Goal: Task Accomplishment & Management: Use online tool/utility

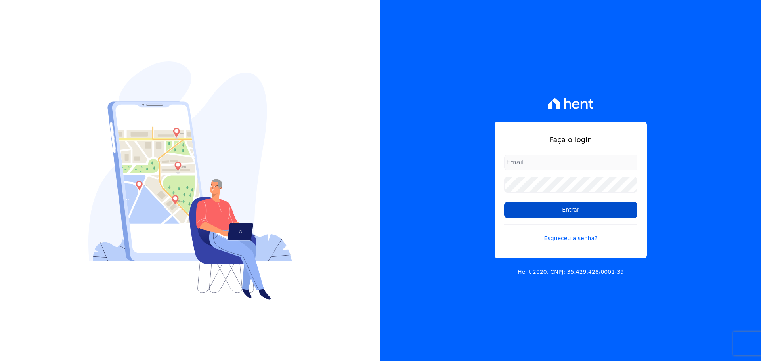
type input "raquel.almeida@cavazani.com.br"
click at [554, 208] on input "Entrar" at bounding box center [570, 210] width 133 height 16
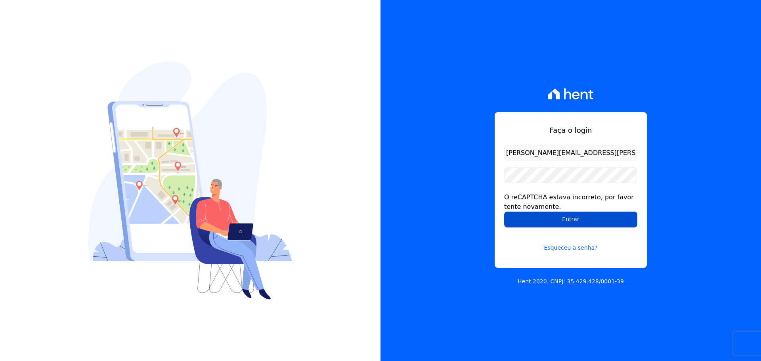
click at [523, 216] on input "Entrar" at bounding box center [570, 220] width 133 height 16
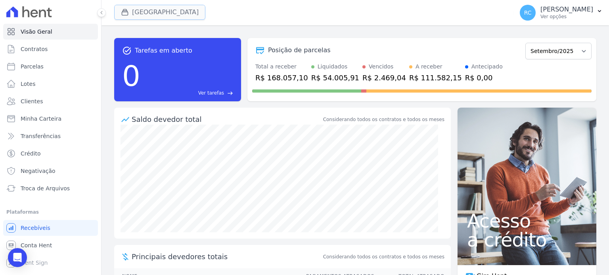
click at [151, 7] on button "[GEOGRAPHIC_DATA]" at bounding box center [159, 12] width 91 height 15
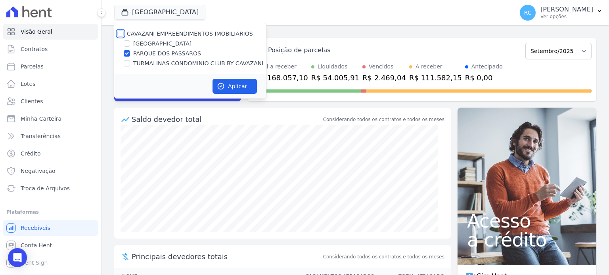
click at [120, 33] on input "CAVAZANI EMPREENDIMENTOS IMOBILIARIOS" at bounding box center [120, 34] width 6 height 6
checkbox input "true"
click at [226, 83] on button "Aplicar" at bounding box center [234, 86] width 44 height 15
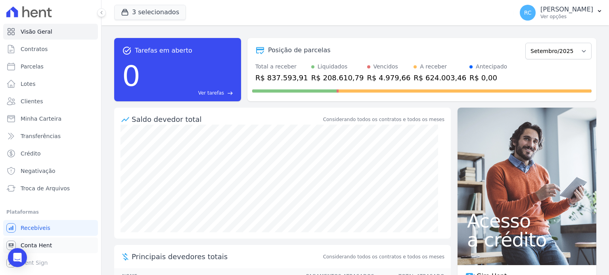
click at [59, 245] on link "Conta Hent" at bounding box center [50, 246] width 95 height 16
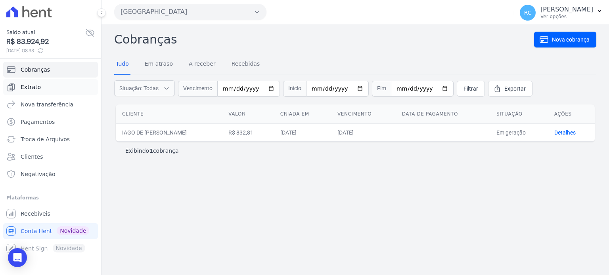
click at [51, 94] on link "Extrato" at bounding box center [50, 87] width 95 height 16
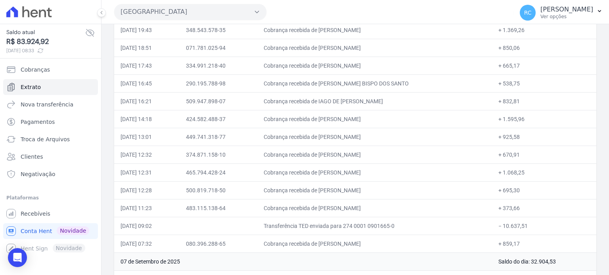
scroll to position [198, 0]
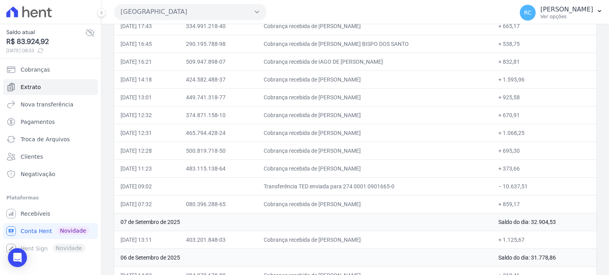
drag, startPoint x: 533, startPoint y: 184, endPoint x: 504, endPoint y: 187, distance: 29.1
click at [504, 187] on td "− 10.637,51" at bounding box center [544, 187] width 104 height 18
click at [537, 185] on td "− 10.637,51" at bounding box center [544, 187] width 104 height 18
copy td "10.637,51"
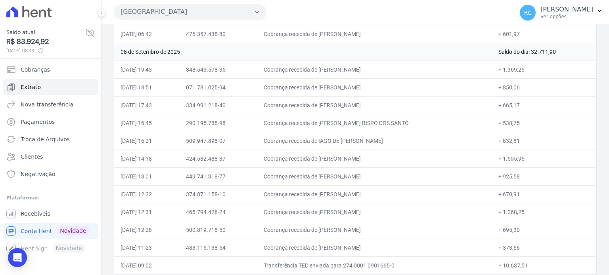
scroll to position [159, 0]
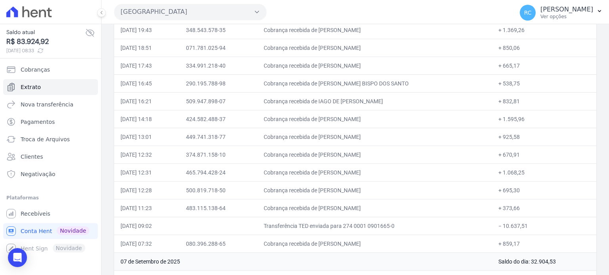
click at [387, 225] on td "Transferência TED enviada para 274 0001 0901665-0" at bounding box center [374, 226] width 235 height 18
drag, startPoint x: 384, startPoint y: 243, endPoint x: 329, endPoint y: 246, distance: 55.2
click at [329, 246] on td "Cobrança recebida de MARCOS ANTONIO ALEIXO" at bounding box center [374, 244] width 235 height 18
copy td "MARCOS ANTONIO ALE"
click at [365, 235] on td "Cobrança recebida de MARCOS ANTONIO ALEIXO" at bounding box center [374, 244] width 235 height 18
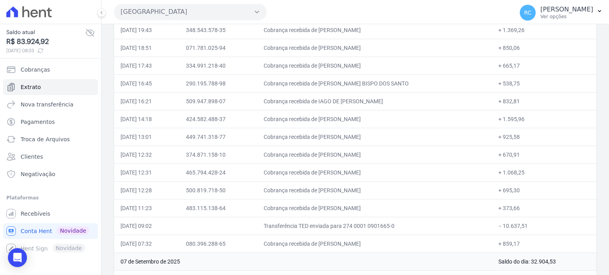
drag, startPoint x: 357, startPoint y: 230, endPoint x: 376, endPoint y: 240, distance: 20.9
click at [357, 230] on td "Transferência TED enviada para 274 0001 0901665-0" at bounding box center [374, 226] width 235 height 18
drag, startPoint x: 381, startPoint y: 242, endPoint x: 328, endPoint y: 244, distance: 53.1
click at [328, 245] on td "Cobrança recebida de MARCOS ANTONIO ALEIXO" at bounding box center [374, 244] width 235 height 18
copy td "MARCOS ANTONIO A"
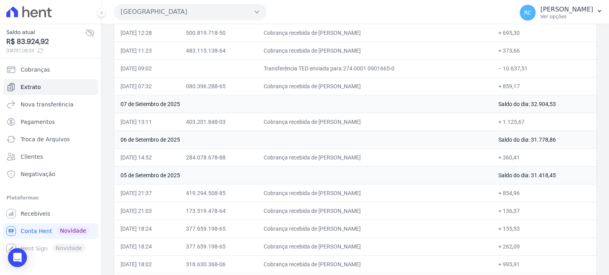
scroll to position [317, 0]
drag, startPoint x: 380, startPoint y: 155, endPoint x: 330, endPoint y: 155, distance: 50.3
click at [330, 155] on td "Cobrança recebida de Simone da Silva Fonseca" at bounding box center [374, 157] width 235 height 18
copy td "imone da Silva Fons"
drag, startPoint x: 390, startPoint y: 120, endPoint x: 328, endPoint y: 125, distance: 61.6
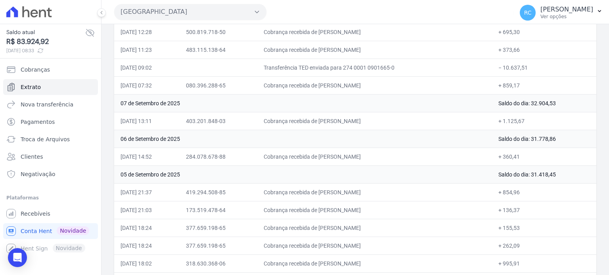
click at [328, 125] on td "Cobrança recebida de ANNE KAROLINE DOS SANTOS" at bounding box center [374, 121] width 235 height 18
copy td "ANNE KAROLINE DOS SA"
drag, startPoint x: 387, startPoint y: 153, endPoint x: 327, endPoint y: 160, distance: 60.2
click at [327, 160] on td "Cobrança recebida de Simone da Silva Fonseca" at bounding box center [374, 157] width 235 height 18
copy td "Simone da Silva Fonsec"
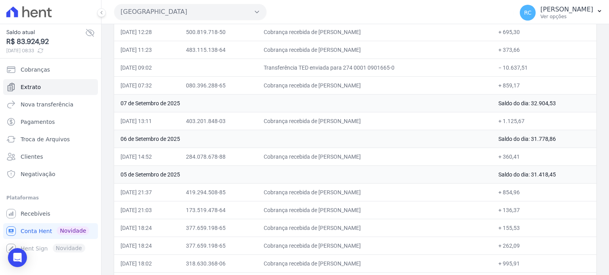
drag, startPoint x: 379, startPoint y: 116, endPoint x: 329, endPoint y: 124, distance: 51.3
click at [329, 124] on td "Cobrança recebida de ANNE KAROLINE DOS SANTOS" at bounding box center [374, 121] width 235 height 18
copy td "ANNE KAROLINE DOS SA"
click at [395, 153] on td "Cobrança recebida de Simone da Silva Fonseca" at bounding box center [374, 157] width 235 height 18
drag, startPoint x: 394, startPoint y: 117, endPoint x: 327, endPoint y: 123, distance: 66.9
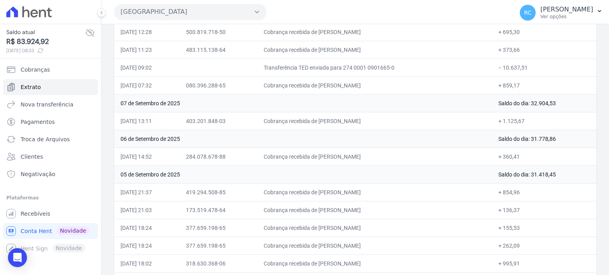
click at [327, 123] on td "Cobrança recebida de ANNE KAROLINE DOS SANTOS" at bounding box center [374, 121] width 235 height 18
copy td "ANNE KAROLINE DOS SAN"
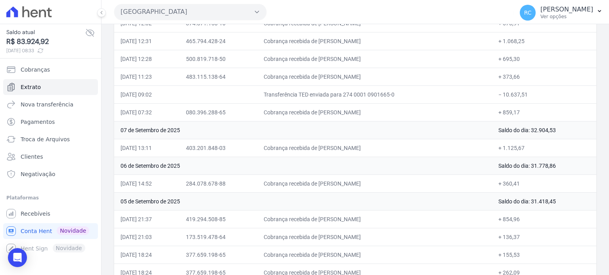
scroll to position [238, 0]
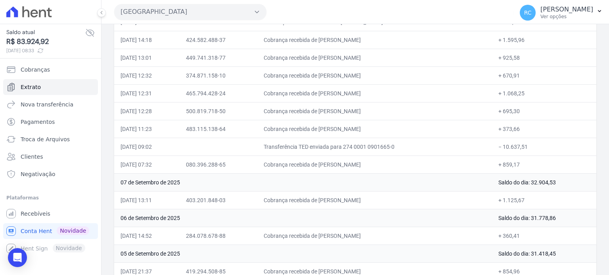
drag, startPoint x: 388, startPoint y: 158, endPoint x: 329, endPoint y: 169, distance: 60.1
click at [329, 169] on td "Cobrança recebida de MARCOS ANTONIO ALEIXO" at bounding box center [374, 165] width 235 height 18
copy td "MARCOS ANTONIO ALEI"
drag, startPoint x: 543, startPoint y: 145, endPoint x: 504, endPoint y: 151, distance: 38.9
click at [504, 150] on td "− 10.637,51" at bounding box center [544, 147] width 104 height 18
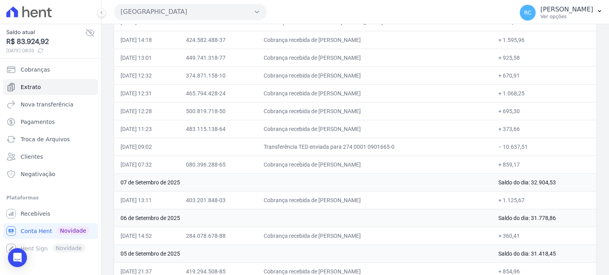
copy td "10.637,51"
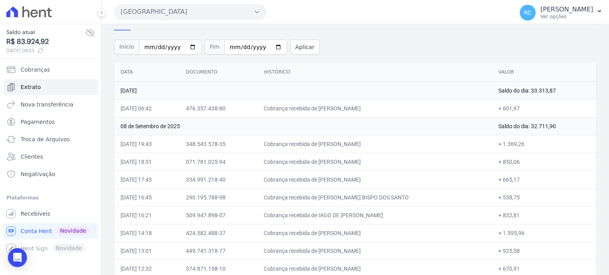
scroll to position [40, 0]
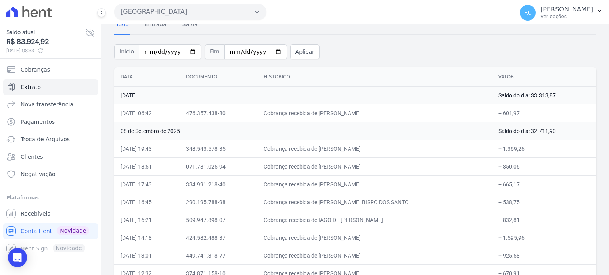
click at [195, 14] on button "[GEOGRAPHIC_DATA]" at bounding box center [190, 12] width 152 height 16
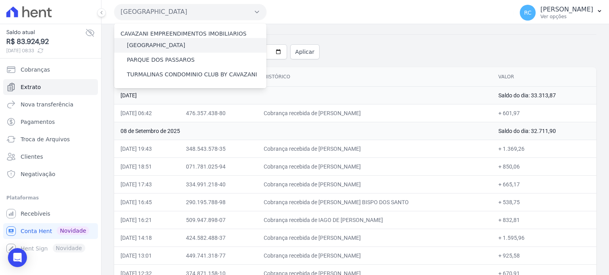
click at [181, 44] on div "[GEOGRAPHIC_DATA]" at bounding box center [190, 45] width 152 height 15
click at [171, 43] on label "[GEOGRAPHIC_DATA]" at bounding box center [156, 45] width 58 height 8
click at [0, 0] on input "[GEOGRAPHIC_DATA]" at bounding box center [0, 0] width 0 height 0
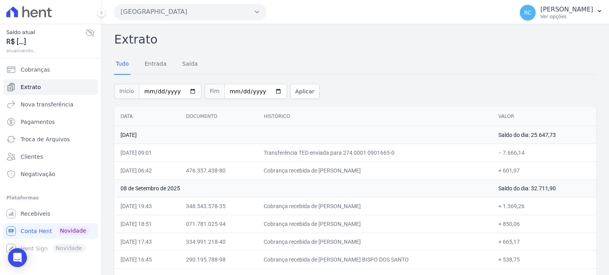
click at [195, 15] on button "[GEOGRAPHIC_DATA]" at bounding box center [190, 12] width 152 height 16
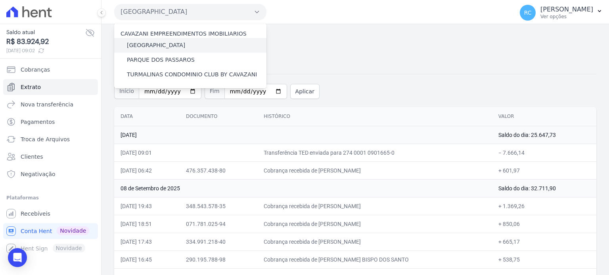
click at [152, 42] on label "[GEOGRAPHIC_DATA]" at bounding box center [156, 45] width 58 height 8
click at [0, 0] on input "[GEOGRAPHIC_DATA]" at bounding box center [0, 0] width 0 height 0
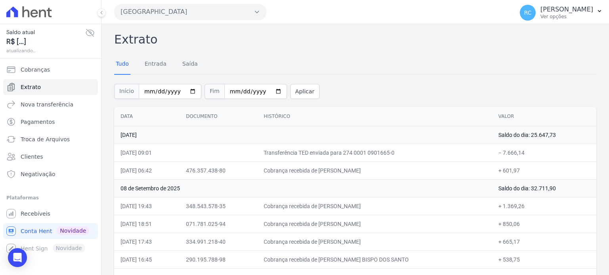
drag, startPoint x: 180, startPoint y: 10, endPoint x: 179, endPoint y: 29, distance: 19.0
click at [179, 10] on button "[GEOGRAPHIC_DATA]" at bounding box center [190, 12] width 152 height 16
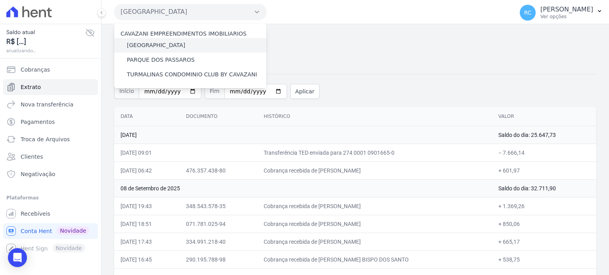
click at [159, 50] on div "[GEOGRAPHIC_DATA]" at bounding box center [190, 45] width 152 height 15
click at [160, 47] on label "[GEOGRAPHIC_DATA]" at bounding box center [156, 45] width 58 height 8
click at [0, 0] on input "[GEOGRAPHIC_DATA]" at bounding box center [0, 0] width 0 height 0
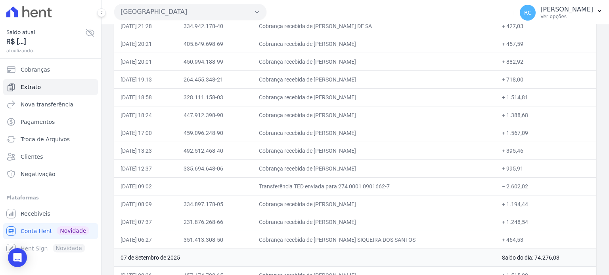
scroll to position [159, 0]
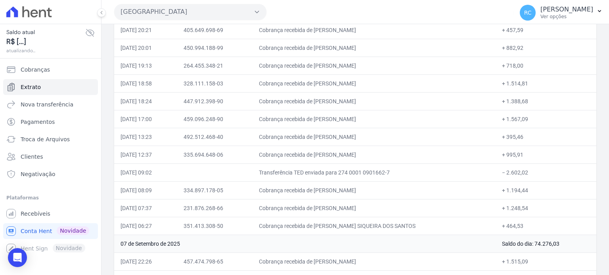
drag, startPoint x: 541, startPoint y: 172, endPoint x: 505, endPoint y: 172, distance: 35.3
click at [505, 172] on td "− 2.602,02" at bounding box center [545, 173] width 101 height 18
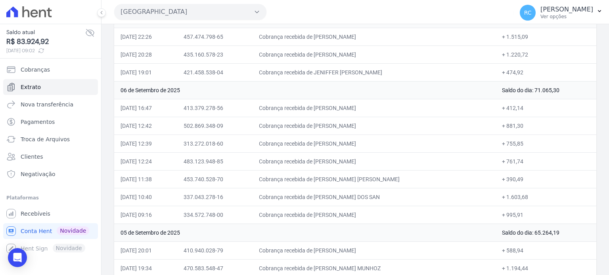
scroll to position [396, 0]
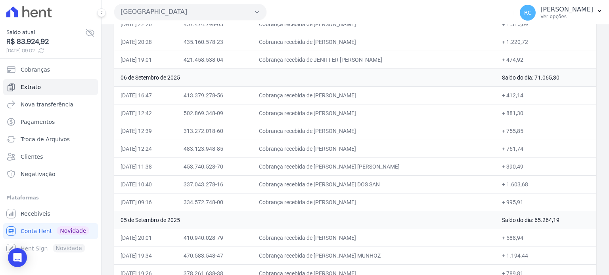
drag, startPoint x: 396, startPoint y: 201, endPoint x: 332, endPoint y: 204, distance: 64.7
click at [329, 204] on td "Cobrança recebida de ANDRE BEZERRA DE OLIVEIRA" at bounding box center [373, 202] width 243 height 18
drag, startPoint x: 400, startPoint y: 181, endPoint x: 327, endPoint y: 183, distance: 72.5
click at [327, 183] on td "Cobrança recebida de BRUNO HENRIQUE BARBOSA DOS SAN" at bounding box center [373, 185] width 243 height 18
drag, startPoint x: 359, startPoint y: 164, endPoint x: 326, endPoint y: 169, distance: 33.7
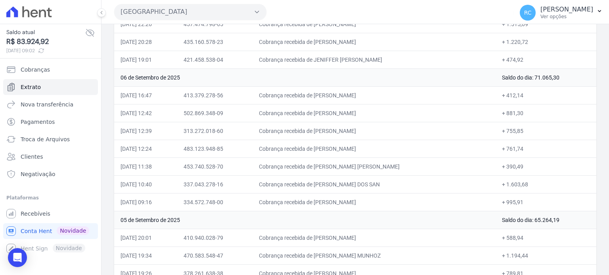
click at [328, 167] on td "Cobrança recebida de JONATHAN DE DEUS CAMILO SILVA" at bounding box center [373, 167] width 243 height 18
drag, startPoint x: 381, startPoint y: 142, endPoint x: 329, endPoint y: 150, distance: 53.2
click at [329, 150] on td "Cobrança recebida de MARIA KARINA ALVES DA SILVA" at bounding box center [373, 149] width 243 height 18
drag, startPoint x: 375, startPoint y: 126, endPoint x: 328, endPoint y: 131, distance: 47.0
click at [328, 131] on td "Cobrança recebida de MARIA DA PAZ NUNES PEREIRA" at bounding box center [373, 131] width 243 height 18
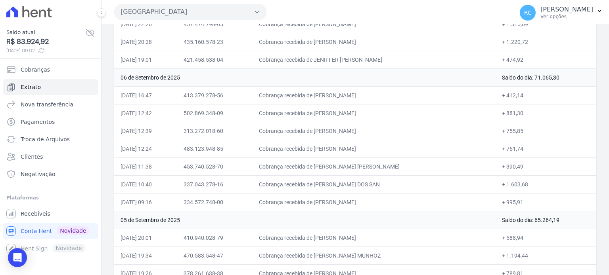
drag, startPoint x: 370, startPoint y: 109, endPoint x: 327, endPoint y: 113, distance: 43.0
click at [328, 113] on td "Cobrança recebida de ALEX NASCIMENTO SILVA" at bounding box center [373, 113] width 243 height 18
drag, startPoint x: 369, startPoint y: 94, endPoint x: 325, endPoint y: 97, distance: 44.5
click at [326, 97] on td "Cobrança recebida de BRUNO VIEIRA NETO" at bounding box center [373, 95] width 243 height 18
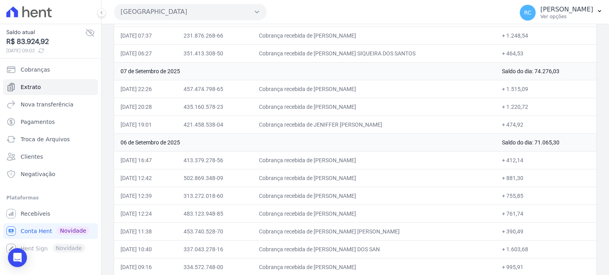
scroll to position [317, 0]
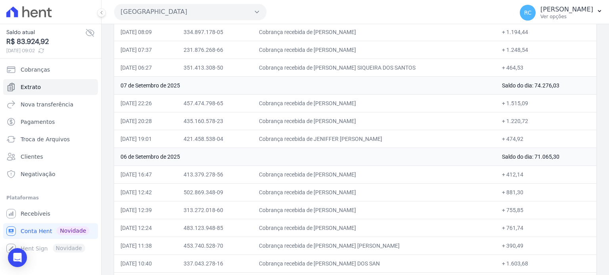
drag, startPoint x: 396, startPoint y: 136, endPoint x: 325, endPoint y: 151, distance: 72.8
click at [327, 143] on td "Cobrança recebida de JENIFFER ALEXANDRE DE SOUSA LI" at bounding box center [373, 139] width 243 height 18
drag, startPoint x: 397, startPoint y: 118, endPoint x: 26, endPoint y: 115, distance: 370.9
click at [328, 122] on td "Cobrança recebida de JOSE CARLOS SANTOS DE FARIAS" at bounding box center [373, 121] width 243 height 18
drag, startPoint x: 374, startPoint y: 103, endPoint x: 328, endPoint y: 103, distance: 46.4
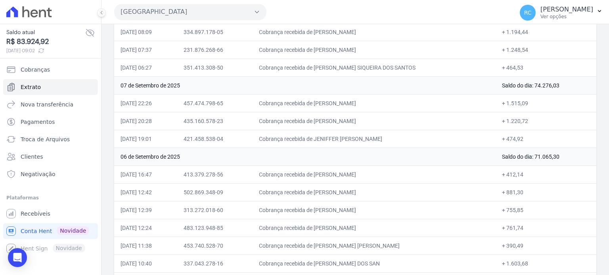
click at [328, 103] on td "Cobrança recebida de KARINE SALES DOS SANTOS" at bounding box center [373, 103] width 243 height 18
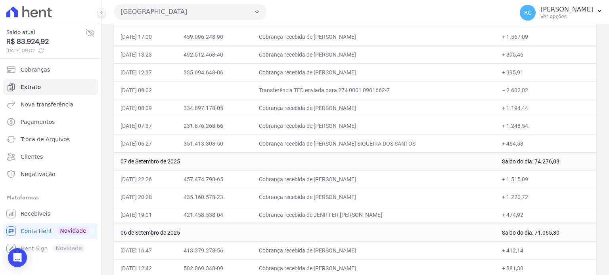
scroll to position [238, 0]
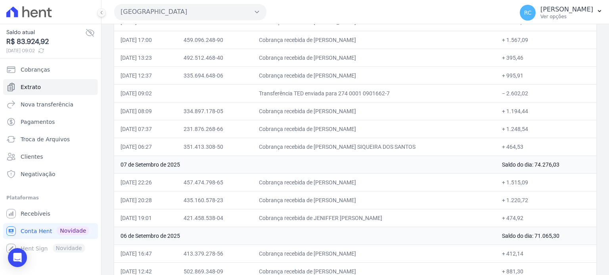
drag, startPoint x: 408, startPoint y: 144, endPoint x: 329, endPoint y: 150, distance: 79.5
click at [329, 150] on td "Cobrança recebida de WELLINGTON SIQUEIRA DOS SANTOS" at bounding box center [373, 147] width 243 height 18
drag, startPoint x: 383, startPoint y: 129, endPoint x: 325, endPoint y: 133, distance: 58.4
click at [325, 133] on td "Cobrança recebida de GUSTAVO VICTOR OLIVEIRA" at bounding box center [373, 129] width 243 height 18
drag, startPoint x: 376, startPoint y: 112, endPoint x: 327, endPoint y: 113, distance: 48.4
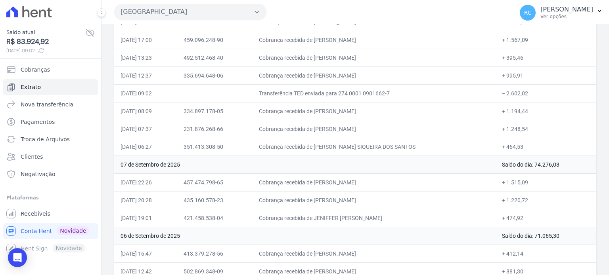
click at [327, 113] on td "Cobrança recebida de SIVALDO ALVES RIBEIRO" at bounding box center [373, 111] width 243 height 18
drag, startPoint x: 521, startPoint y: 90, endPoint x: 504, endPoint y: 94, distance: 16.7
click at [504, 94] on td "− 2.602,02" at bounding box center [545, 93] width 101 height 18
drag, startPoint x: 395, startPoint y: 74, endPoint x: 328, endPoint y: 77, distance: 67.0
click at [328, 77] on td "Cobrança recebida de ADILSON DE SOUZA SANTOS PEREIR" at bounding box center [373, 76] width 243 height 18
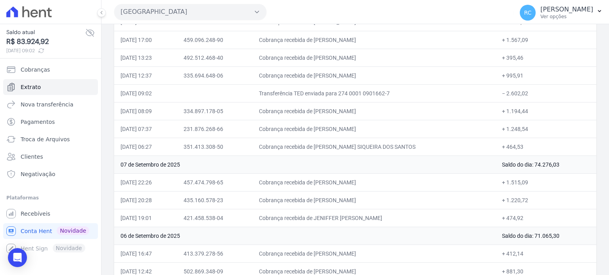
drag, startPoint x: 360, startPoint y: 58, endPoint x: 327, endPoint y: 61, distance: 33.8
click at [327, 61] on td "Cobrança recebida de GABRIEL ROSENO DA SILVA" at bounding box center [373, 58] width 243 height 18
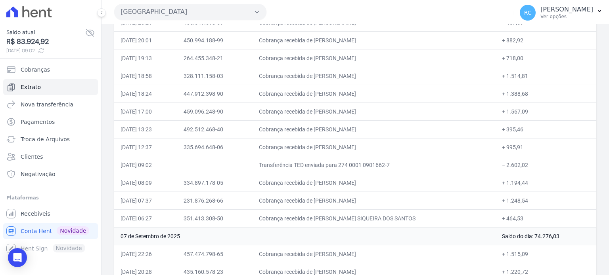
scroll to position [159, 0]
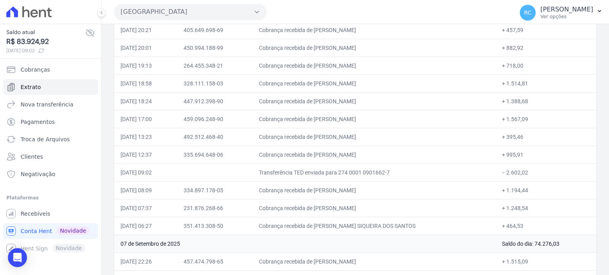
drag, startPoint x: 389, startPoint y: 115, endPoint x: 327, endPoint y: 120, distance: 62.1
click at [327, 120] on td "Cobrança recebida de ANDRESA SANTOS TEIXEIRA" at bounding box center [373, 119] width 243 height 18
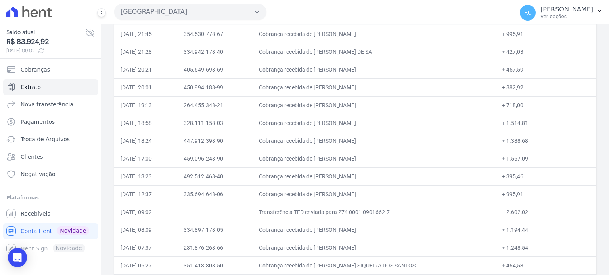
scroll to position [79, 0]
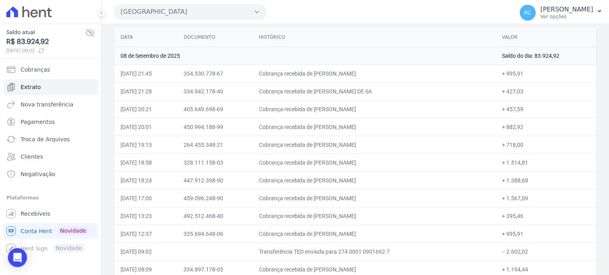
drag, startPoint x: 206, startPoint y: 11, endPoint x: 200, endPoint y: 54, distance: 43.7
click at [206, 11] on button "[GEOGRAPHIC_DATA]" at bounding box center [190, 12] width 152 height 16
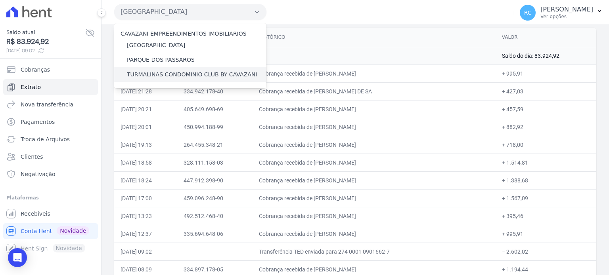
click at [179, 77] on label "TURMALINAS CONDOMINIO CLUB BY CAVAZANI" at bounding box center [192, 75] width 130 height 8
click at [0, 0] on input "TURMALINAS CONDOMINIO CLUB BY CAVAZANI" at bounding box center [0, 0] width 0 height 0
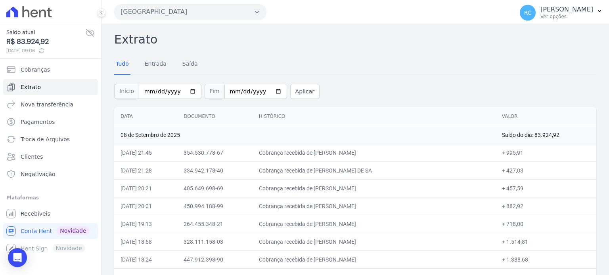
click at [166, 11] on button "[GEOGRAPHIC_DATA]" at bounding box center [190, 12] width 152 height 16
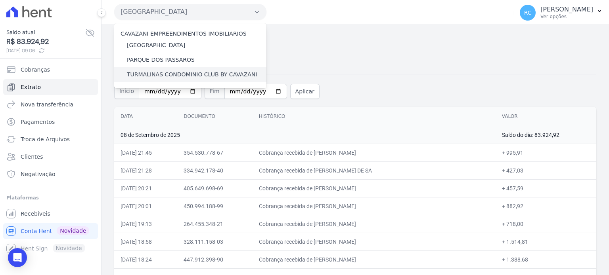
click at [170, 69] on div "TURMALINAS CONDOMINIO CLUB BY CAVAZANI" at bounding box center [190, 74] width 152 height 15
click at [170, 75] on label "TURMALINAS CONDOMINIO CLUB BY CAVAZANI" at bounding box center [192, 75] width 130 height 8
click at [0, 0] on input "TURMALINAS CONDOMINIO CLUB BY CAVAZANI" at bounding box center [0, 0] width 0 height 0
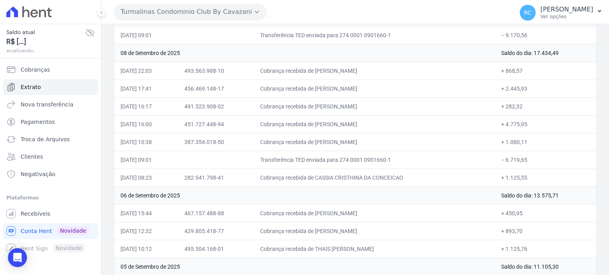
scroll to position [119, 0]
drag, startPoint x: 409, startPoint y: 84, endPoint x: 87, endPoint y: 99, distance: 321.7
click at [328, 90] on td "Cobrança recebida de CARLOS EDUARDO NUNES DA SILVA" at bounding box center [374, 87] width 241 height 18
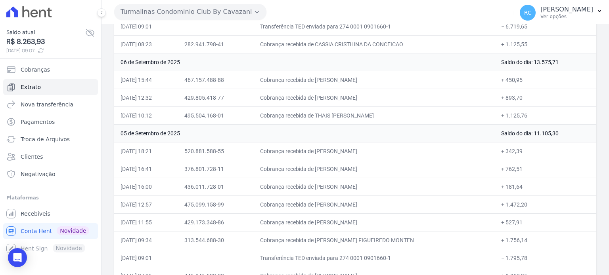
scroll to position [238, 0]
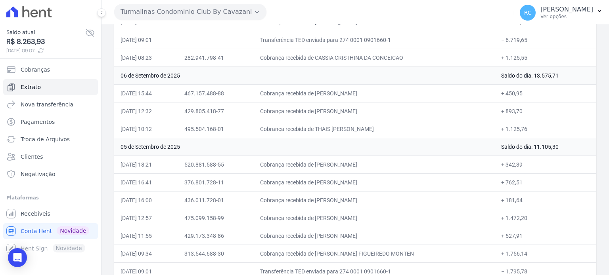
drag, startPoint x: 406, startPoint y: 125, endPoint x: 328, endPoint y: 132, distance: 78.0
click at [328, 132] on td "Cobrança recebida de THAIS APARECIDA SANTOS SILVA" at bounding box center [374, 129] width 241 height 18
drag, startPoint x: 396, startPoint y: 108, endPoint x: 189, endPoint y: 115, distance: 206.6
click at [328, 118] on td "Cobrança recebida de JOSEFA LOURENCO DA SILVA" at bounding box center [374, 111] width 241 height 18
drag, startPoint x: 378, startPoint y: 89, endPoint x: 329, endPoint y: 96, distance: 49.3
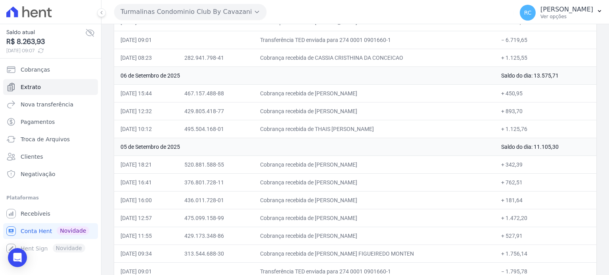
click at [329, 96] on td "Cobrança recebida de JOALLYSON MYCK SILVA PINHEIRO" at bounding box center [374, 93] width 241 height 18
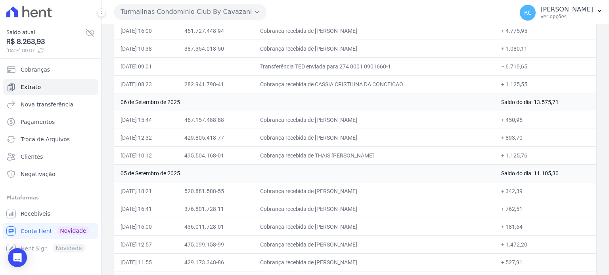
scroll to position [159, 0]
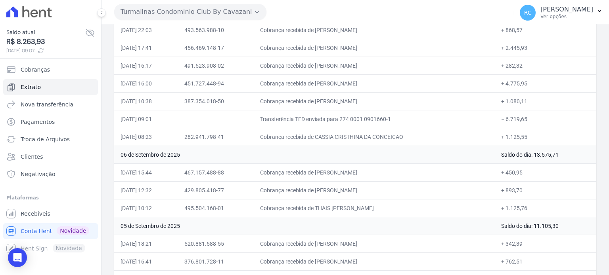
drag, startPoint x: 397, startPoint y: 134, endPoint x: 329, endPoint y: 138, distance: 69.1
click at [329, 138] on td "Cobrança recebida de CASSIA CRISTHINA DA CONCEICAO" at bounding box center [374, 137] width 241 height 18
drag, startPoint x: 540, startPoint y: 115, endPoint x: 504, endPoint y: 123, distance: 37.4
click at [504, 123] on td "− 6.719,65" at bounding box center [545, 119] width 101 height 18
drag, startPoint x: 373, startPoint y: 96, endPoint x: 327, endPoint y: 97, distance: 46.8
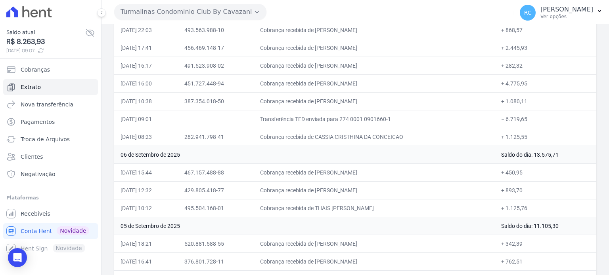
click at [327, 97] on td "Cobrança recebida de BRENO PEREIRA RIBEIRO" at bounding box center [374, 101] width 241 height 18
drag, startPoint x: 377, startPoint y: 83, endPoint x: 329, endPoint y: 84, distance: 48.4
click at [329, 84] on td "Cobrança recebida de RAFAEL MORAES ARRUDA" at bounding box center [374, 84] width 241 height 18
drag, startPoint x: 375, startPoint y: 65, endPoint x: 320, endPoint y: 67, distance: 55.2
click at [327, 67] on td "Cobrança recebida de KALYNNE SILVA PEREIRA" at bounding box center [374, 66] width 241 height 18
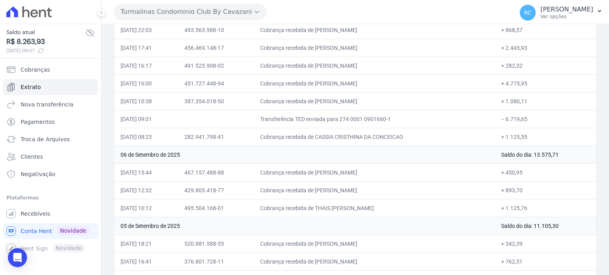
drag, startPoint x: 396, startPoint y: 44, endPoint x: 329, endPoint y: 49, distance: 67.9
click at [329, 49] on td "Cobrança recebida de CARLOS EDUARDO NUNES DA SILVA" at bounding box center [374, 48] width 241 height 18
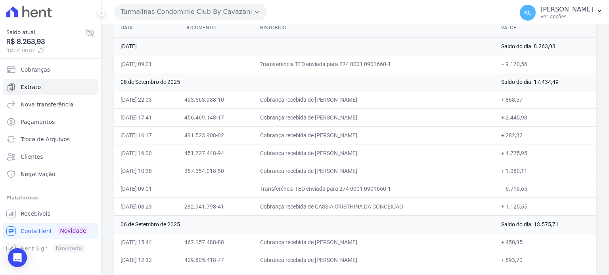
scroll to position [79, 0]
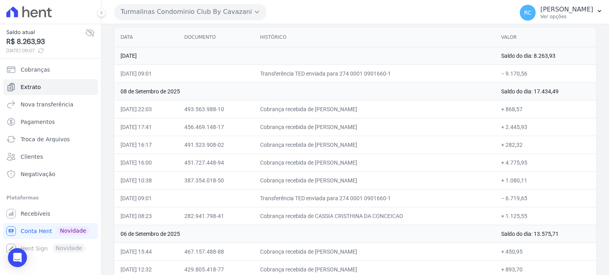
drag, startPoint x: 399, startPoint y: 111, endPoint x: 328, endPoint y: 115, distance: 71.4
click at [329, 115] on td "Cobrança recebida de SABRINA FRANCISCO DE ALMEIDA" at bounding box center [374, 109] width 241 height 18
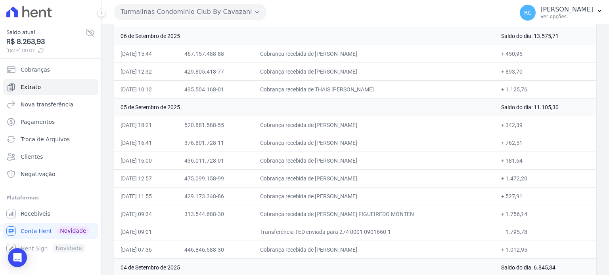
scroll to position [198, 0]
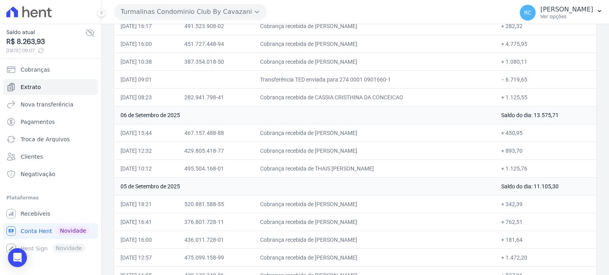
drag, startPoint x: 352, startPoint y: 176, endPoint x: 329, endPoint y: 170, distance: 23.6
click at [329, 170] on td "Cobrança recebida de THAIS APARECIDA SANTOS SILVA" at bounding box center [374, 169] width 241 height 18
drag, startPoint x: 392, startPoint y: 150, endPoint x: 328, endPoint y: 157, distance: 63.7
click at [328, 157] on td "Cobrança recebida de JOSEFA LOURENCO DA SILVA" at bounding box center [374, 151] width 241 height 18
drag, startPoint x: 377, startPoint y: 134, endPoint x: 328, endPoint y: 135, distance: 49.5
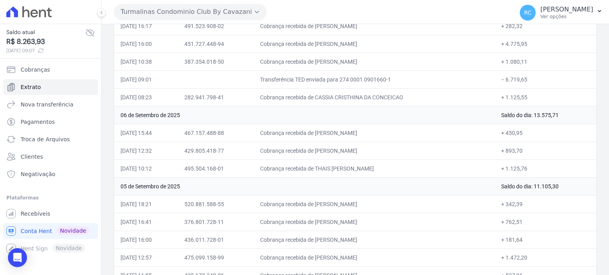
click at [328, 135] on td "Cobrança recebida de JOALLYSON MYCK SILVA PINHEIRO" at bounding box center [374, 133] width 241 height 18
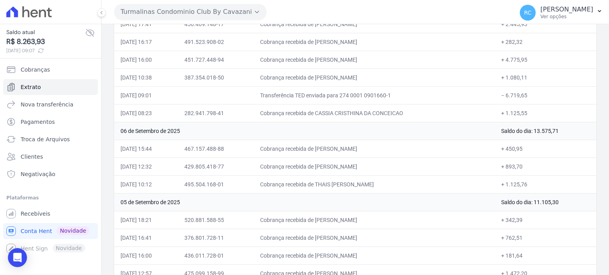
scroll to position [159, 0]
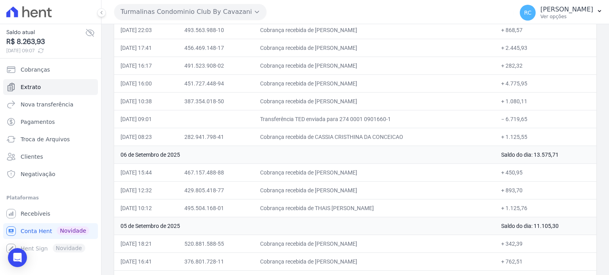
drag, startPoint x: 399, startPoint y: 132, endPoint x: 327, endPoint y: 138, distance: 71.5
click at [327, 138] on td "Cobrança recebida de CASSIA CRISTHINA DA CONCEICAO" at bounding box center [374, 137] width 241 height 18
drag, startPoint x: 511, startPoint y: 118, endPoint x: 504, endPoint y: 119, distance: 7.2
click at [504, 118] on td "− 6.719,65" at bounding box center [545, 119] width 101 height 18
drag, startPoint x: 376, startPoint y: 97, endPoint x: 333, endPoint y: 100, distance: 43.7
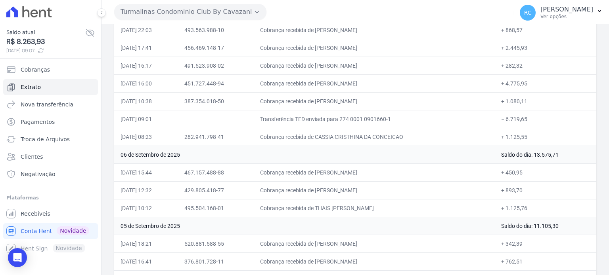
click at [332, 100] on td "Cobrança recebida de BRENO PEREIRA RIBEIRO" at bounding box center [374, 101] width 241 height 18
drag, startPoint x: 382, startPoint y: 83, endPoint x: 327, endPoint y: 86, distance: 55.5
click at [327, 86] on td "Cobrança recebida de RAFAEL MORAES ARRUDA" at bounding box center [374, 84] width 241 height 18
drag, startPoint x: 378, startPoint y: 63, endPoint x: 328, endPoint y: 69, distance: 49.8
click at [328, 69] on td "Cobrança recebida de KALYNNE SILVA PEREIRA" at bounding box center [374, 66] width 241 height 18
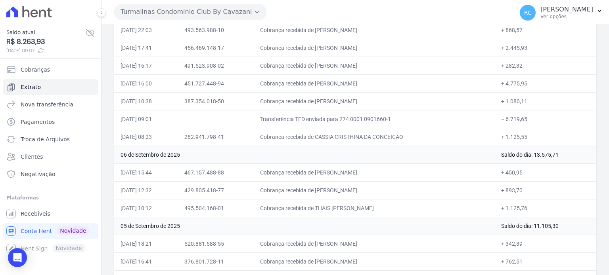
drag, startPoint x: 389, startPoint y: 46, endPoint x: 329, endPoint y: 51, distance: 60.1
click at [329, 51] on td "Cobrança recebida de CARLOS EDUARDO NUNES DA SILVA" at bounding box center [374, 48] width 241 height 18
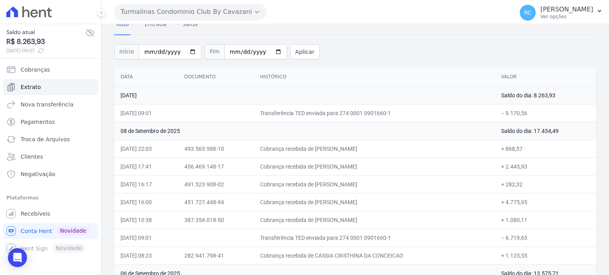
scroll to position [79, 0]
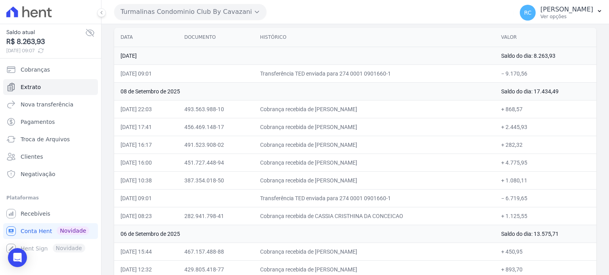
drag, startPoint x: 383, startPoint y: 109, endPoint x: 327, endPoint y: 115, distance: 56.1
click at [327, 115] on td "Cobrança recebida de SABRINA FRANCISCO DE ALMEIDA" at bounding box center [374, 109] width 241 height 18
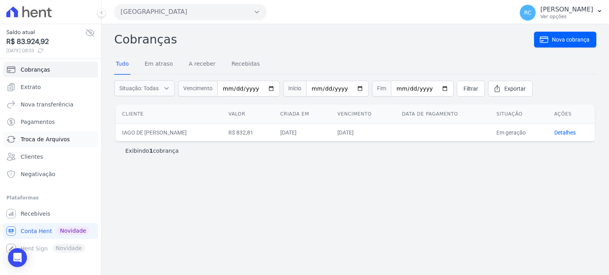
click at [47, 138] on span "Troca de Arquivos" at bounding box center [45, 140] width 49 height 8
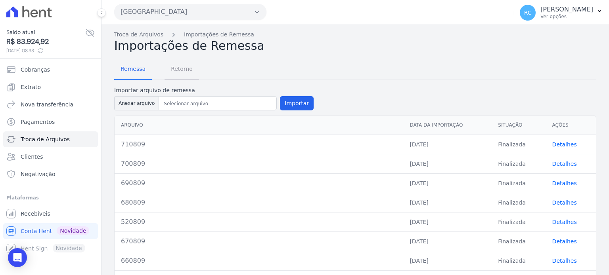
click at [185, 68] on span "Retorno" at bounding box center [181, 69] width 31 height 16
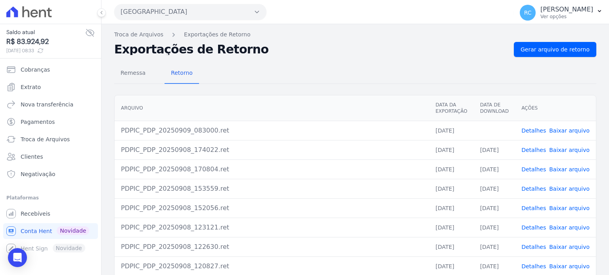
click at [565, 129] on link "Baixar arquivo" at bounding box center [569, 131] width 40 height 6
click at [188, 9] on button "Parque Dos Passaros" at bounding box center [190, 12] width 152 height 16
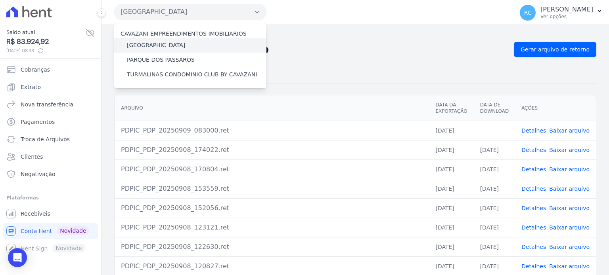
click at [168, 46] on label "[GEOGRAPHIC_DATA]" at bounding box center [156, 45] width 58 height 8
click at [0, 0] on input "[GEOGRAPHIC_DATA]" at bounding box center [0, 0] width 0 height 0
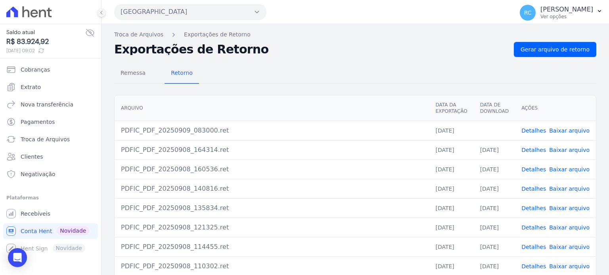
click at [218, 14] on button "[GEOGRAPHIC_DATA]" at bounding box center [190, 12] width 152 height 16
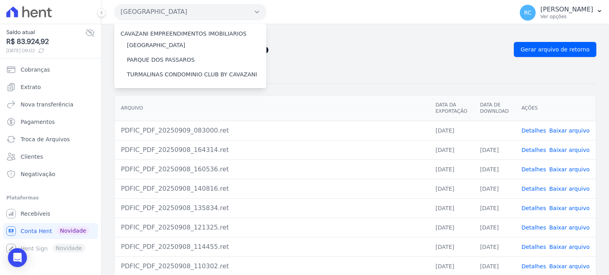
click at [418, 92] on div "Arquivo Data da Exportação Data de Download Ações PDFIC_PDF_20250909_083000.ret…" at bounding box center [354, 205] width 507 height 227
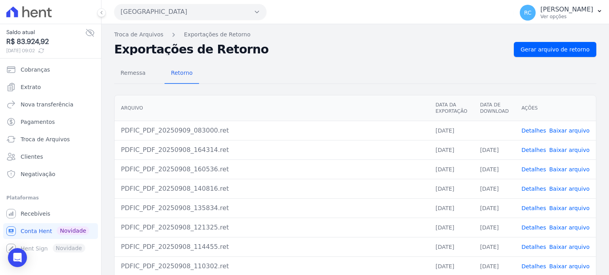
click at [562, 132] on link "Baixar arquivo" at bounding box center [569, 131] width 40 height 6
click at [204, 7] on button "Parque Das Flores" at bounding box center [190, 12] width 152 height 16
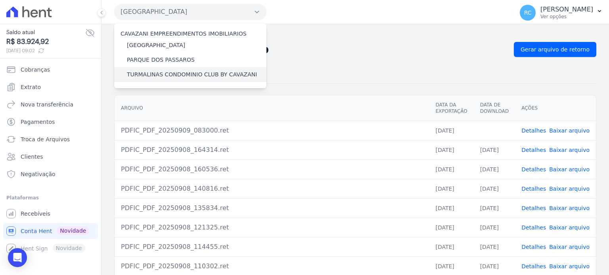
click at [172, 71] on label "TURMALINAS CONDOMINIO CLUB BY CAVAZANI" at bounding box center [192, 75] width 130 height 8
click at [0, 0] on input "TURMALINAS CONDOMINIO CLUB BY CAVAZANI" at bounding box center [0, 0] width 0 height 0
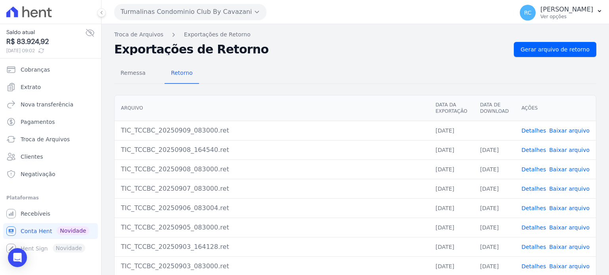
click at [560, 131] on link "Baixar arquivo" at bounding box center [569, 131] width 40 height 6
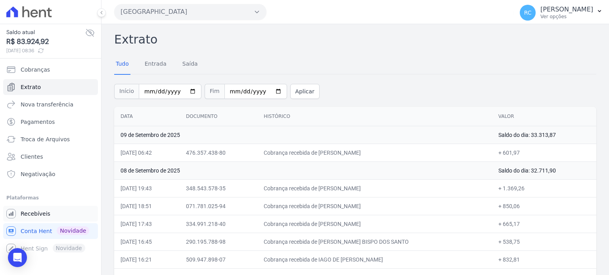
click at [54, 209] on link "Recebíveis" at bounding box center [50, 214] width 95 height 16
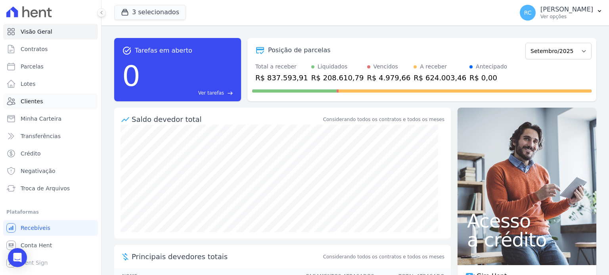
click at [44, 103] on link "Clientes" at bounding box center [50, 102] width 95 height 16
click at [40, 65] on span "Parcelas" at bounding box center [32, 67] width 23 height 8
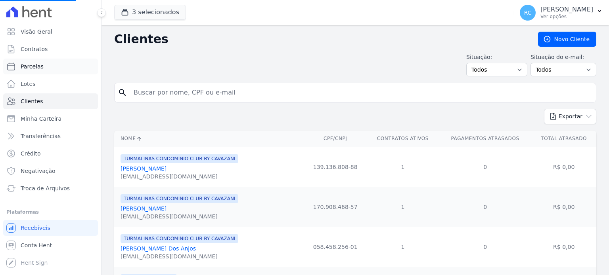
select select
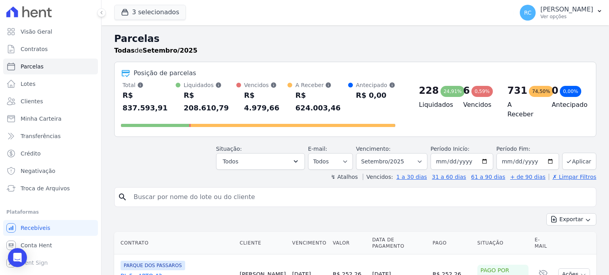
click at [43, 65] on link "Parcelas" at bounding box center [50, 67] width 95 height 16
click at [185, 189] on input "search" at bounding box center [361, 197] width 464 height 16
paste input "MARCOS ANTONIO A"
type input "MARCOS ANTONIO A"
select select
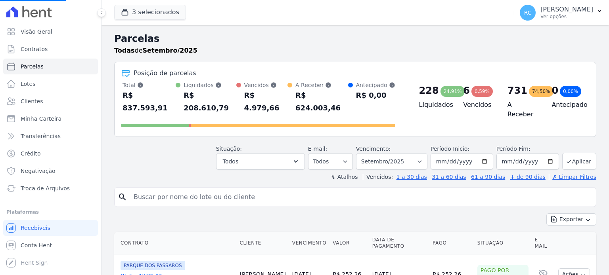
select select
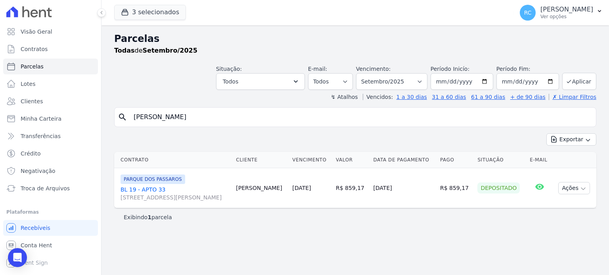
drag, startPoint x: 399, startPoint y: 191, endPoint x: 281, endPoint y: 199, distance: 118.7
click at [371, 193] on td "08/09/2025" at bounding box center [403, 188] width 67 height 40
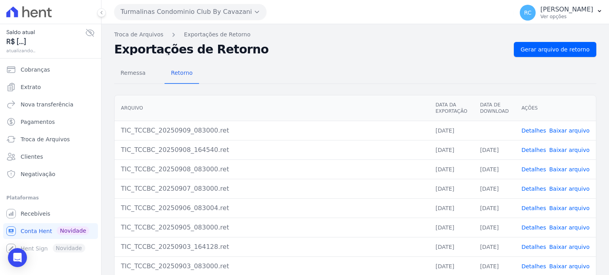
click at [568, 131] on link "Baixar arquivo" at bounding box center [569, 131] width 40 height 6
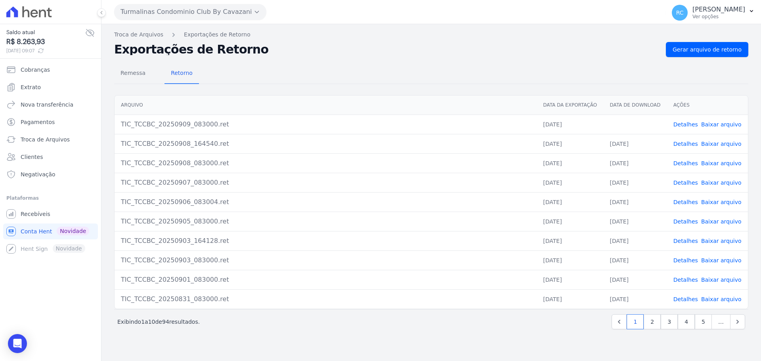
click at [178, 13] on button "Turmalinas Condominio Club By Cavazani" at bounding box center [190, 12] width 152 height 16
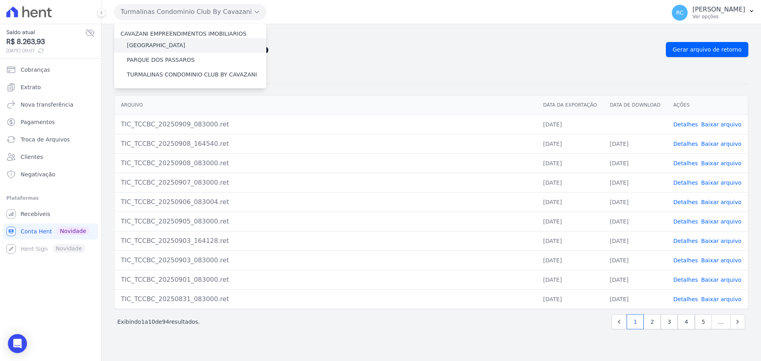
click at [163, 46] on label "[GEOGRAPHIC_DATA]" at bounding box center [156, 45] width 58 height 8
click at [0, 0] on input "[GEOGRAPHIC_DATA]" at bounding box center [0, 0] width 0 height 0
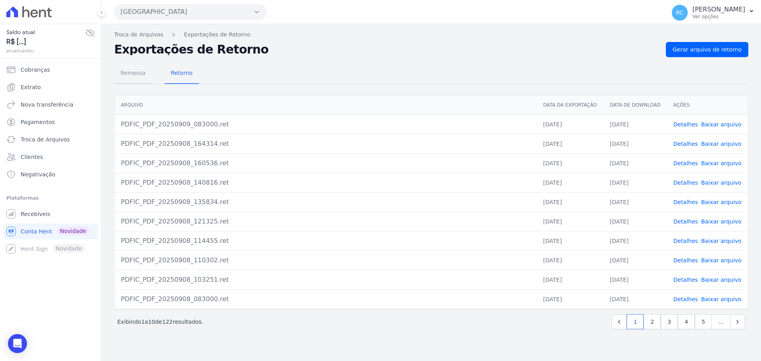
click at [136, 70] on span "Remessa" at bounding box center [133, 73] width 34 height 16
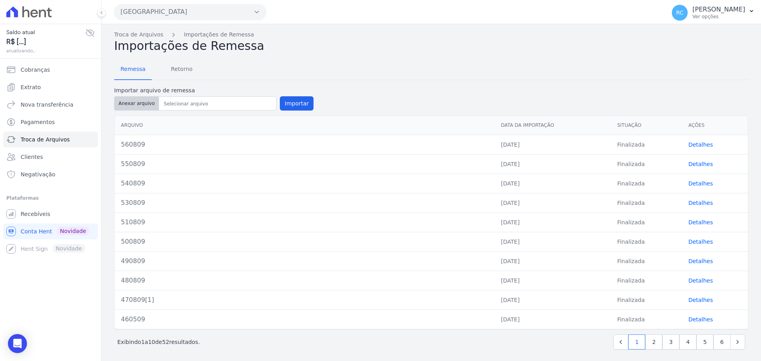
click at [129, 105] on button "Anexar arquivo" at bounding box center [136, 103] width 45 height 14
type input "570909"
click at [294, 105] on button "Importar" at bounding box center [297, 103] width 34 height 14
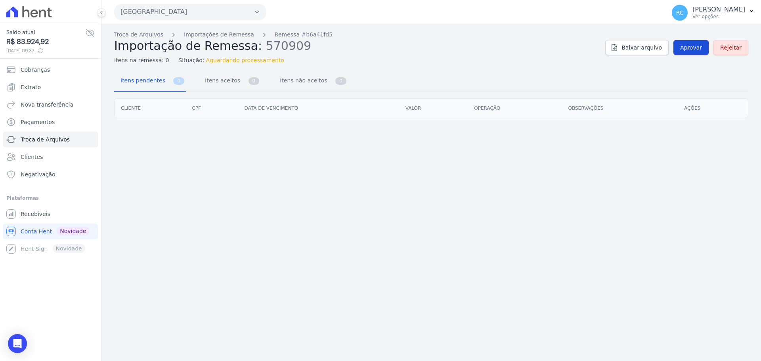
click at [608, 40] on link "Aprovar" at bounding box center [690, 47] width 35 height 15
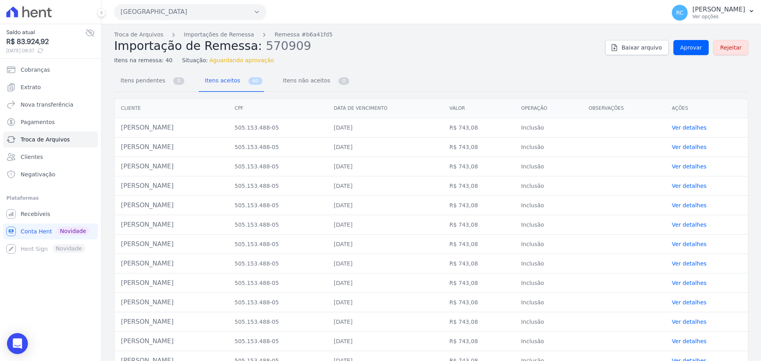
click at [17, 275] on icon "Open Intercom Messenger" at bounding box center [17, 343] width 9 height 10
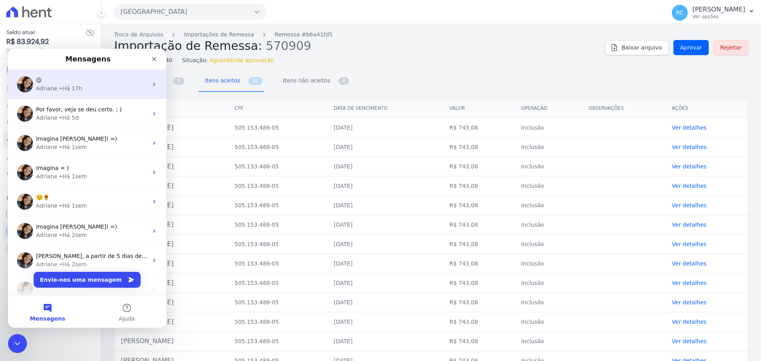
click at [93, 86] on div "[PERSON_NAME] • Há 17h" at bounding box center [92, 88] width 112 height 8
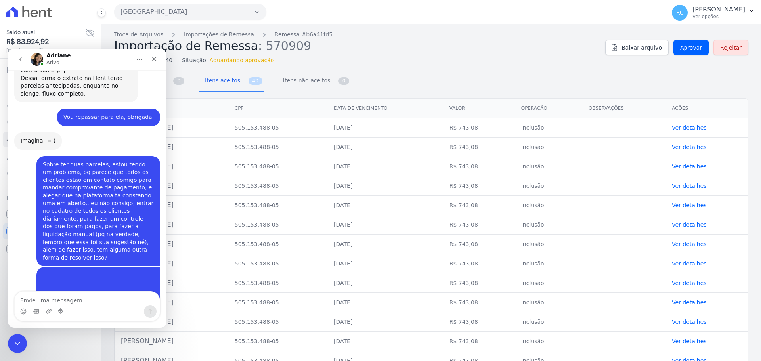
scroll to position [2562, 0]
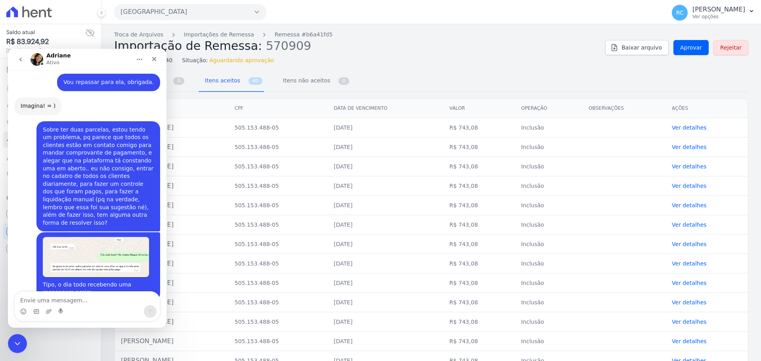
click at [17, 60] on button "go back" at bounding box center [20, 59] width 15 height 15
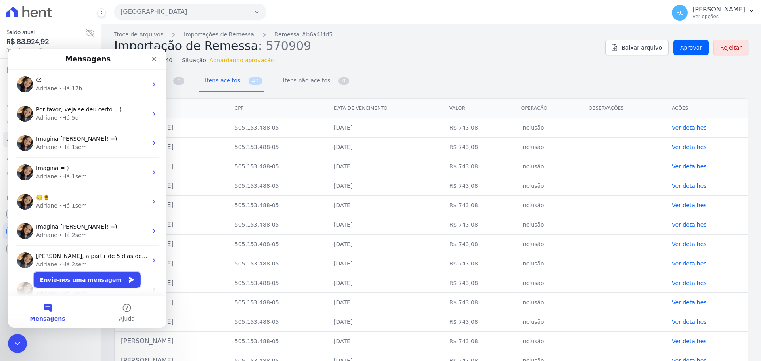
click at [75, 275] on button "Envie-nos uma mensagem" at bounding box center [87, 280] width 107 height 16
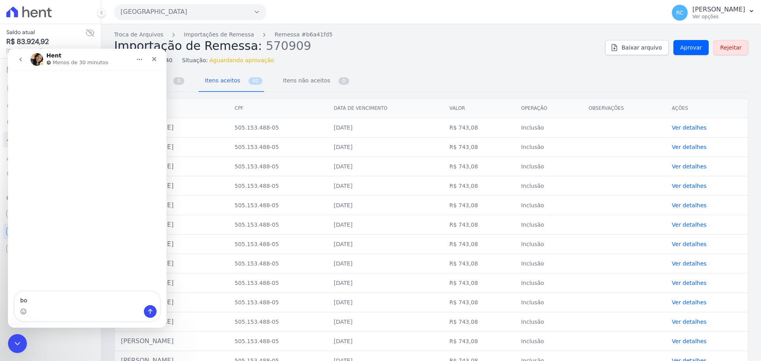
type textarea "b"
type textarea "Bom dia! Tudo bem?"
type textarea "Bom dia! Tudo bem? Pode espelhar esse contrato? Foi feito renegociação."
click at [608, 45] on span "Aprovar" at bounding box center [691, 48] width 22 height 8
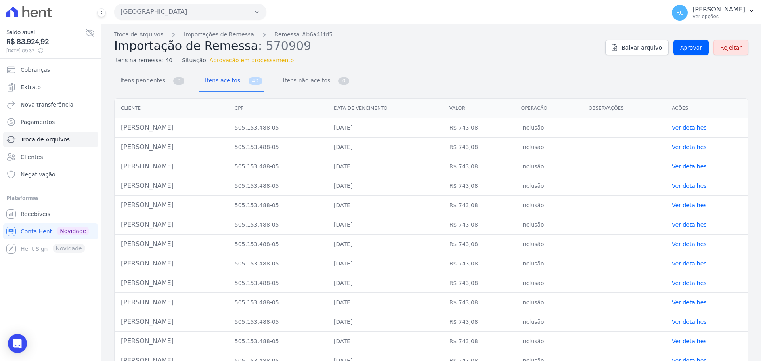
click at [77, 275] on div "Saldo atual R$ 83.924,92 [DATE] 09:37 Cobranças Extrato Nova transferência Paga…" at bounding box center [50, 180] width 101 height 361
click at [608, 46] on span "Aprovar" at bounding box center [691, 48] width 22 height 8
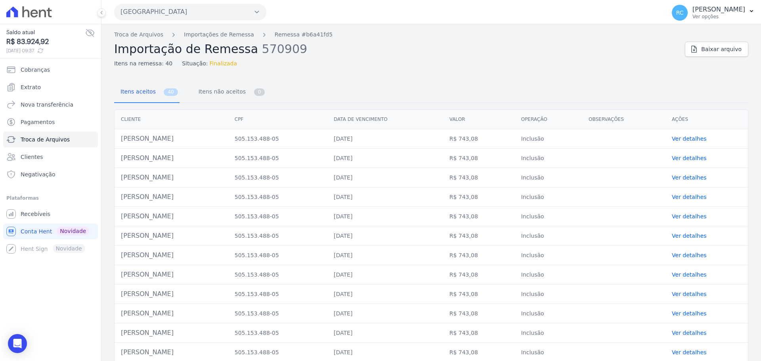
click at [165, 140] on td "[PERSON_NAME]" at bounding box center [172, 138] width 114 height 19
copy tr "[PERSON_NAME]"
click at [135, 34] on link "Troca de Arquivos" at bounding box center [138, 35] width 49 height 8
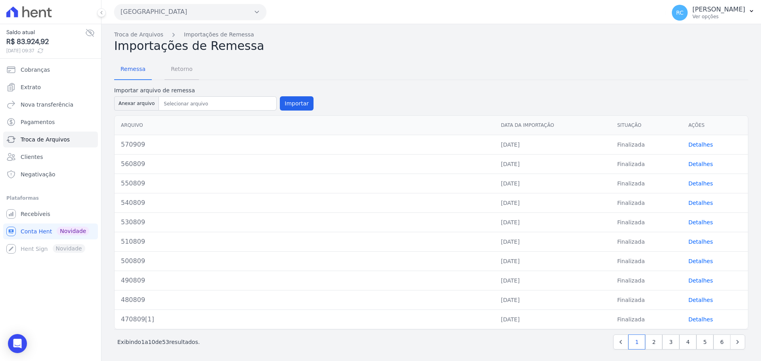
click at [181, 76] on span "Retorno" at bounding box center [181, 69] width 31 height 16
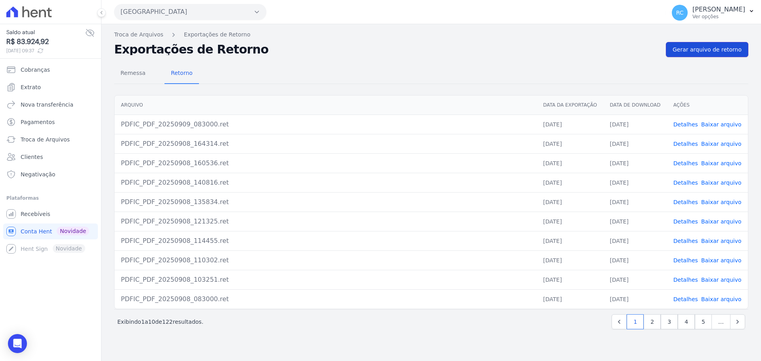
click at [608, 50] on span "Gerar arquivo de retorno" at bounding box center [706, 50] width 69 height 8
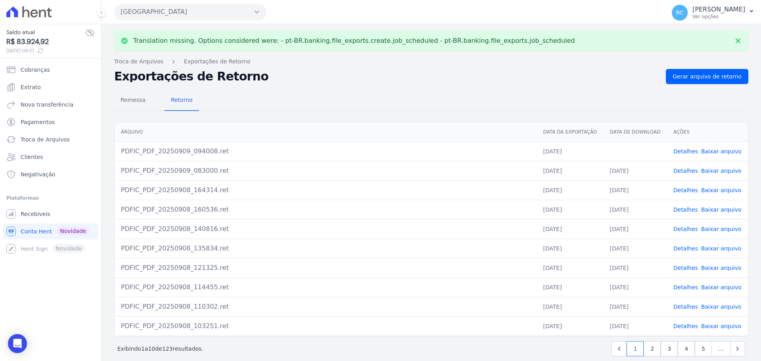
click at [608, 149] on link "Baixar arquivo" at bounding box center [721, 151] width 40 height 6
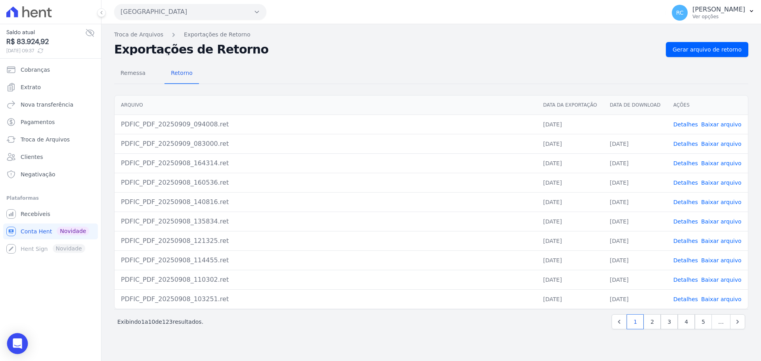
click at [19, 275] on div "Open Intercom Messenger" at bounding box center [17, 343] width 21 height 21
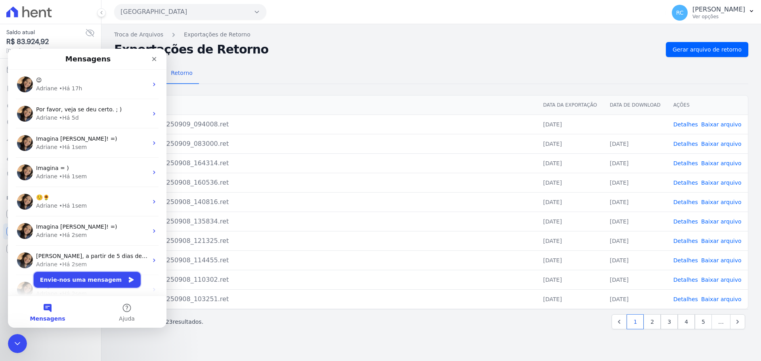
click at [96, 275] on button "Envie-nos uma mensagem" at bounding box center [87, 280] width 107 height 16
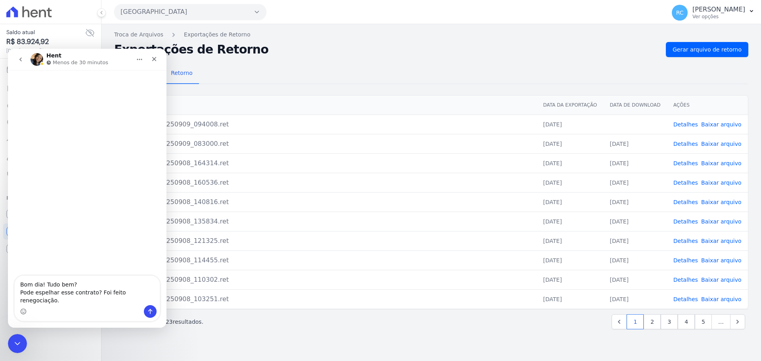
click at [72, 275] on textarea "Bom dia! Tudo bem? Pode espelhar esse contrato? Foi feito renegociação." at bounding box center [87, 290] width 145 height 29
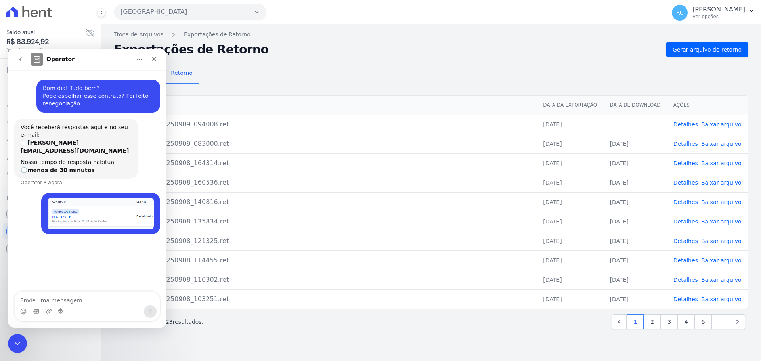
click at [5, 275] on div "Saldo atual R$ 83.924,92 [DATE] 09:37 Cobranças Extrato Nova transferência Paga…" at bounding box center [50, 180] width 101 height 361
click at [7, 275] on div "Fechar mensagem da Intercom" at bounding box center [16, 342] width 19 height 19
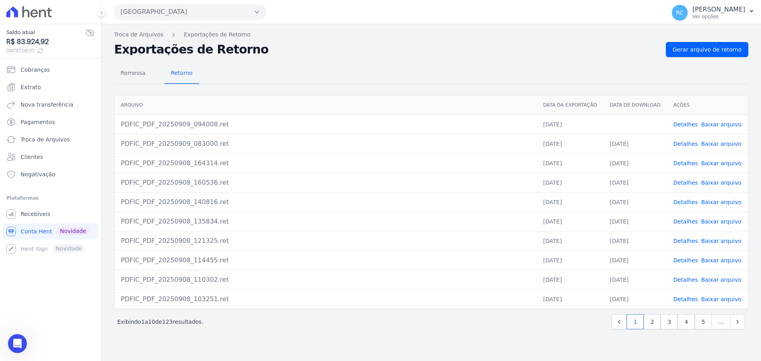
scroll to position [29, 0]
click at [608, 123] on link "Detalhes" at bounding box center [685, 124] width 25 height 6
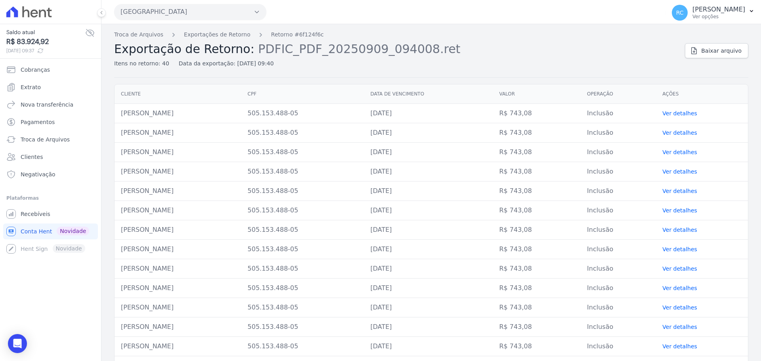
click at [175, 115] on td "[PERSON_NAME]" at bounding box center [178, 113] width 127 height 19
copy tr "[PERSON_NAME]"
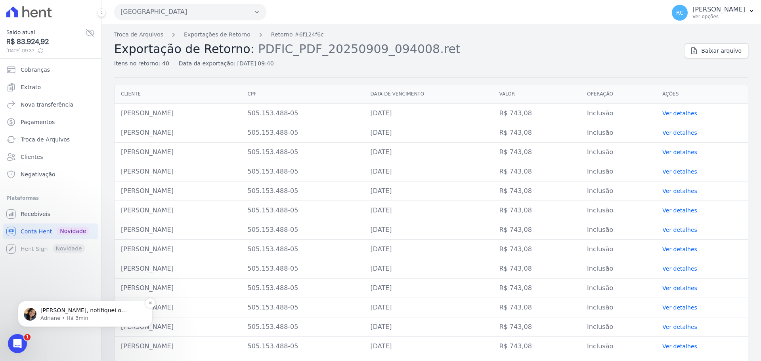
click at [86, 275] on p "Adriane • Há 3min" at bounding box center [91, 318] width 102 height 7
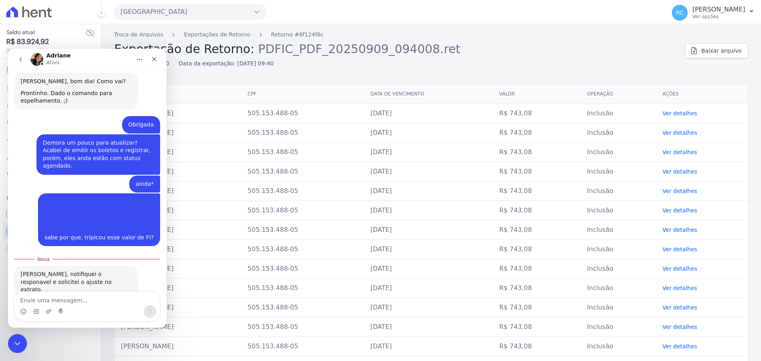
scroll to position [186, 0]
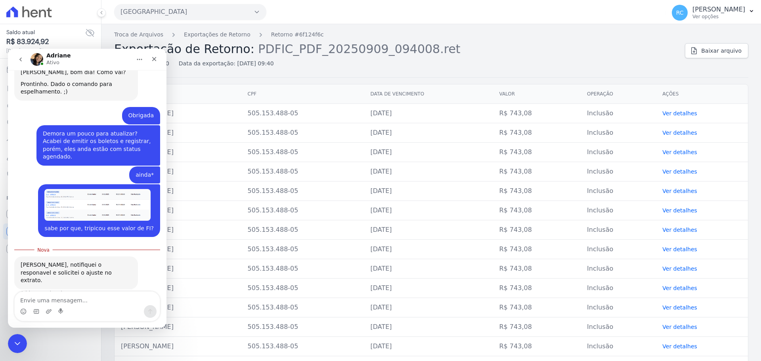
click at [85, 275] on textarea "Envie uma mensagem..." at bounding box center [87, 298] width 145 height 13
click at [69, 275] on textarea "Envie uma mensagem..." at bounding box center [87, 298] width 145 height 13
type textarea "Ta bom.."
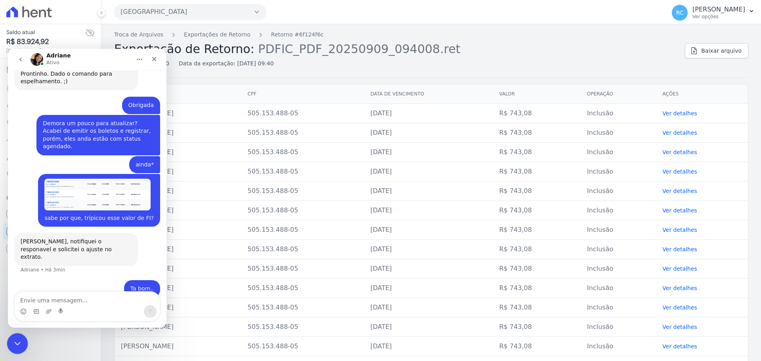
drag, startPoint x: 23, startPoint y: 336, endPoint x: 35, endPoint y: 674, distance: 338.2
click at [25, 275] on div "Fechar mensagem da Intercom" at bounding box center [16, 342] width 19 height 19
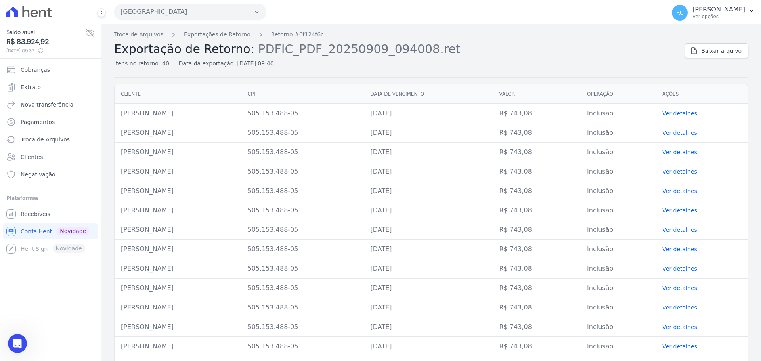
click at [212, 110] on td "[PERSON_NAME]" at bounding box center [178, 113] width 127 height 19
click at [33, 219] on link "Recebíveis" at bounding box center [50, 214] width 95 height 16
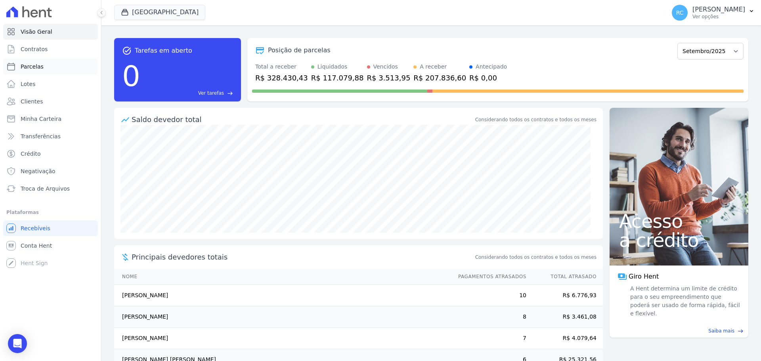
click at [61, 69] on link "Parcelas" at bounding box center [50, 67] width 95 height 16
select select
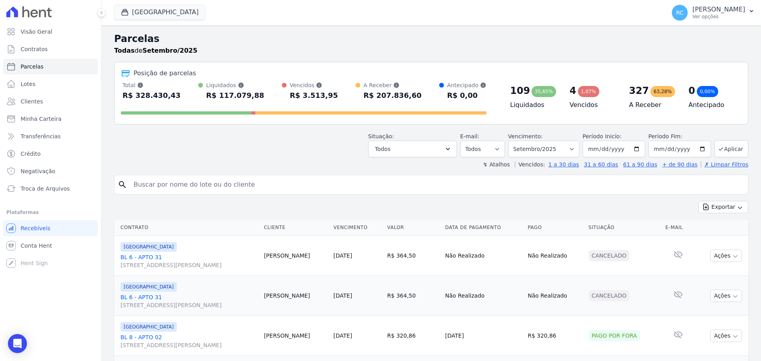
click at [163, 20] on span "[GEOGRAPHIC_DATA]" at bounding box center [159, 13] width 91 height 16
click at [166, 15] on button "[GEOGRAPHIC_DATA]" at bounding box center [159, 12] width 91 height 15
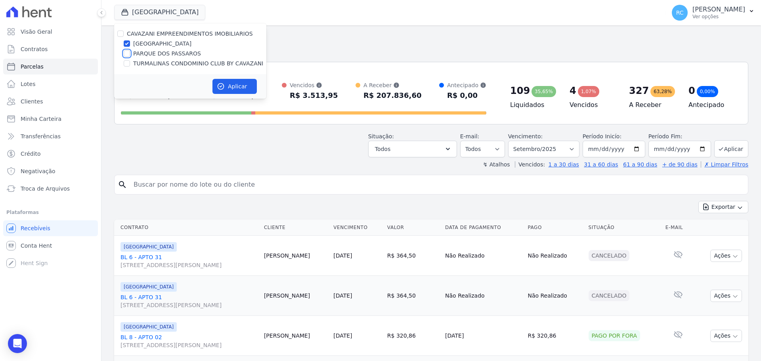
click at [126, 54] on input "PARQUE DOS PASSAROS" at bounding box center [127, 53] width 6 height 6
checkbox input "true"
click at [225, 78] on div "Aplicar" at bounding box center [190, 86] width 152 height 25
click at [222, 85] on icon "button" at bounding box center [221, 86] width 8 height 8
select select
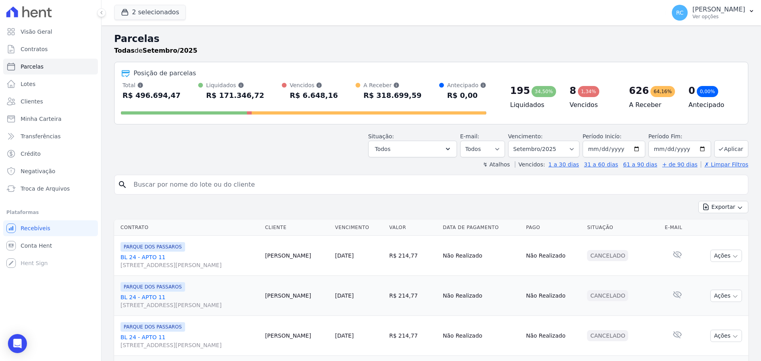
click at [204, 183] on input "search" at bounding box center [437, 185] width 616 height 16
type input "andresa"
select select
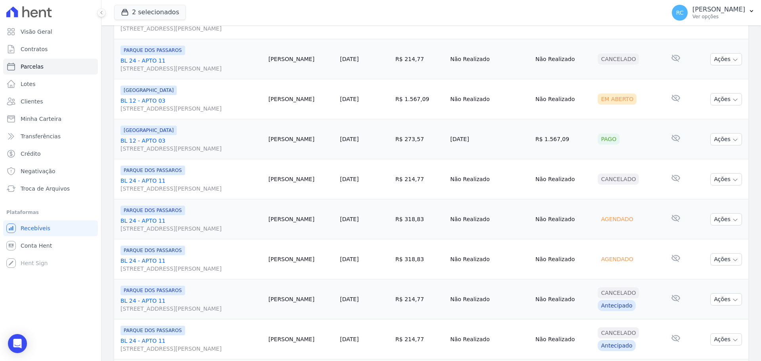
scroll to position [436, 0]
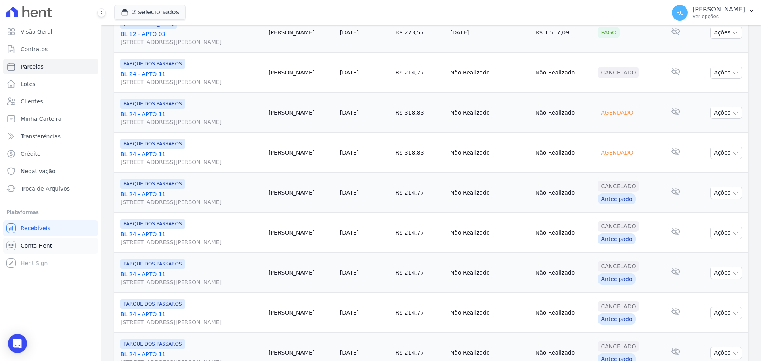
click at [41, 248] on span "Conta Hent" at bounding box center [36, 246] width 31 height 8
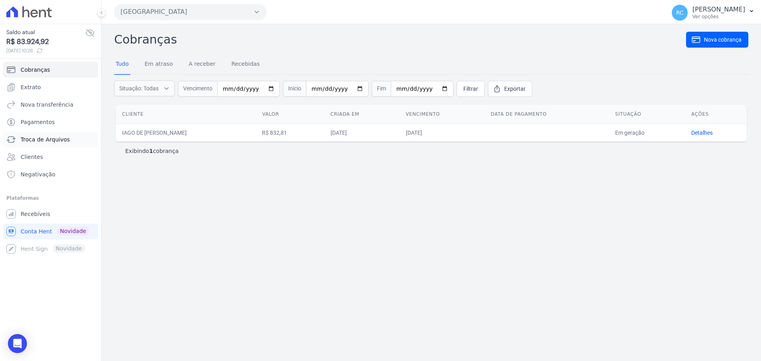
click at [48, 140] on span "Troca de Arquivos" at bounding box center [45, 140] width 49 height 8
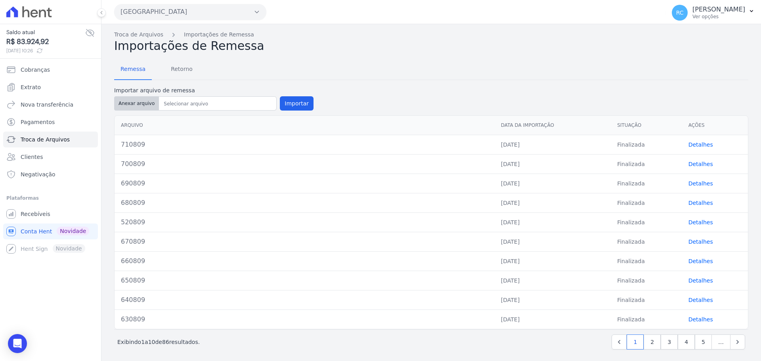
click at [126, 105] on button "Anexar arquivo" at bounding box center [136, 103] width 45 height 14
type input "720909"
click at [294, 101] on button "Importar" at bounding box center [297, 103] width 34 height 14
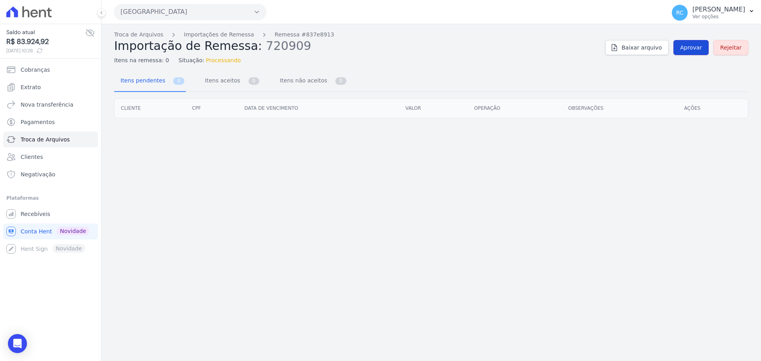
click at [608, 50] on span "Aprovar" at bounding box center [691, 48] width 22 height 8
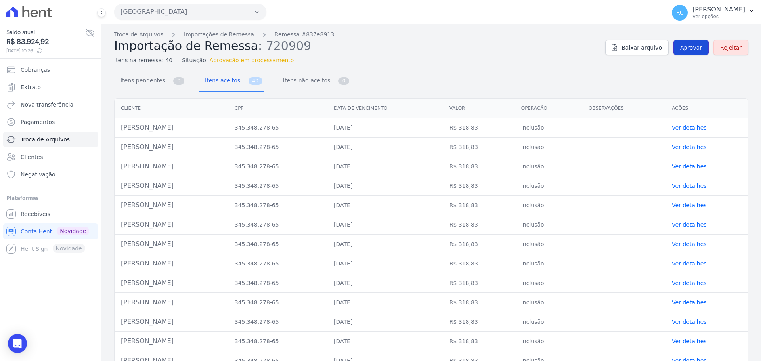
click at [608, 50] on span "Aprovar" at bounding box center [691, 48] width 22 height 8
click at [608, 42] on link "Aprovar" at bounding box center [690, 47] width 35 height 15
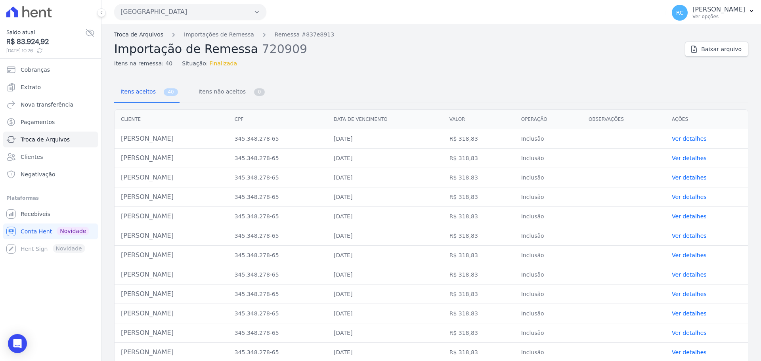
click at [131, 35] on link "Troca de Arquivos" at bounding box center [138, 35] width 49 height 8
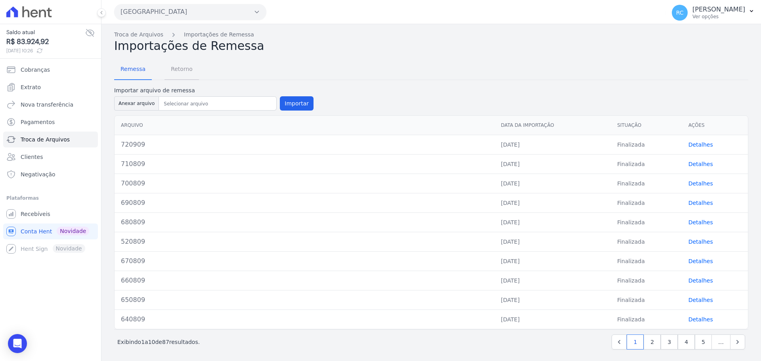
click at [179, 71] on span "Retorno" at bounding box center [181, 69] width 31 height 16
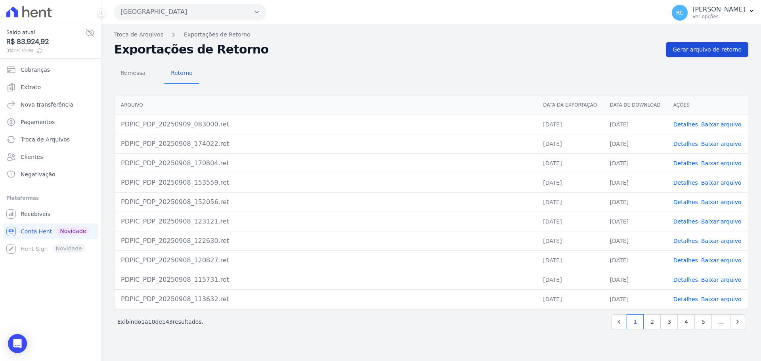
click at [608, 48] on span "Gerar arquivo de retorno" at bounding box center [706, 50] width 69 height 8
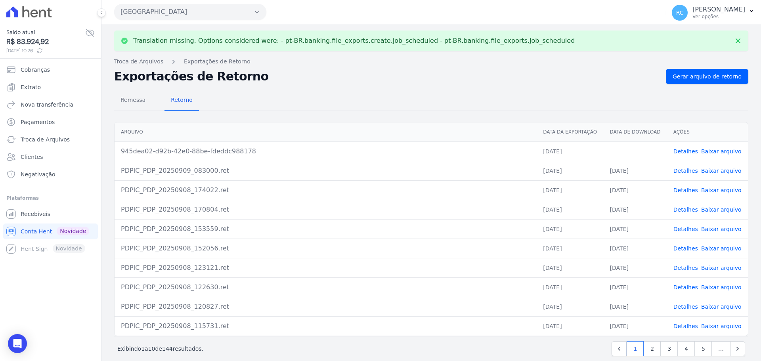
click at [608, 152] on link "Baixar arquivo" at bounding box center [721, 151] width 40 height 6
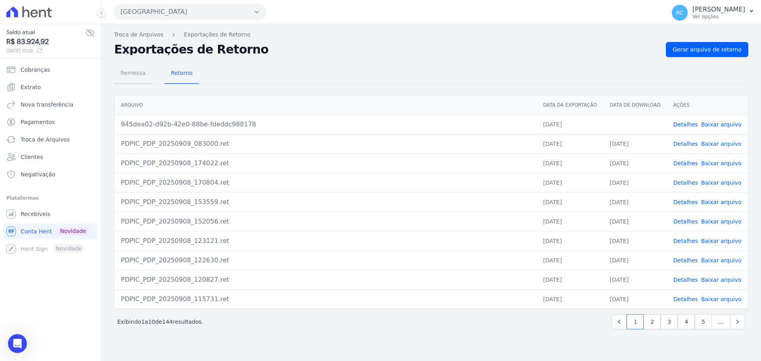
click at [140, 74] on span "Remessa" at bounding box center [133, 73] width 34 height 16
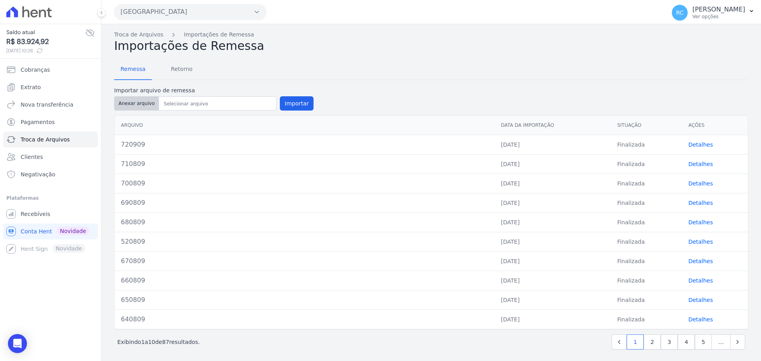
click at [134, 103] on button "Anexar arquivo" at bounding box center [136, 103] width 45 height 14
type input "730909"
click at [297, 104] on button "Importar" at bounding box center [297, 103] width 34 height 14
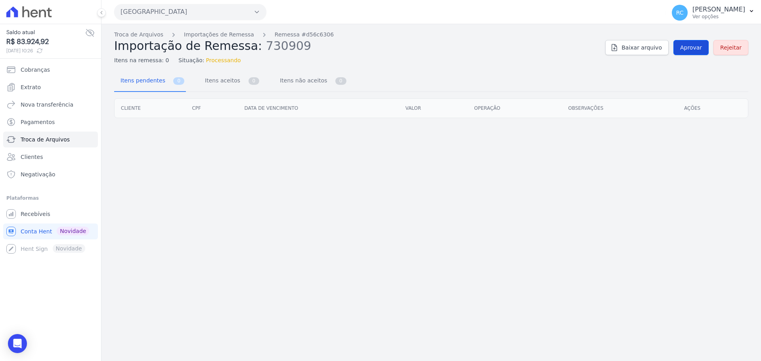
click at [608, 40] on div "Troca de Arquivos Importações de Remessa Remessa #d56c6306 Importação de Remess…" at bounding box center [431, 48] width 634 height 34
click at [608, 51] on span "Aprovar" at bounding box center [691, 48] width 22 height 8
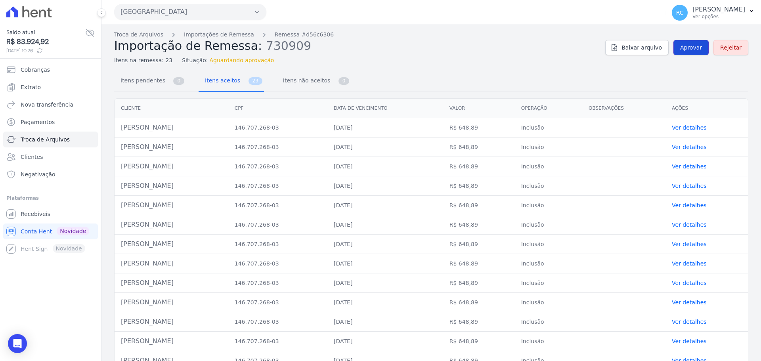
click at [608, 50] on span "Aprovar" at bounding box center [691, 48] width 22 height 8
click at [608, 48] on span "Aprovar" at bounding box center [691, 48] width 22 height 8
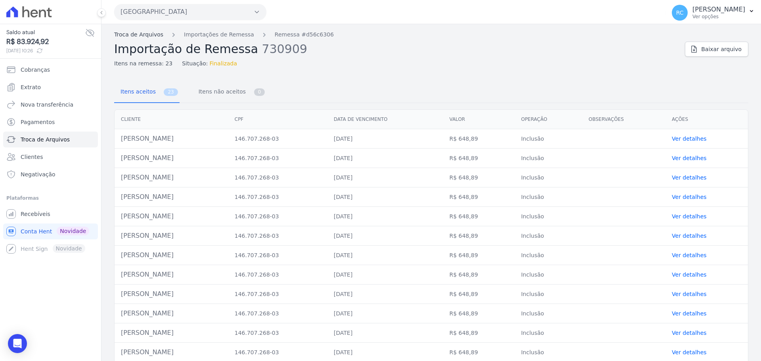
click at [130, 37] on link "Troca de Arquivos" at bounding box center [138, 35] width 49 height 8
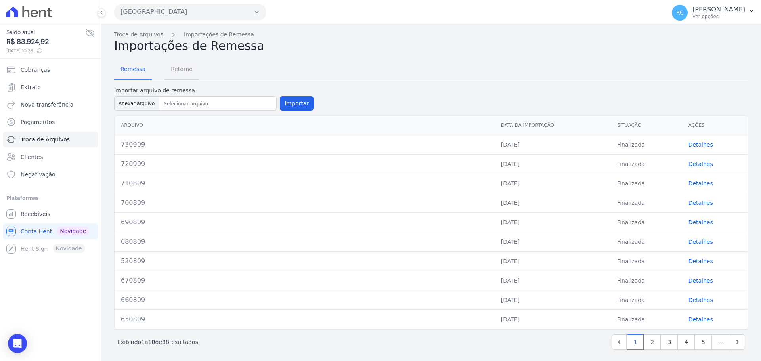
click at [170, 71] on span "Retorno" at bounding box center [181, 69] width 31 height 16
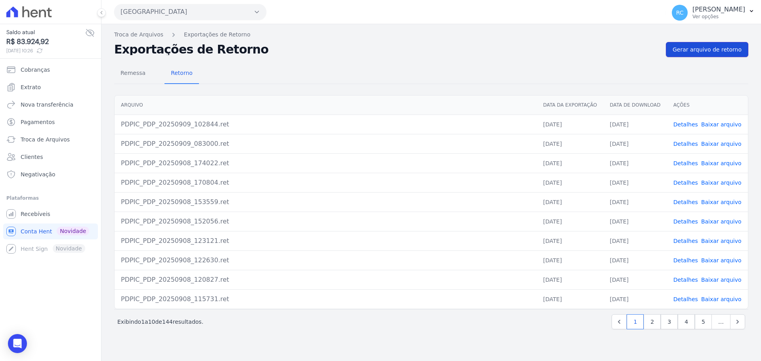
click at [608, 53] on span "Gerar arquivo de retorno" at bounding box center [706, 50] width 69 height 8
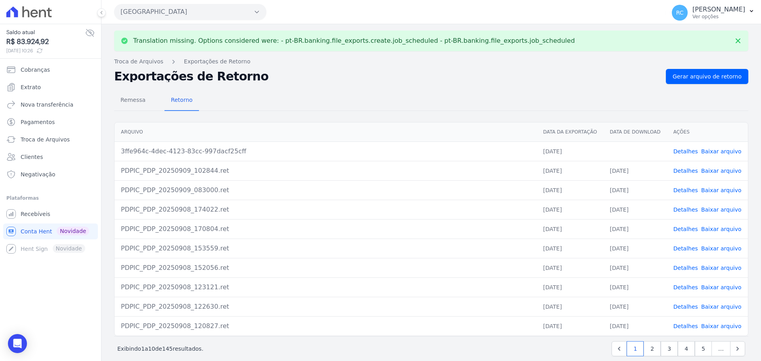
click at [608, 151] on link "Baixar arquivo" at bounding box center [721, 151] width 40 height 6
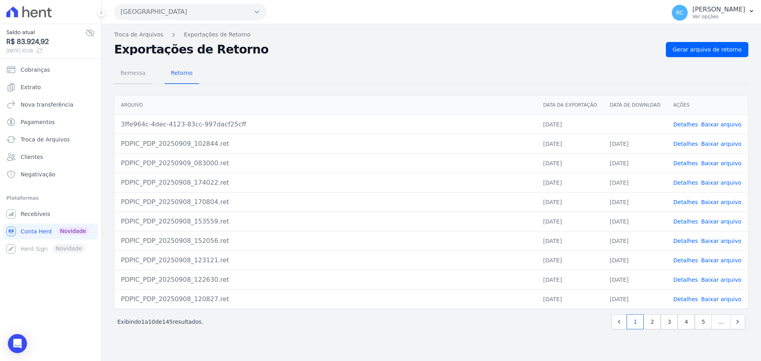
click at [131, 71] on span "Remessa" at bounding box center [133, 73] width 34 height 16
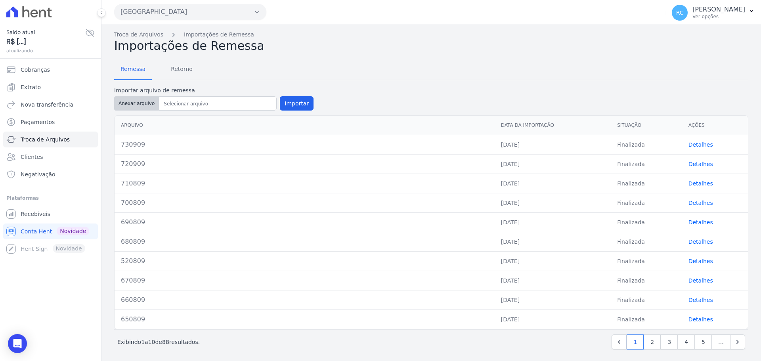
click at [138, 105] on button "Anexar arquivo" at bounding box center [136, 103] width 45 height 14
type input "740909"
click at [296, 104] on button "Importar" at bounding box center [297, 103] width 34 height 14
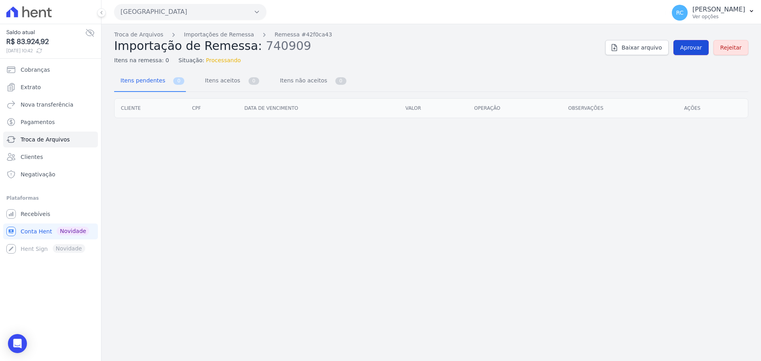
click at [608, 47] on span "Aprovar" at bounding box center [691, 48] width 22 height 8
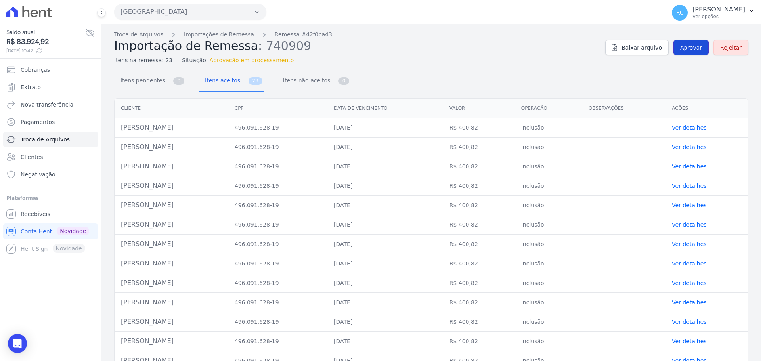
click at [608, 45] on span "Aprovar" at bounding box center [691, 48] width 22 height 8
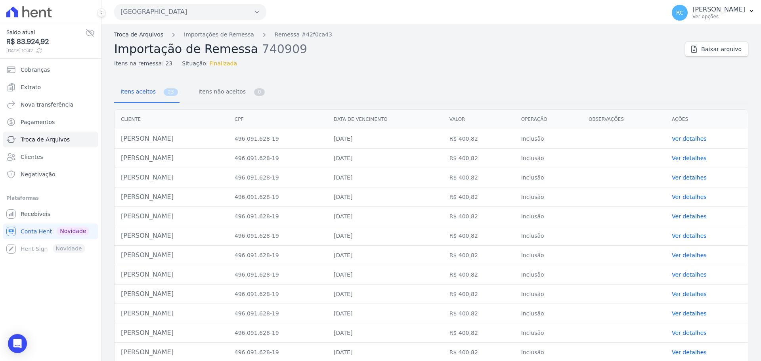
click at [150, 32] on link "Troca de Arquivos" at bounding box center [138, 35] width 49 height 8
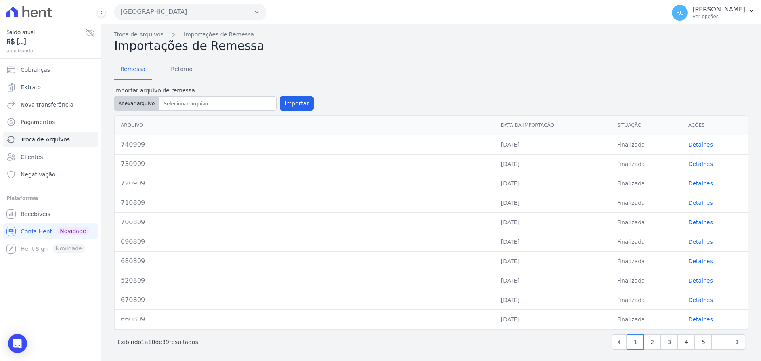
click at [134, 103] on button "Anexar arquivo" at bounding box center [136, 103] width 45 height 14
type input "750909"
click at [291, 100] on button "Importar" at bounding box center [297, 103] width 34 height 14
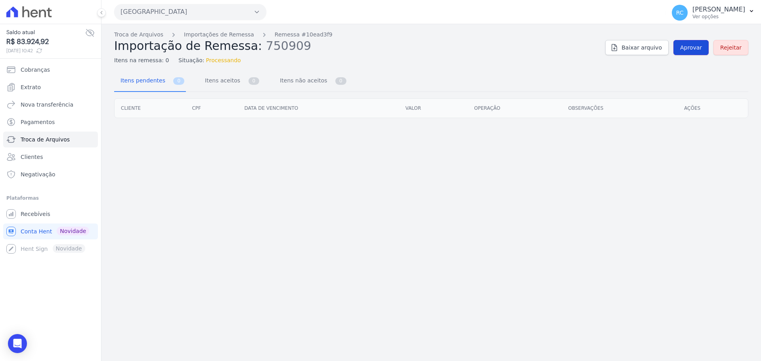
click at [608, 48] on span "Aprovar" at bounding box center [691, 48] width 22 height 8
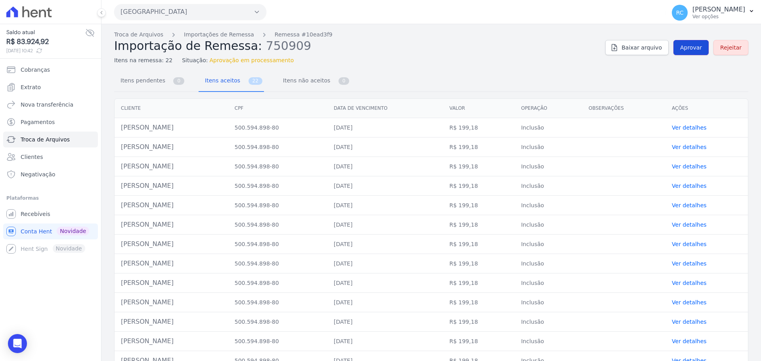
click at [608, 42] on link "Aprovar" at bounding box center [690, 47] width 35 height 15
click at [608, 46] on span "Aprovar" at bounding box center [691, 48] width 22 height 8
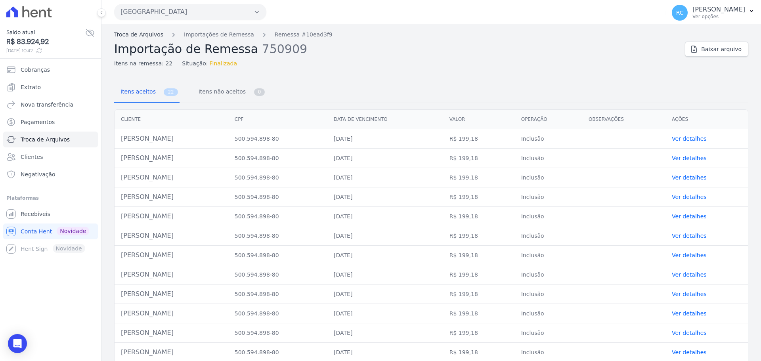
click at [136, 33] on link "Troca de Arquivos" at bounding box center [138, 35] width 49 height 8
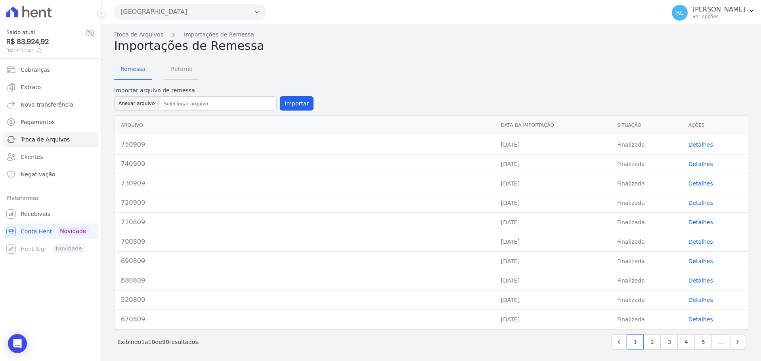
click at [185, 68] on span "Retorno" at bounding box center [181, 69] width 31 height 16
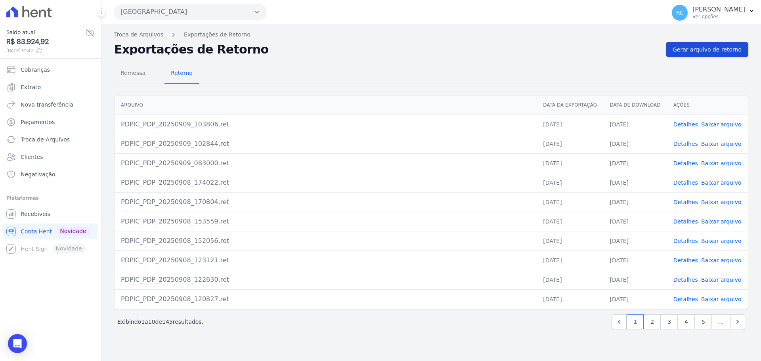
click at [608, 52] on span "Gerar arquivo de retorno" at bounding box center [706, 50] width 69 height 8
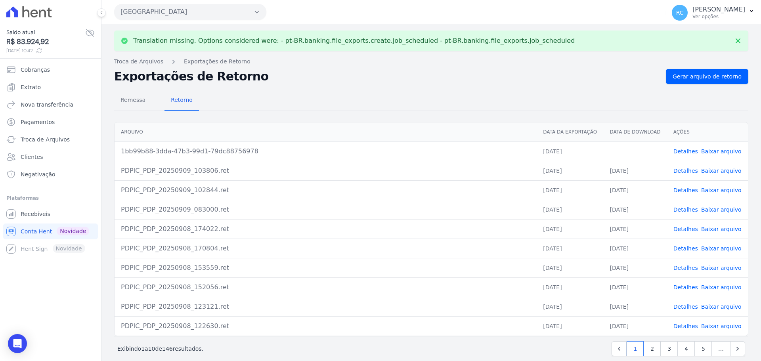
click at [608, 151] on link "Baixar arquivo" at bounding box center [721, 151] width 40 height 6
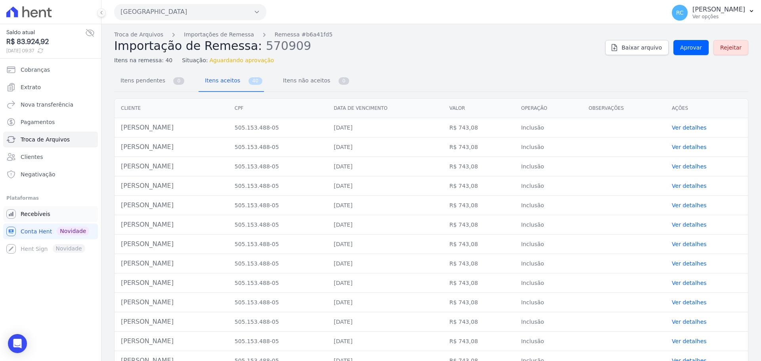
click at [43, 218] on link "Recebíveis" at bounding box center [50, 214] width 95 height 16
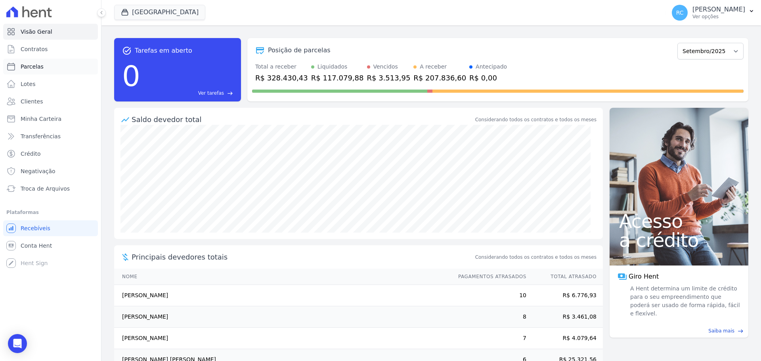
click at [45, 72] on link "Parcelas" at bounding box center [50, 67] width 95 height 16
select select
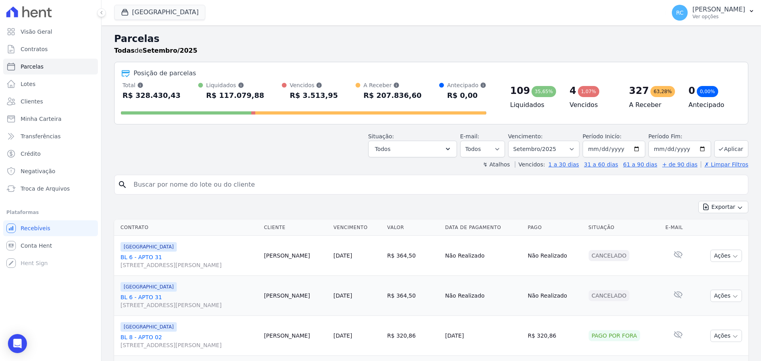
click at [211, 180] on input "search" at bounding box center [437, 185] width 616 height 16
paste input "[EMAIL_ADDRESS][DOMAIN_NAME]"
type input "[EMAIL_ADDRESS][DOMAIN_NAME]"
paste input "[PERSON_NAME]"
type input "[PERSON_NAME]"
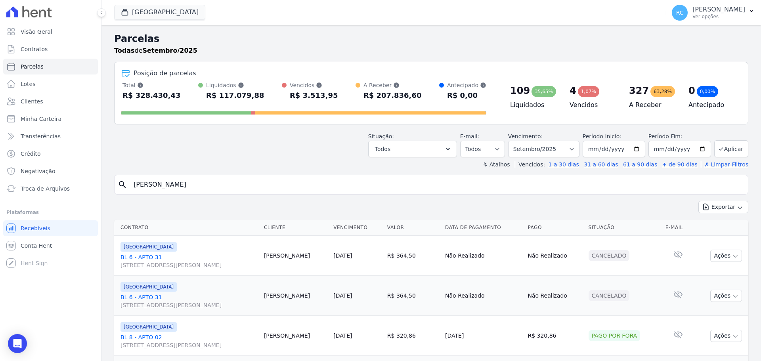
select select
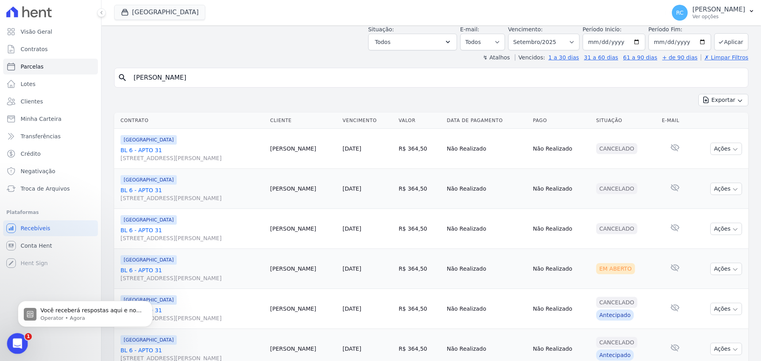
click at [17, 340] on icon "Abrir mensagem da Intercom" at bounding box center [16, 342] width 6 height 6
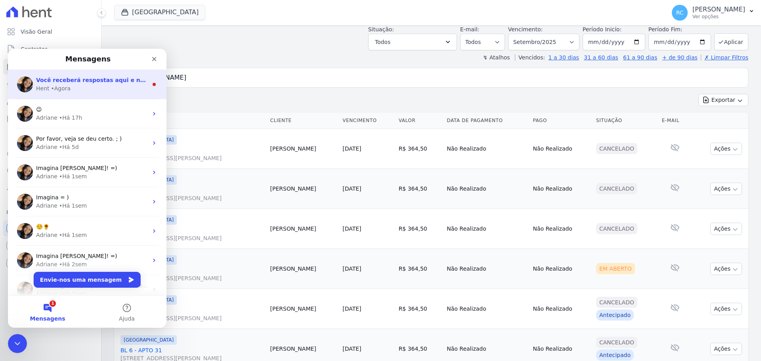
click at [107, 86] on div "Hent • Agora" at bounding box center [92, 88] width 112 height 8
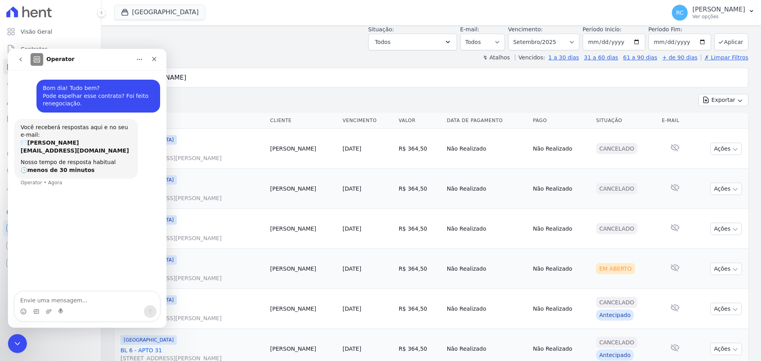
click at [67, 299] on textarea "Envie uma mensagem..." at bounding box center [87, 298] width 145 height 13
click at [18, 344] on icon "Fechar mensagem da Intercom" at bounding box center [16, 343] width 10 height 10
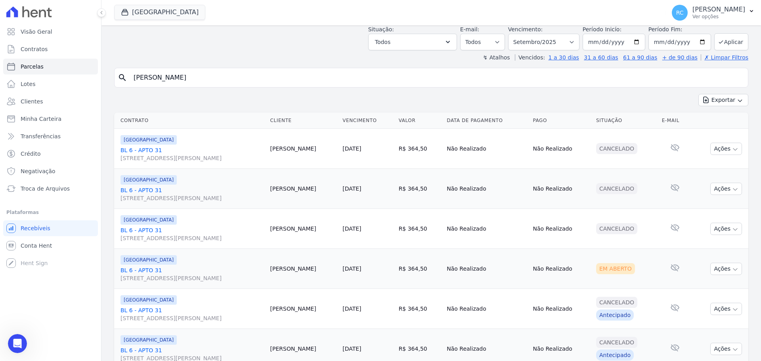
click at [267, 77] on input "[PERSON_NAME]" at bounding box center [437, 78] width 616 height 16
select select
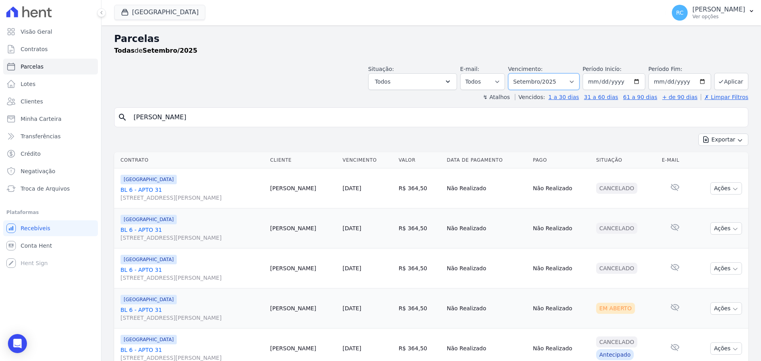
click at [564, 81] on select "[GEOGRAPHIC_DATA] por período ──────── Todos os meses Janeiro/2022 Fevereiro/20…" at bounding box center [543, 81] width 71 height 17
select select "all"
click at [513, 73] on select "[GEOGRAPHIC_DATA] por período ──────── Todos os meses Janeiro/2022 Fevereiro/20…" at bounding box center [543, 81] width 71 height 17
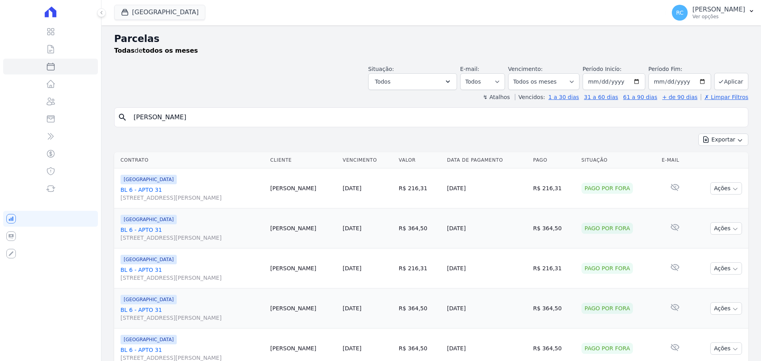
select select
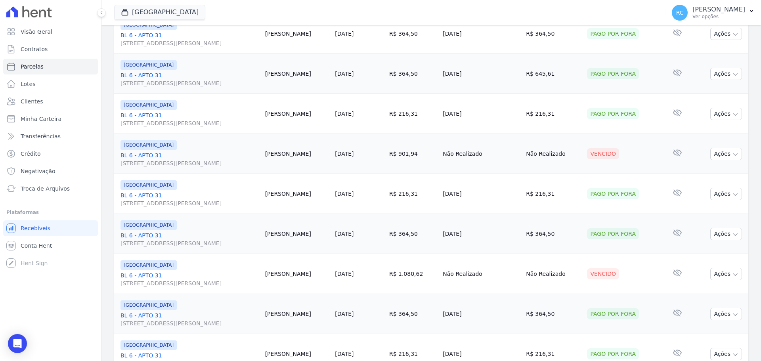
scroll to position [842, 0]
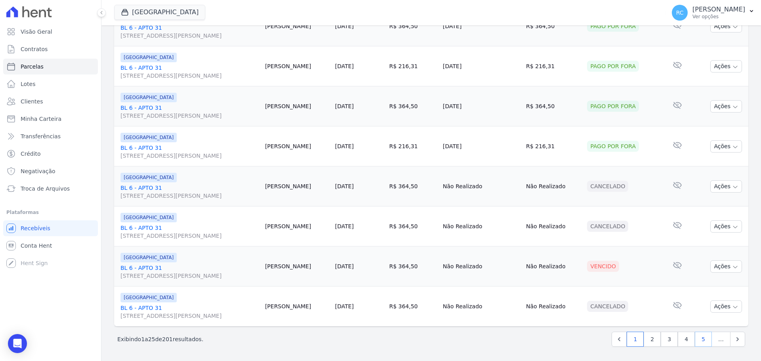
click at [695, 340] on link "5" at bounding box center [703, 339] width 17 height 15
select select
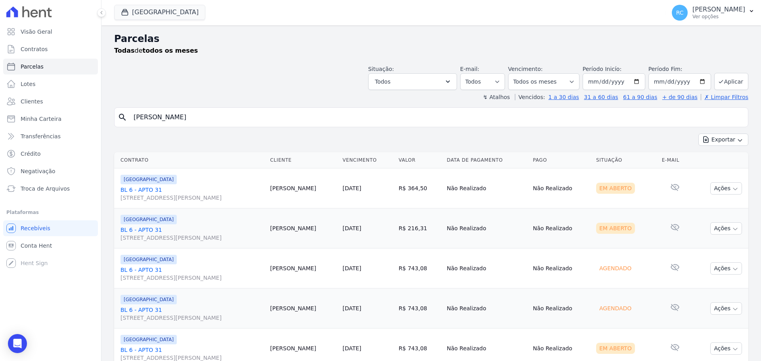
drag, startPoint x: 423, startPoint y: 268, endPoint x: 390, endPoint y: 274, distance: 33.8
click at [390, 274] on tr "[GEOGRAPHIC_DATA] BL 6 - APTO 31 [STREET_ADDRESS][PERSON_NAME] [PERSON_NAME] [D…" at bounding box center [431, 268] width 634 height 40
copy tr "R$ 743,08"
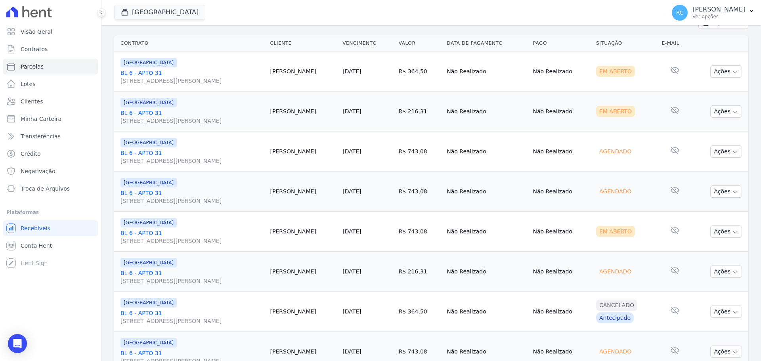
scroll to position [119, 0]
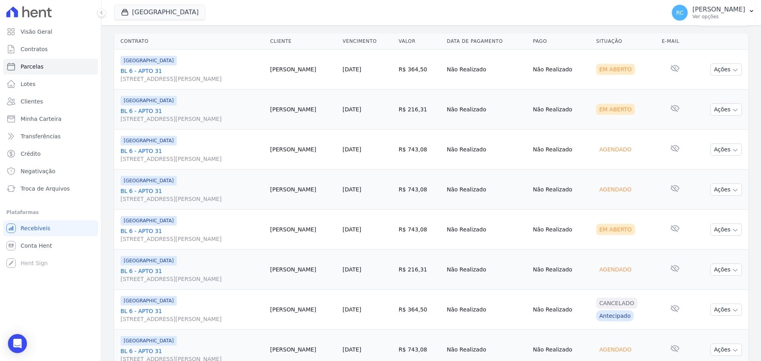
copy tr "R$ 743,08"
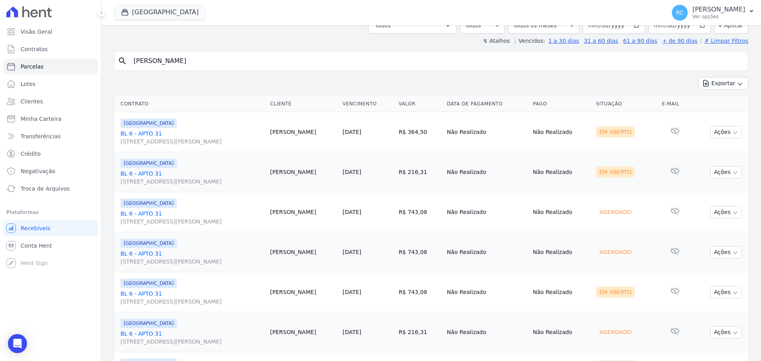
scroll to position [0, 0]
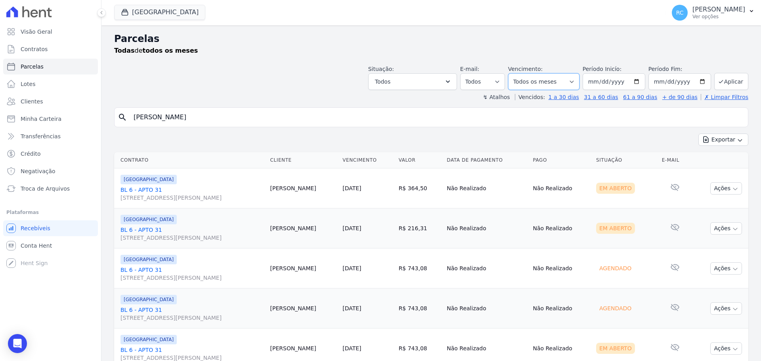
click at [566, 75] on select "[GEOGRAPHIC_DATA] por período ──────── Todos os meses Janeiro/2022 Fevereiro/20…" at bounding box center [543, 81] width 71 height 17
select select "10/2025"
click at [513, 73] on select "[GEOGRAPHIC_DATA] por período ──────── Todos os meses Janeiro/2022 Fevereiro/20…" at bounding box center [543, 81] width 71 height 17
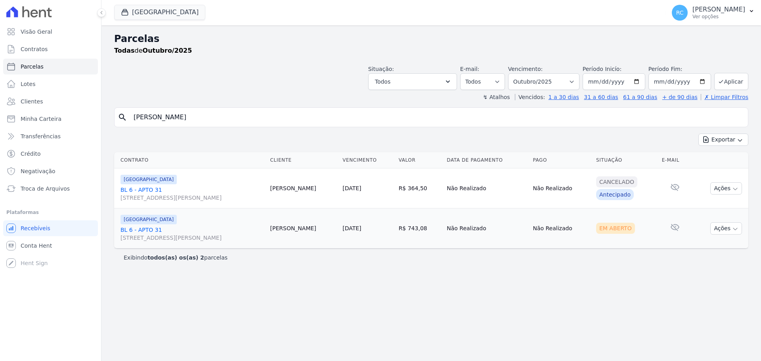
select select
click at [348, 227] on link "[DATE]" at bounding box center [351, 228] width 19 height 6
drag, startPoint x: 374, startPoint y: 228, endPoint x: 342, endPoint y: 231, distance: 32.3
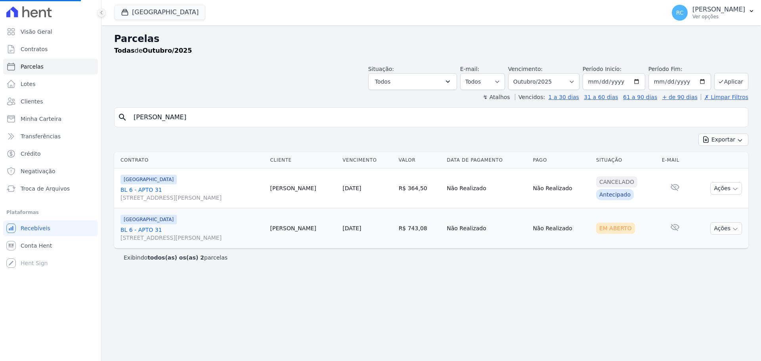
click at [342, 231] on td "[DATE]" at bounding box center [367, 228] width 56 height 40
copy link "[DATE]"
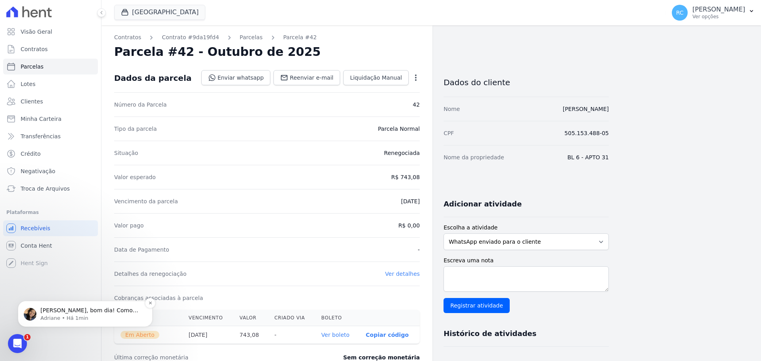
click at [65, 317] on p "Adriane • Há 1min" at bounding box center [91, 318] width 102 height 7
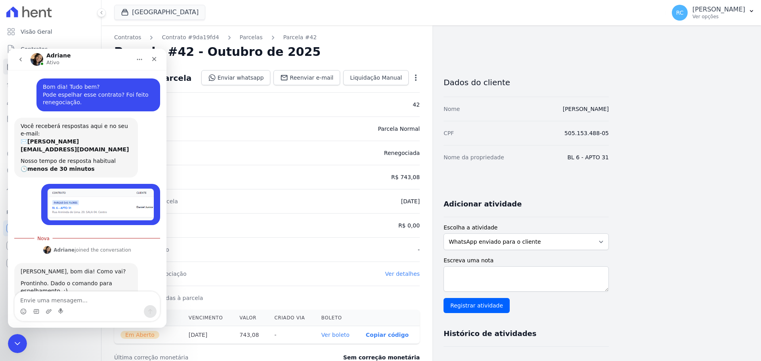
scroll to position [18, 0]
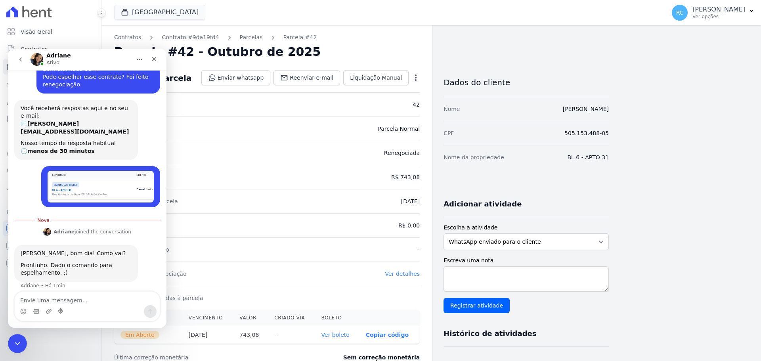
click at [82, 295] on textarea "Envie uma mensagem..." at bounding box center [87, 298] width 145 height 13
type textarea "Obrigada"
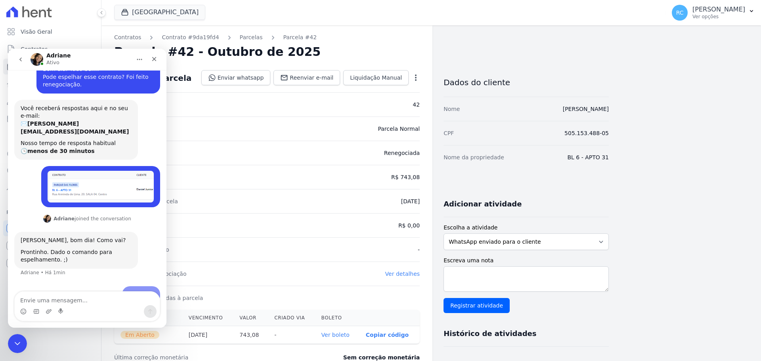
scroll to position [29, 0]
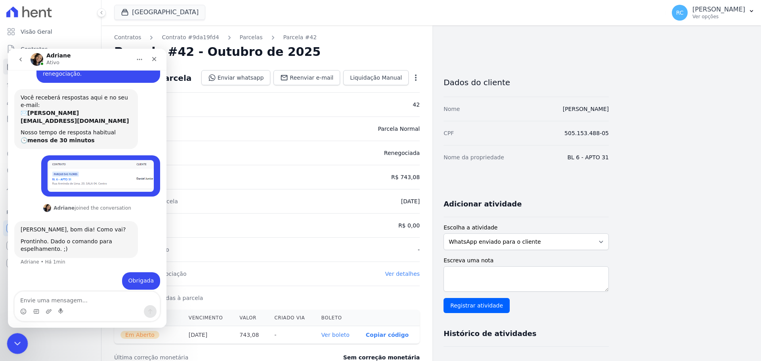
click at [17, 335] on div "Fechar mensagem da Intercom" at bounding box center [16, 342] width 19 height 19
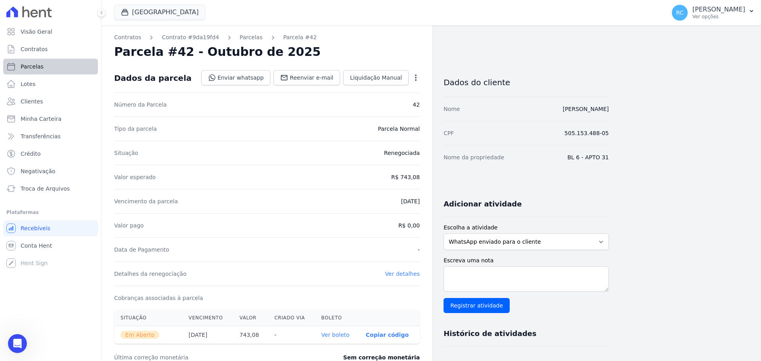
click at [53, 63] on link "Parcelas" at bounding box center [50, 67] width 95 height 16
select select
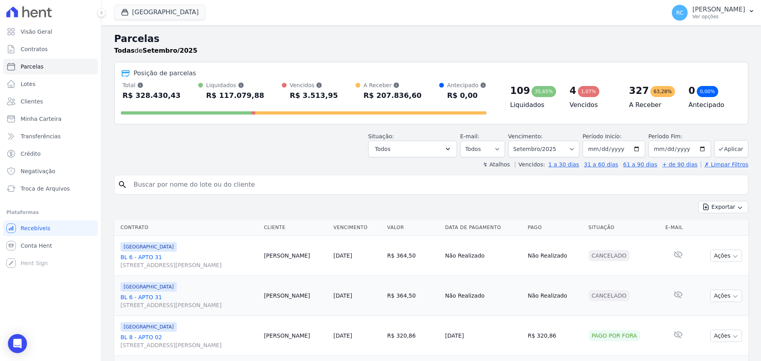
click at [219, 181] on input "search" at bounding box center [437, 185] width 616 height 16
paste input "Bom dia, Daniel! Tudo bem? Sua renegociação foi concluída com sucesso ✅ Valor: …"
type input "Bom dia, Daniel! Tudo bem? Sua renegociação foi concluída com sucesso ✅ Valor: …"
paste input "[PERSON_NAME]"
type input "[PERSON_NAME]"
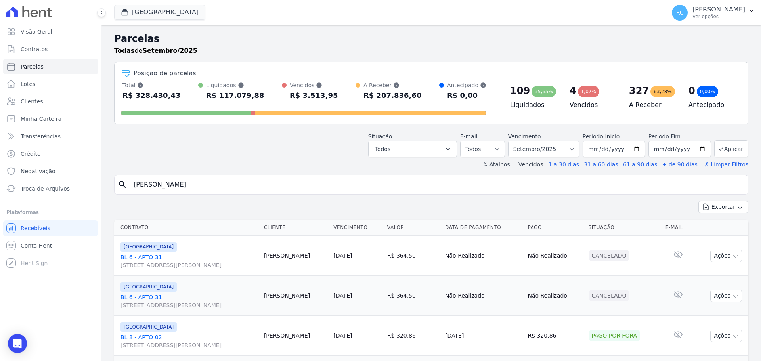
select select
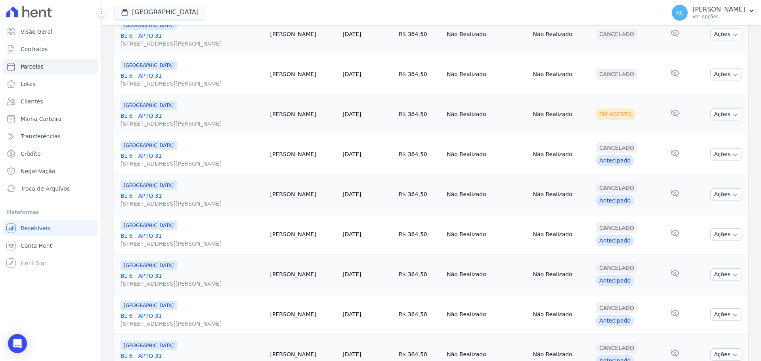
scroll to position [194, 0]
click at [714, 112] on button "Ações" at bounding box center [726, 115] width 32 height 12
click at [148, 115] on link "BL 6 - APTO 31 Rua Arminda de Lima, 20, SALA 04, Centro" at bounding box center [191, 120] width 143 height 16
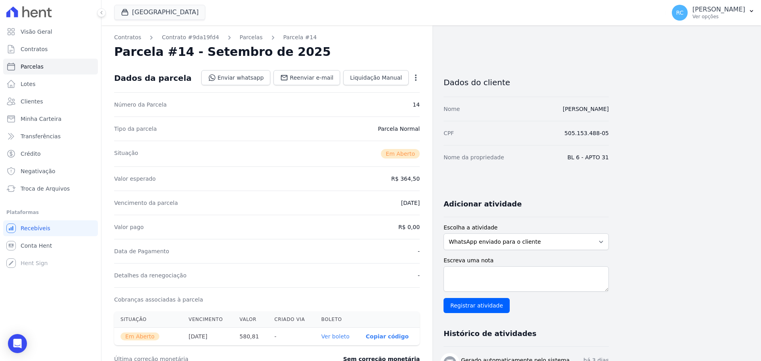
click at [414, 78] on icon "button" at bounding box center [416, 78] width 8 height 8
click at [384, 105] on link "Cancelar Cobrança" at bounding box center [382, 103] width 70 height 14
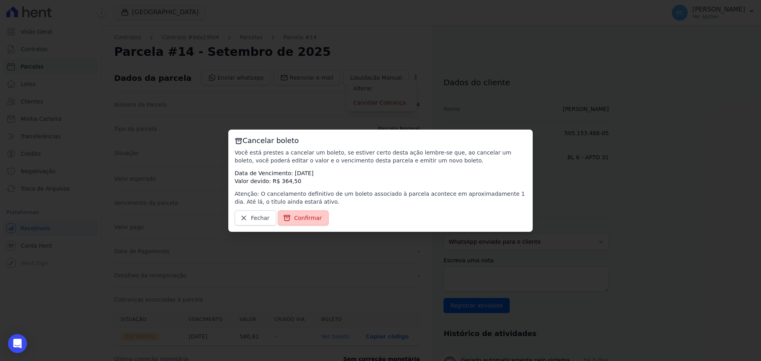
click at [306, 216] on span "Confirmar" at bounding box center [308, 218] width 28 height 8
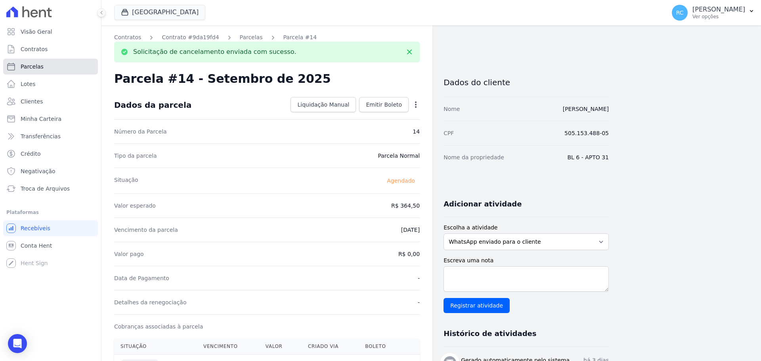
click at [59, 64] on link "Parcelas" at bounding box center [50, 67] width 95 height 16
select select
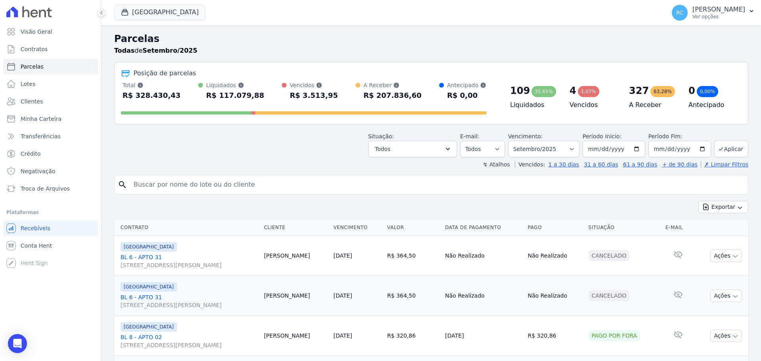
click at [288, 177] on input "search" at bounding box center [437, 185] width 616 height 16
paste input "DANIEL GONCALVES DA SILVA JUNIOR"
type input "DANIEL GONCALVES DA SILVA JUNIOR"
select select
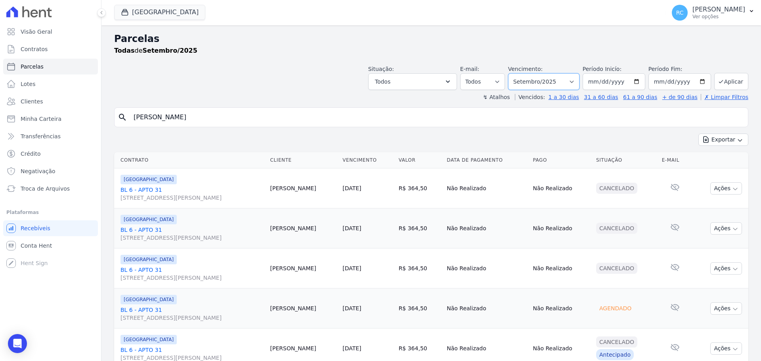
click at [555, 79] on select "Filtrar por período ──────── Todos os meses Janeiro/2022 Fevereiro/2022 Março/2…" at bounding box center [543, 81] width 71 height 17
select select "all"
click at [513, 73] on select "Filtrar por período ──────── Todos os meses Janeiro/2022 Fevereiro/2022 Março/2…" at bounding box center [543, 81] width 71 height 17
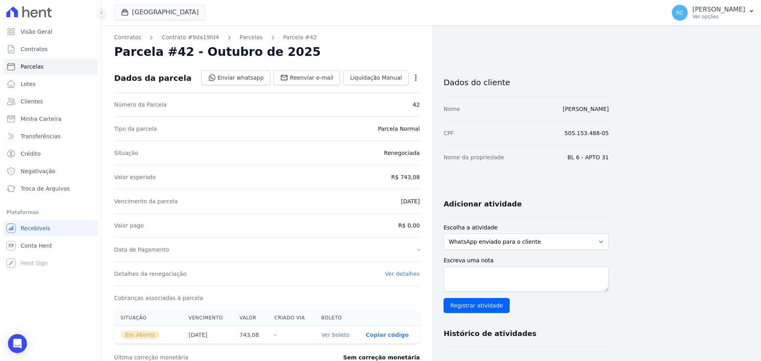
click at [398, 197] on div "Vencimento da parcela [DATE]" at bounding box center [267, 201] width 306 height 24
click at [398, 198] on div "Vencimento da parcela [DATE]" at bounding box center [267, 201] width 306 height 24
copy dl "[DATE]"
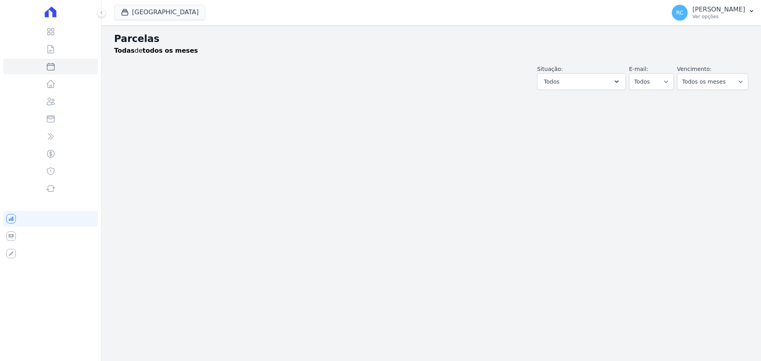
select select
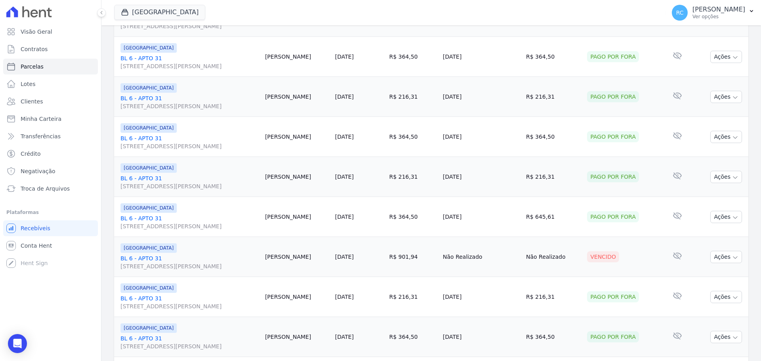
scroll to position [555, 0]
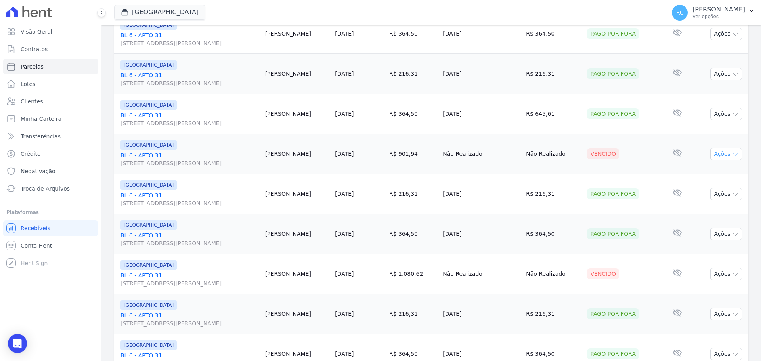
click at [713, 154] on button "Ações" at bounding box center [726, 154] width 32 height 12
click at [624, 164] on td "Vencido" at bounding box center [623, 154] width 78 height 40
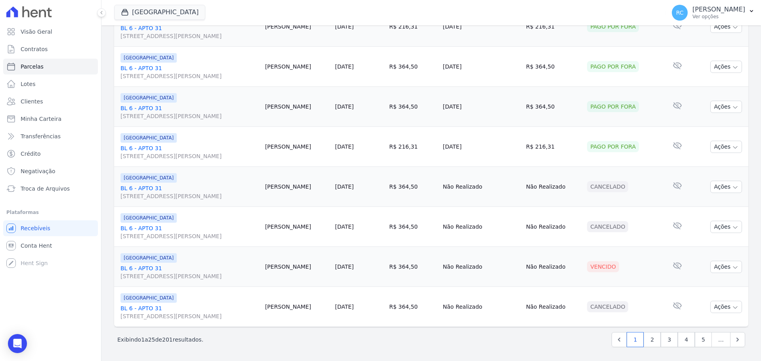
scroll to position [842, 0]
click at [648, 339] on link "2" at bounding box center [652, 339] width 17 height 15
select select
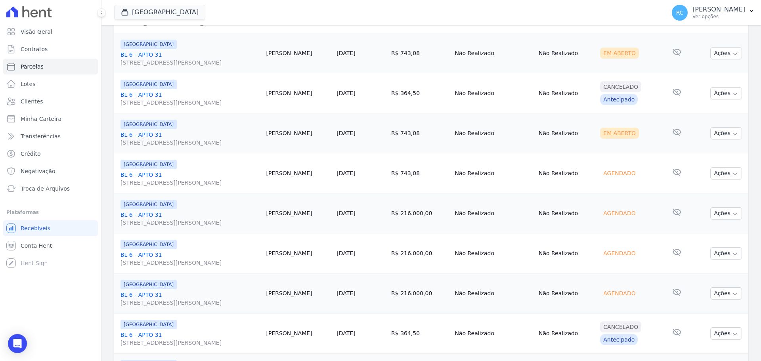
scroll to position [357, 0]
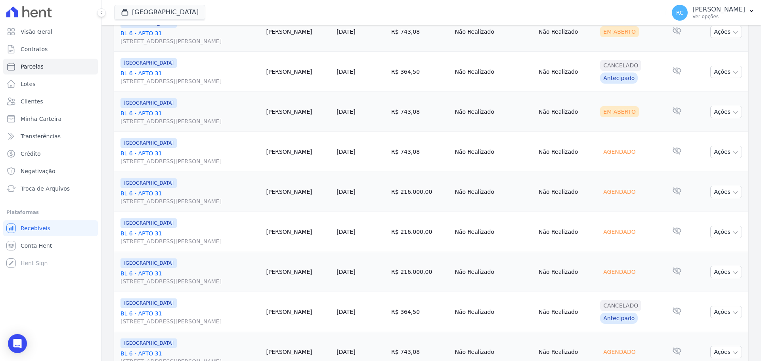
drag, startPoint x: 612, startPoint y: 154, endPoint x: 407, endPoint y: 148, distance: 204.6
click at [407, 148] on tr "PARQUE DAS FLORES BL 6 - APTO 31 Rua Arminda de Lima, 20, SALA 04, Centro Danie…" at bounding box center [431, 152] width 634 height 40
click at [18, 346] on icon "Open Intercom Messenger" at bounding box center [17, 343] width 9 height 10
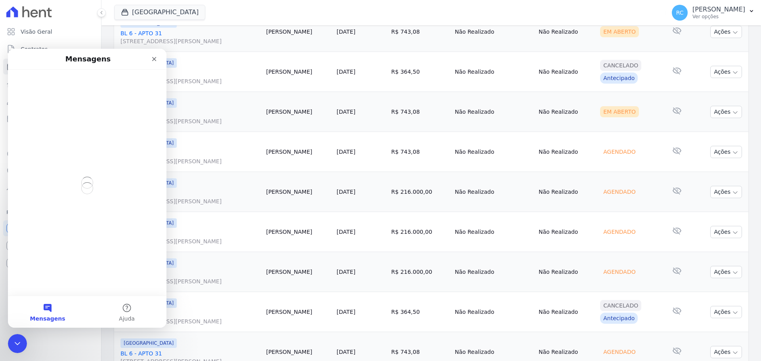
scroll to position [0, 0]
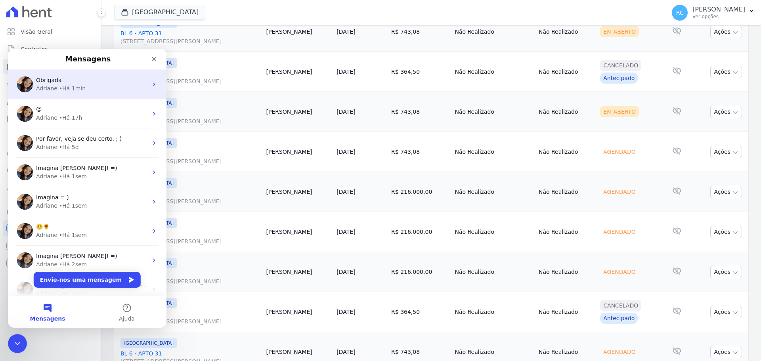
click at [86, 88] on div "Adriane • Há 1min" at bounding box center [92, 88] width 112 height 8
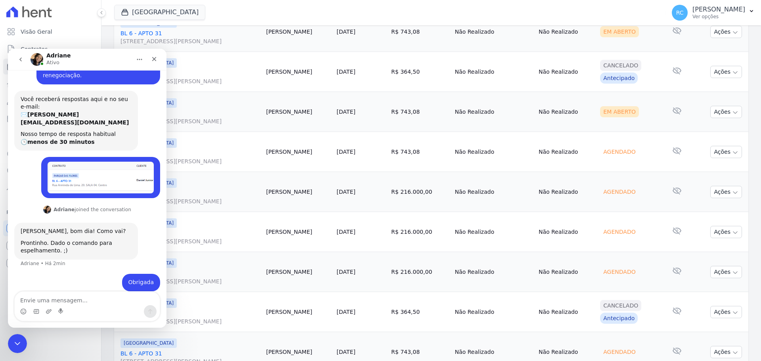
scroll to position [29, 0]
drag, startPoint x: 82, startPoint y: 303, endPoint x: 98, endPoint y: 282, distance: 26.8
click at [88, 295] on textarea "Envie uma mensagem..." at bounding box center [87, 298] width 145 height 13
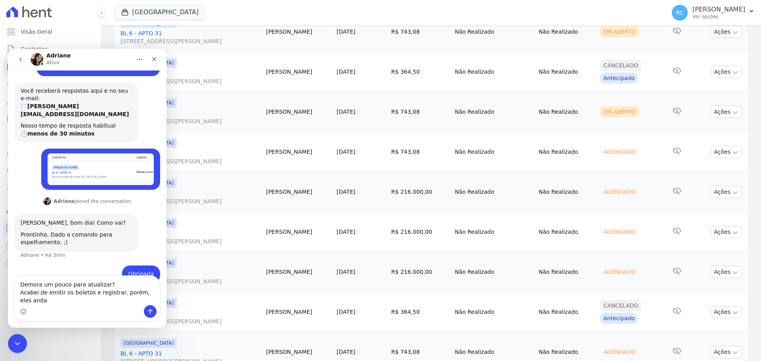
scroll to position [44, 0]
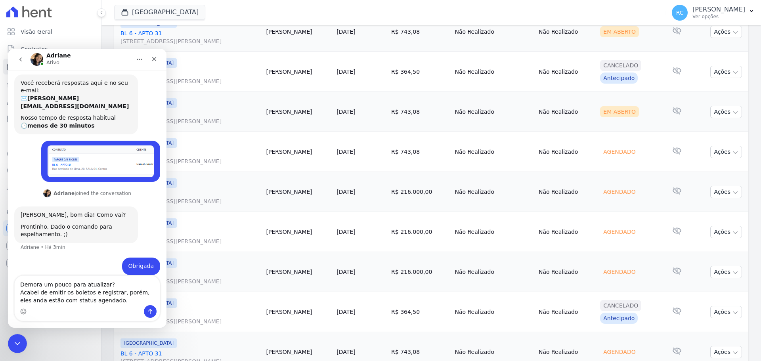
type textarea "Demora um pouco para atualizar? Acabei de emitir os boletos e registrar, porém,…"
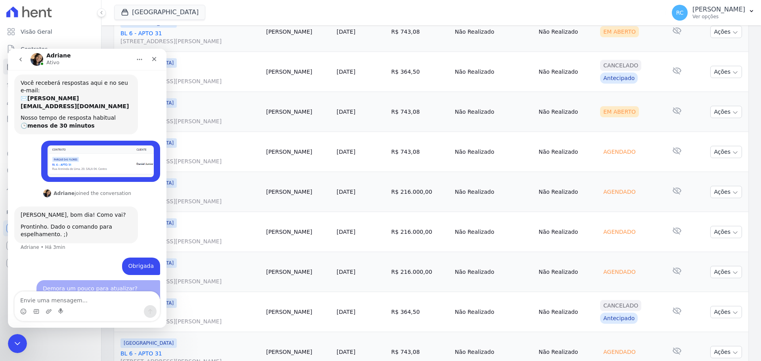
scroll to position [70, 0]
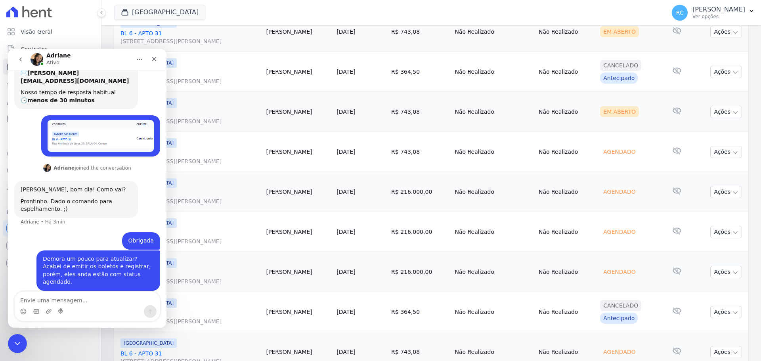
click at [63, 300] on textarea "Envie uma mensagem..." at bounding box center [87, 298] width 145 height 13
type textarea "ainda*"
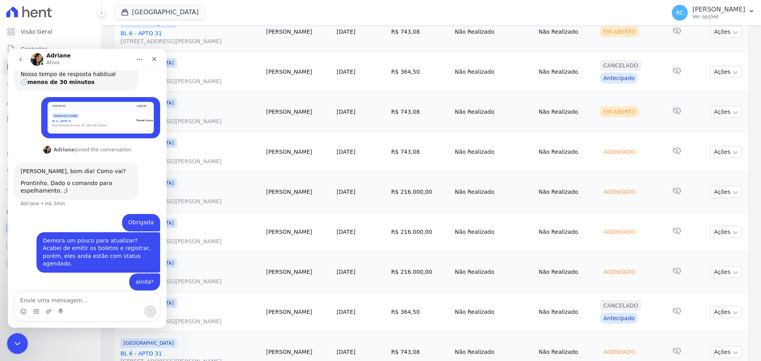
click at [18, 346] on icon "Fechar mensagem da Intercom" at bounding box center [16, 343] width 10 height 10
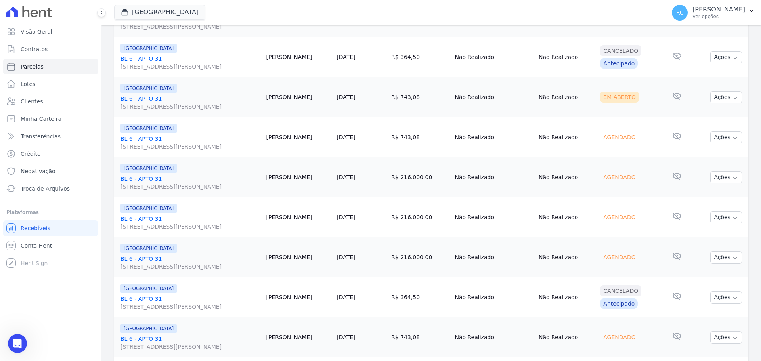
scroll to position [396, 0]
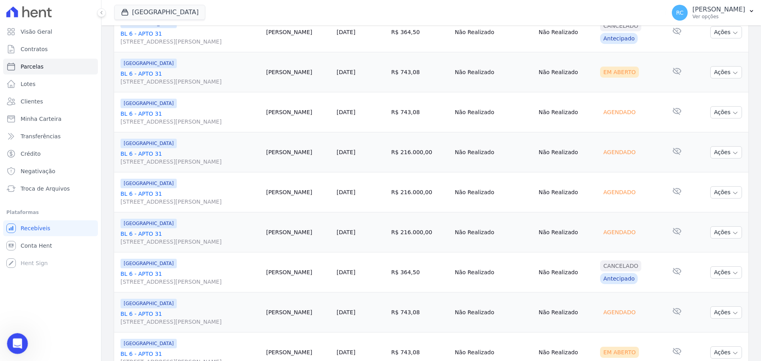
click at [14, 335] on div "Abrir mensagem da Intercom" at bounding box center [16, 342] width 26 height 26
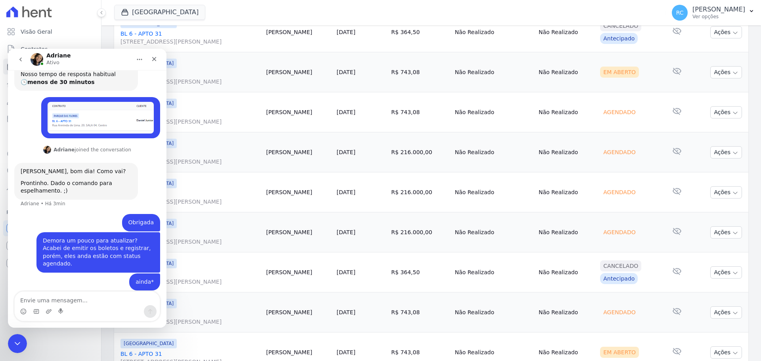
click at [70, 298] on textarea "Envie uma mensagem..." at bounding box center [87, 298] width 145 height 13
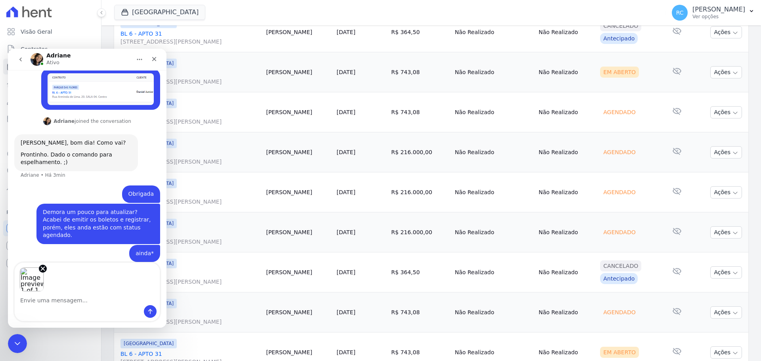
scroll to position [117, 0]
type textarea "sabe por que, tripicou esse valor de FI?"
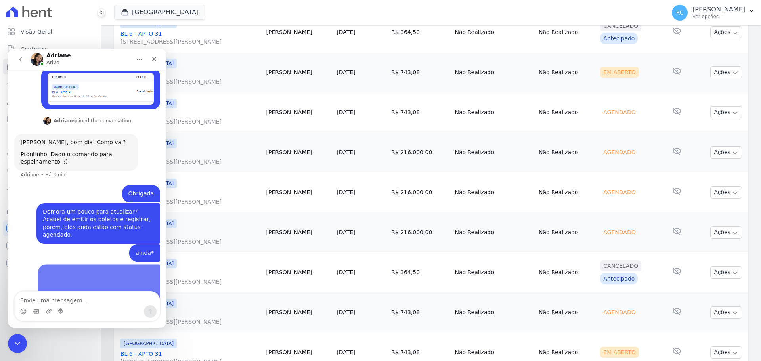
scroll to position [141, 0]
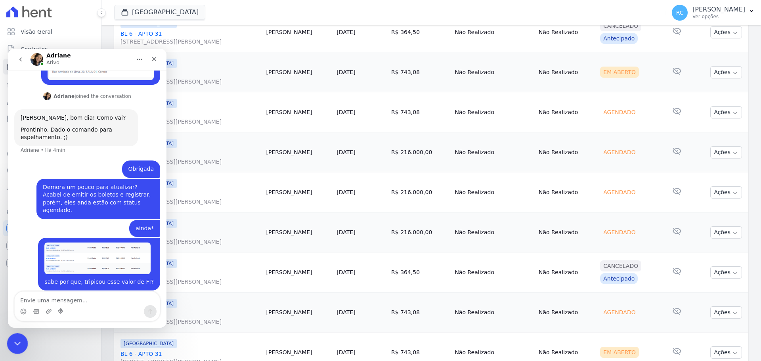
click at [11, 339] on icon "Fechar mensagem da Intercom" at bounding box center [16, 343] width 10 height 10
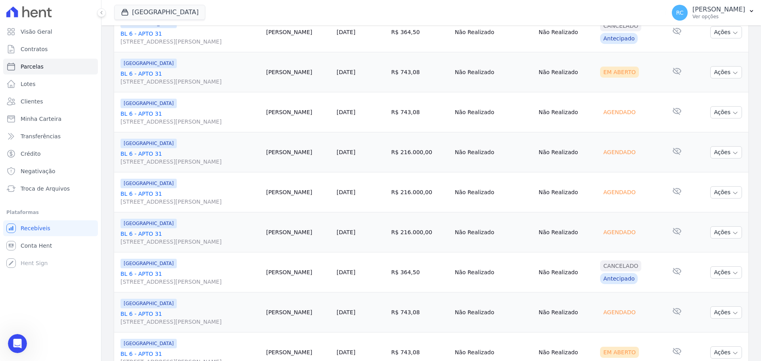
drag, startPoint x: 50, startPoint y: 288, endPoint x: 82, endPoint y: 287, distance: 32.9
click at [58, 285] on div "Visão Geral Contratos Parcelas Lotes Clientes Minha Carteira Transferências Cré…" at bounding box center [50, 180] width 101 height 361
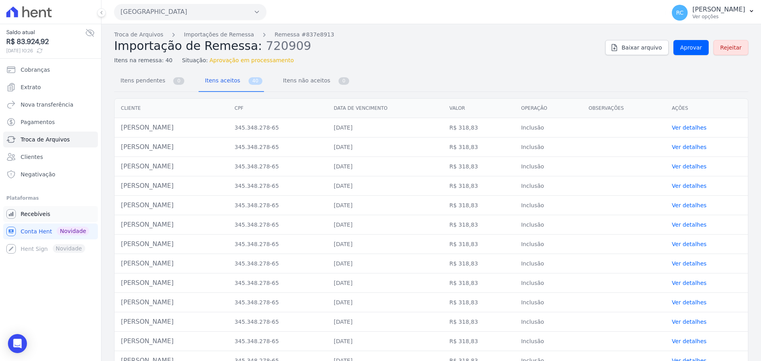
click at [41, 217] on span "Recebíveis" at bounding box center [36, 214] width 30 height 8
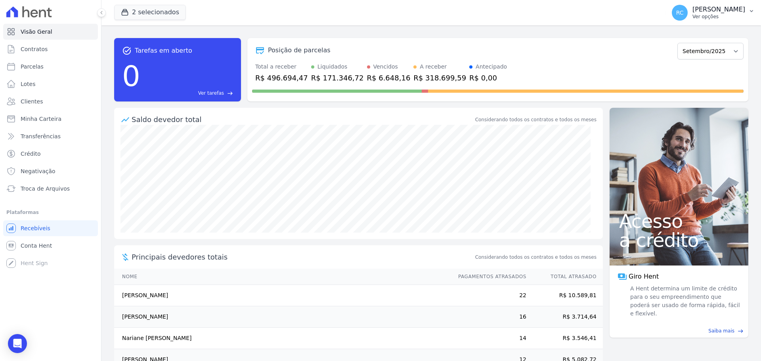
click at [692, 11] on p "[PERSON_NAME]" at bounding box center [718, 10] width 53 height 8
click at [694, 37] on link "Perfil do empreendimento" at bounding box center [709, 34] width 101 height 14
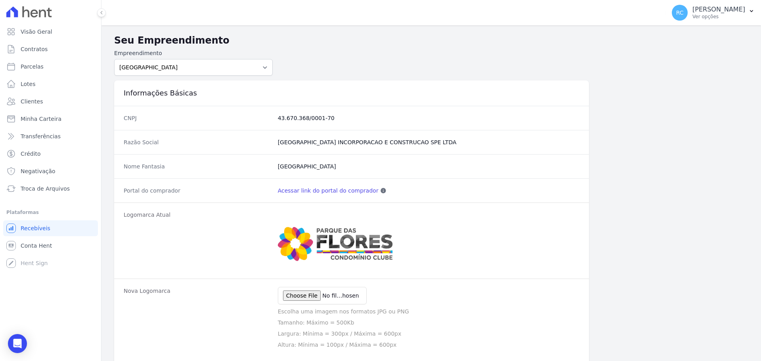
click at [328, 193] on link "Acessar link do portal do comprador" at bounding box center [328, 191] width 101 height 8
click at [184, 63] on select "PARQUE DAS FLORES PARQUE DOS PASSAROS TURMALINAS CONDOMINIO CLUB BY CAVAZANI" at bounding box center [193, 67] width 159 height 17
select select "7c6dbd88-c992-4e1b-a35d-d12916fde016"
click at [114, 59] on select "PARQUE DAS FLORES PARQUE DOS PASSAROS TURMALINAS CONDOMINIO CLUB BY CAVAZANI" at bounding box center [193, 67] width 159 height 17
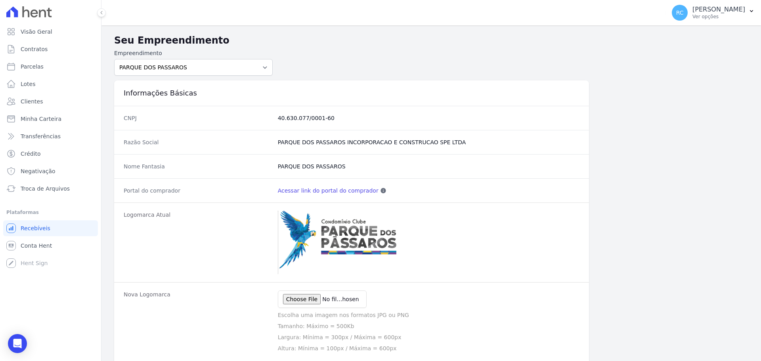
click at [325, 191] on link "Acessar link do portal do comprador" at bounding box center [328, 191] width 101 height 8
click at [60, 65] on link "Parcelas" at bounding box center [50, 67] width 95 height 16
select select
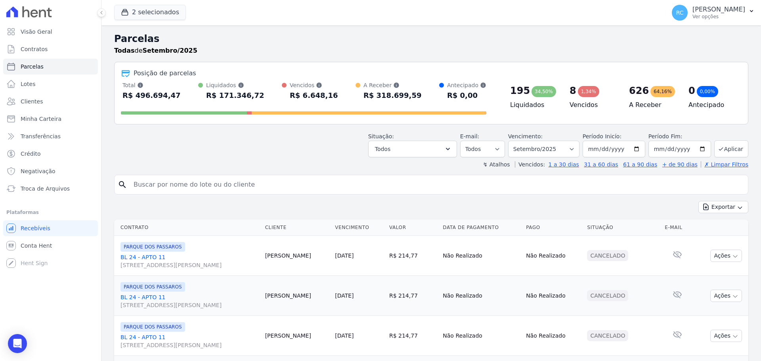
click at [180, 178] on input "search" at bounding box center [437, 185] width 616 height 16
type input "andresa de o"
select select
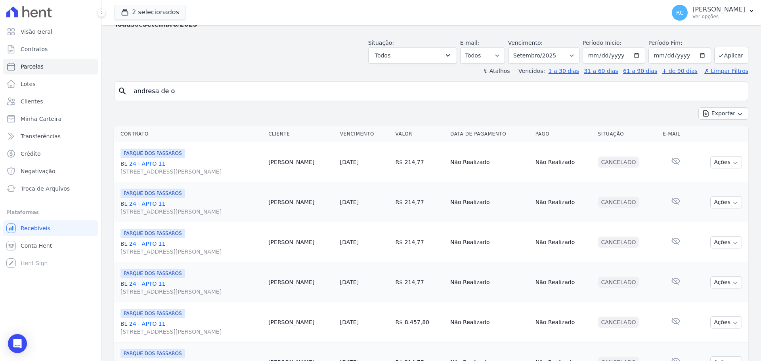
scroll to position [40, 0]
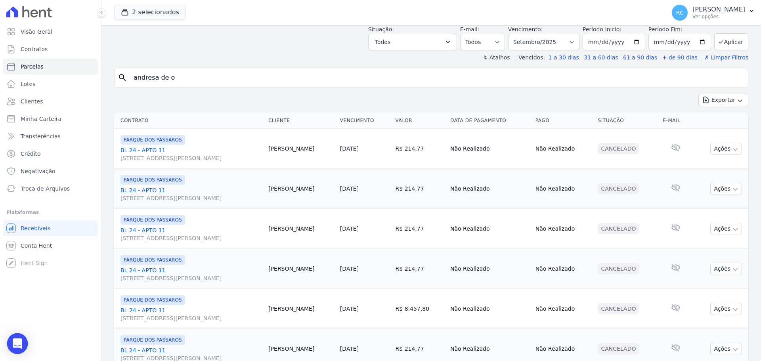
click at [21, 347] on icon "Open Intercom Messenger" at bounding box center [17, 343] width 9 height 10
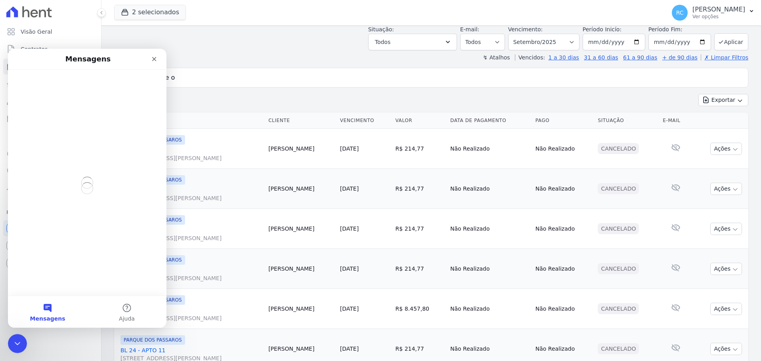
scroll to position [0, 0]
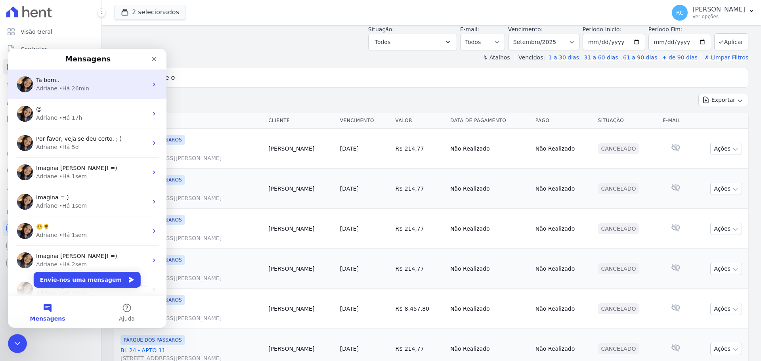
click at [86, 80] on div "Ta bom.." at bounding box center [92, 80] width 112 height 8
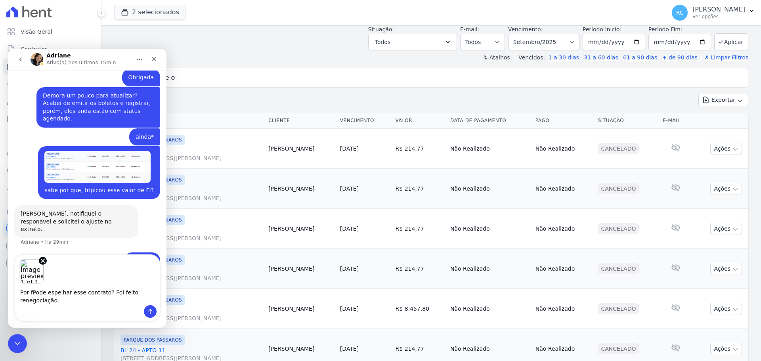
scroll to position [233, 0]
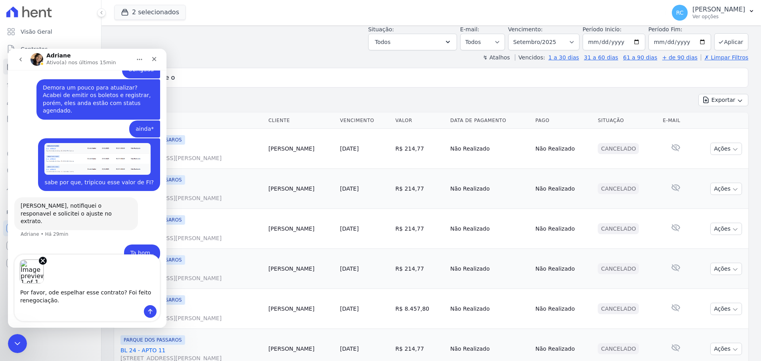
type textarea "Por favor, pode espelhar esse contrato? Foi feito renegociação."
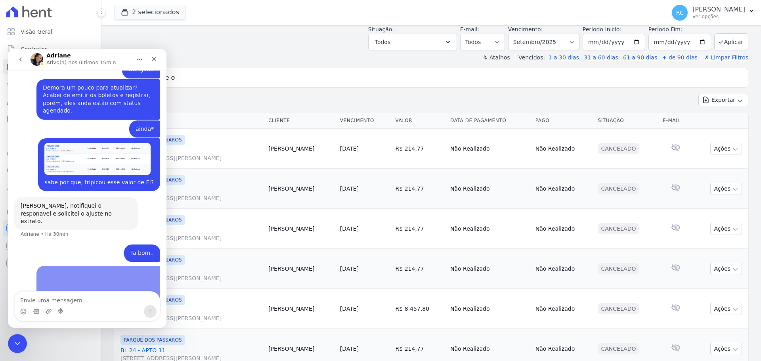
scroll to position [255, 0]
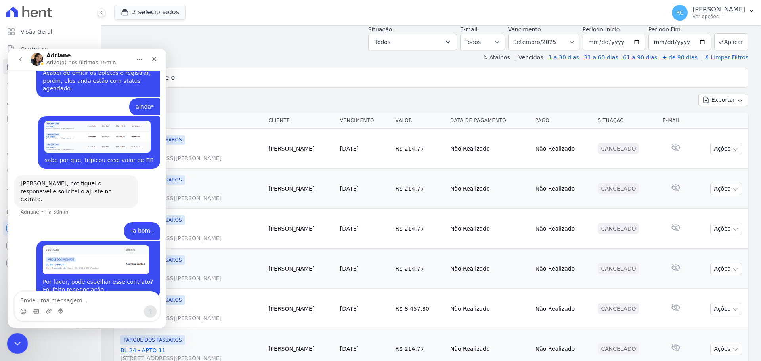
click at [15, 339] on icon "Fechar mensagem da Intercom" at bounding box center [16, 343] width 10 height 10
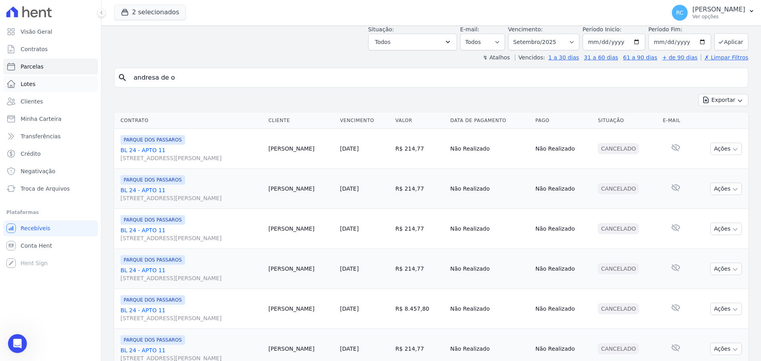
drag, startPoint x: 220, startPoint y: 76, endPoint x: 67, endPoint y: 84, distance: 153.9
click at [7, 115] on div "Visão Geral Contratos Parcelas Lotes Clientes Minha Carteira Transferências Cré…" at bounding box center [380, 180] width 761 height 361
type input "Mauricio Ferreira dos Santos"
select select
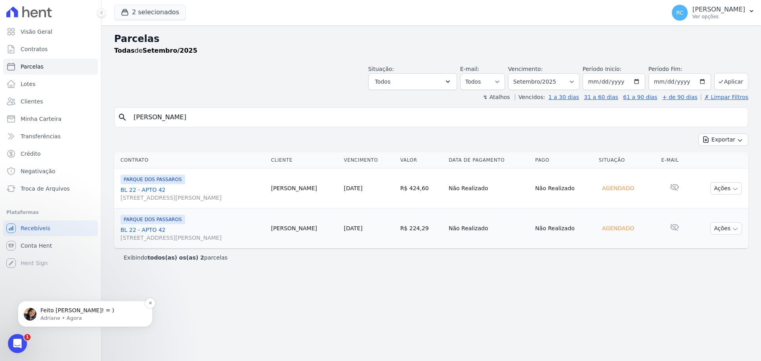
click at [68, 320] on p "Adriane • Agora" at bounding box center [91, 318] width 102 height 7
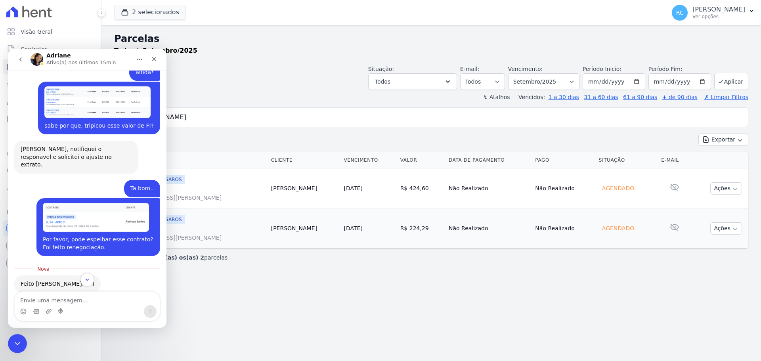
scroll to position [292, 0]
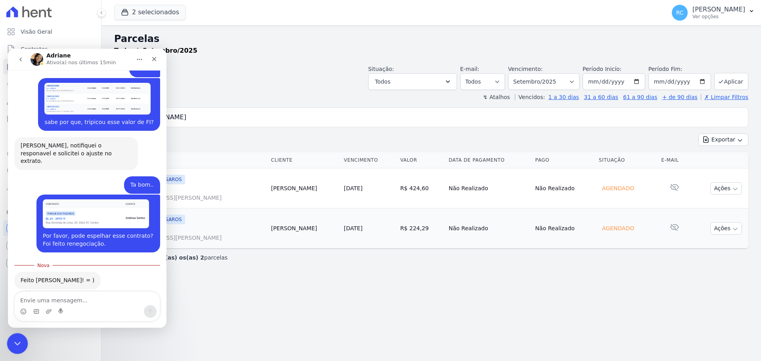
drag, startPoint x: 15, startPoint y: 338, endPoint x: 15, endPoint y: 333, distance: 4.8
click at [14, 336] on div "Fechar mensagem da Intercom" at bounding box center [16, 342] width 19 height 19
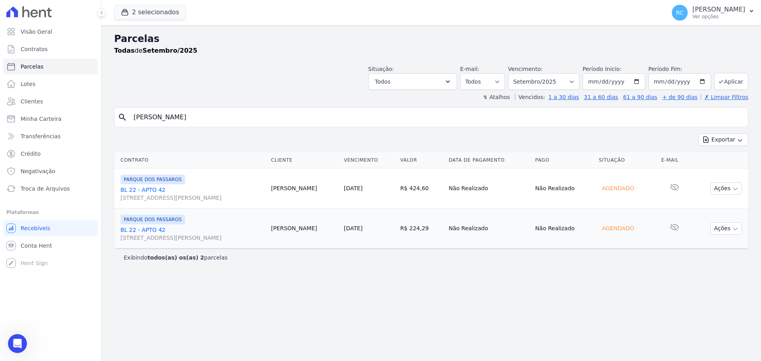
scroll to position [279, 0]
drag, startPoint x: 257, startPoint y: 111, endPoint x: 3, endPoint y: 151, distance: 257.1
click at [0, 153] on div "Visão Geral Contratos Parcelas Lotes Clientes Minha Carteira Transferências Cré…" at bounding box center [380, 180] width 761 height 361
paste input "STEFANE MARTA DOS SANTOS VIEIRA"
type input "STEFANE MARTA DOS SANTOS VIEIRA"
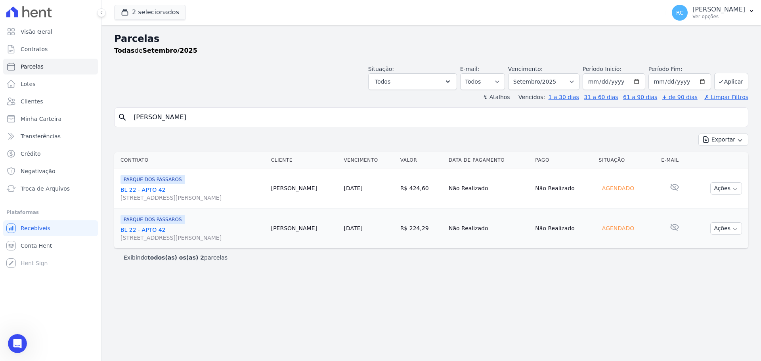
select select
drag, startPoint x: 69, startPoint y: 135, endPoint x: 15, endPoint y: 140, distance: 54.2
click at [15, 140] on div "Visão Geral Contratos Parcelas Lotes Clientes Minha Carteira Transferências Cré…" at bounding box center [380, 180] width 761 height 361
paste input "Eduardo Marcelino Chamizo"
type input "Eduardo Marcelino Chamizo"
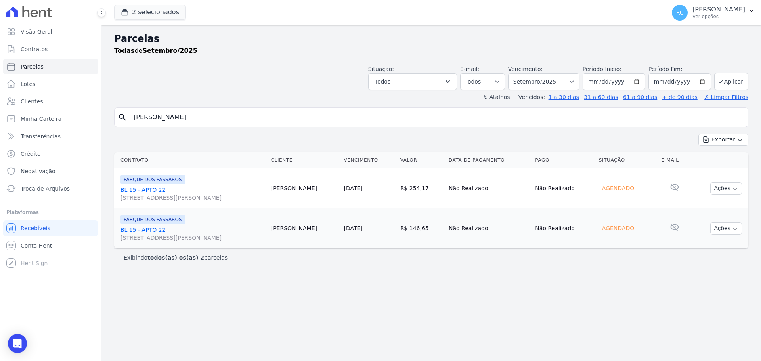
select select
drag, startPoint x: 245, startPoint y: 117, endPoint x: 6, endPoint y: 149, distance: 241.2
click at [0, 155] on div "Visão Geral Contratos Parcelas Lotes Clientes Minha Carteira Transferências Cré…" at bounding box center [380, 180] width 761 height 361
paste input "Luana Souza da Silva"
type input "Luana Souza da Silva"
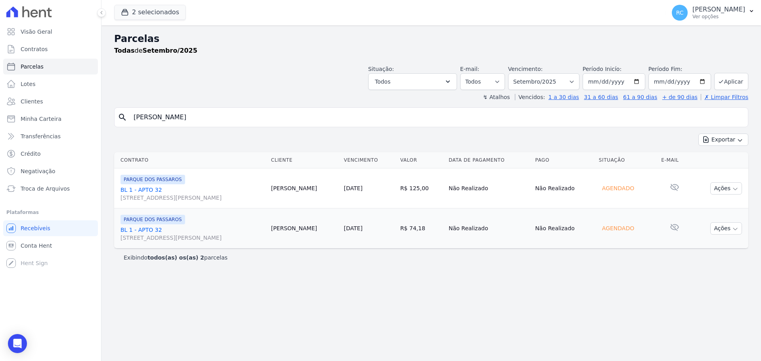
select select
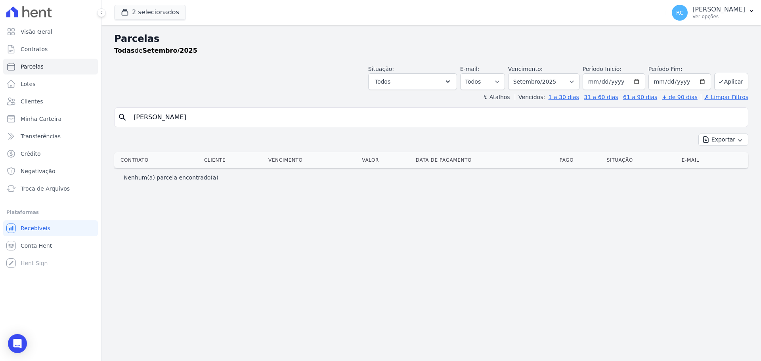
click at [199, 122] on input "Luana Souza da Silva" at bounding box center [437, 117] width 616 height 16
click at [159, 14] on button "2 selecionados" at bounding box center [150, 12] width 72 height 15
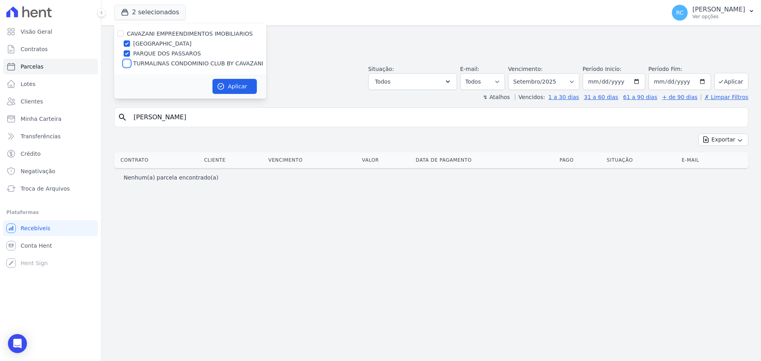
click at [126, 60] on input "TURMALINAS CONDOMINIO CLUB BY CAVAZANI" at bounding box center [127, 63] width 6 height 6
checkbox input "true"
drag, startPoint x: 215, startPoint y: 76, endPoint x: 216, endPoint y: 82, distance: 5.7
click at [215, 77] on div "Aplicar" at bounding box center [190, 86] width 152 height 25
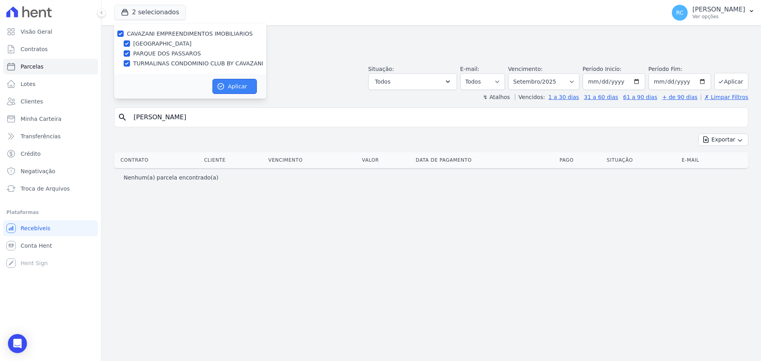
click at [220, 88] on icon "button" at bounding box center [221, 86] width 8 height 8
select select
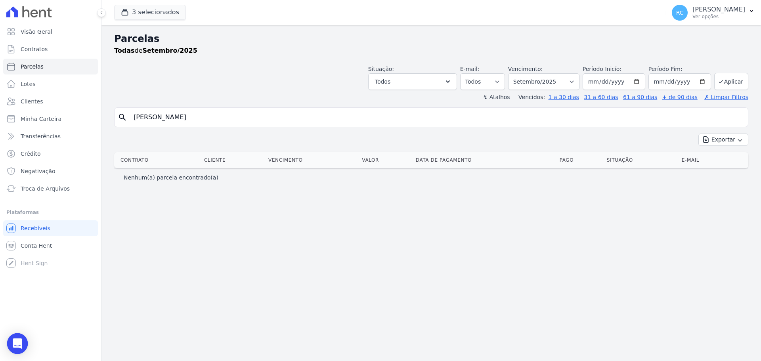
click at [17, 349] on div "Open Intercom Messenger" at bounding box center [17, 343] width 21 height 21
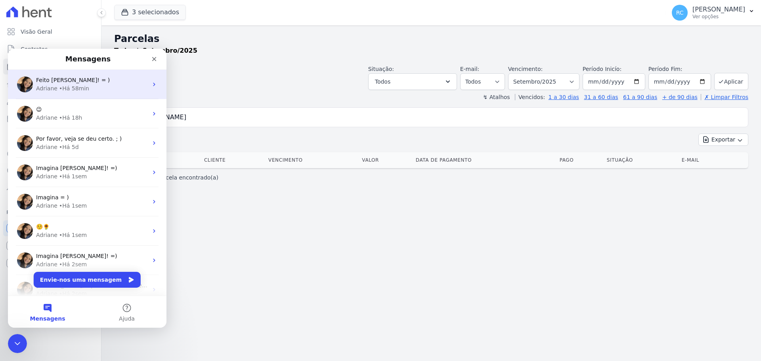
click at [90, 82] on div "Feito Raquel! = )" at bounding box center [92, 80] width 112 height 8
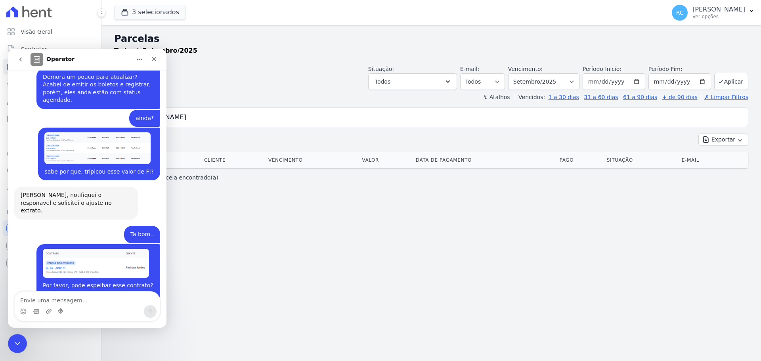
scroll to position [200, 0]
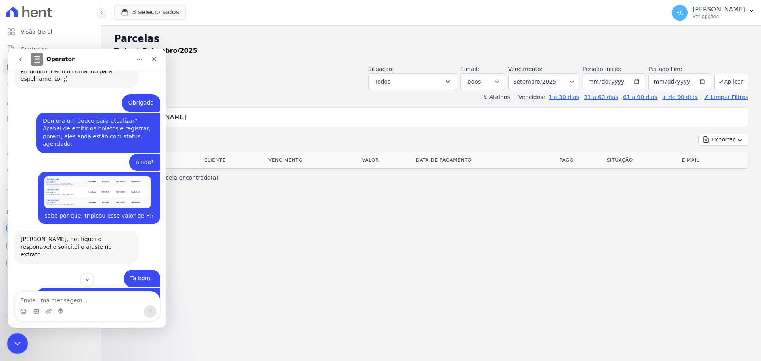
click at [15, 338] on icon "Fechar mensagem da Intercom" at bounding box center [16, 343] width 10 height 10
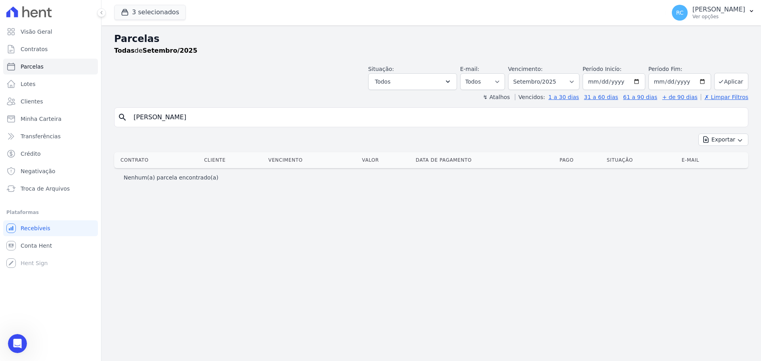
scroll to position [279, 0]
click at [59, 70] on link "Parcelas" at bounding box center [50, 67] width 95 height 16
select select
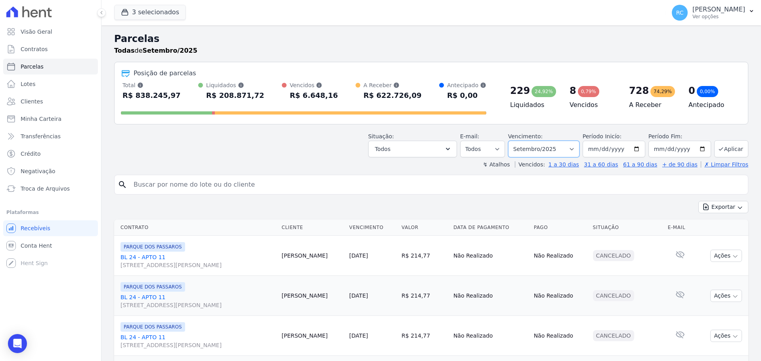
click at [527, 146] on select "Filtrar por período ──────── Todos os meses Dezembro/2021 Janeiro/2022 Fevereir…" at bounding box center [543, 149] width 71 height 17
select select "all"
click at [513, 141] on select "Filtrar por período ──────── Todos os meses Dezembro/2021 Janeiro/2022 Fevereir…" at bounding box center [543, 149] width 71 height 17
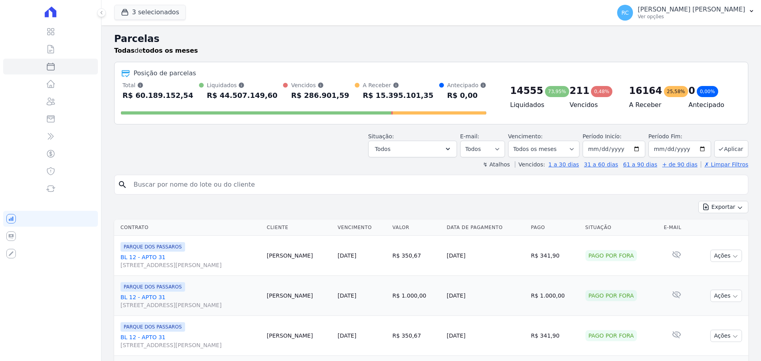
select select
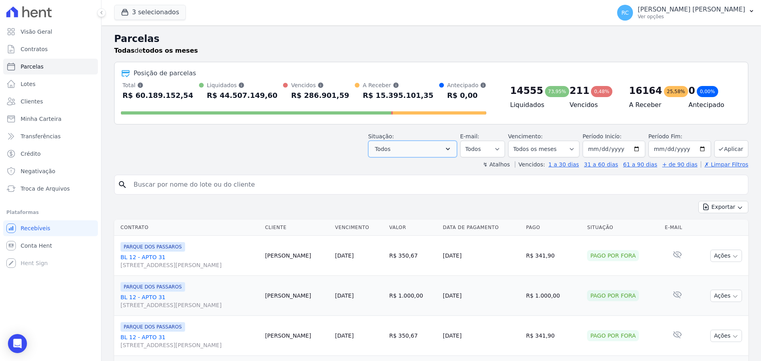
click at [440, 150] on button "Todos" at bounding box center [412, 149] width 89 height 17
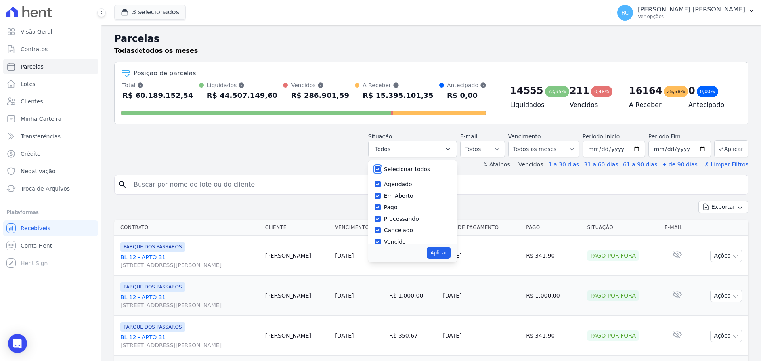
click at [381, 170] on input "Selecionar todos" at bounding box center [377, 169] width 6 height 6
checkbox input "false"
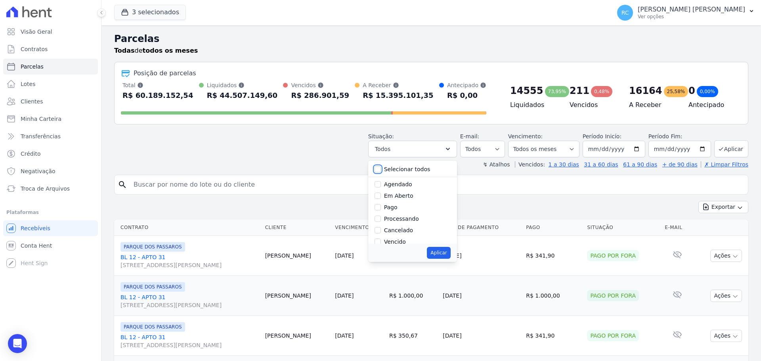
checkbox input "false"
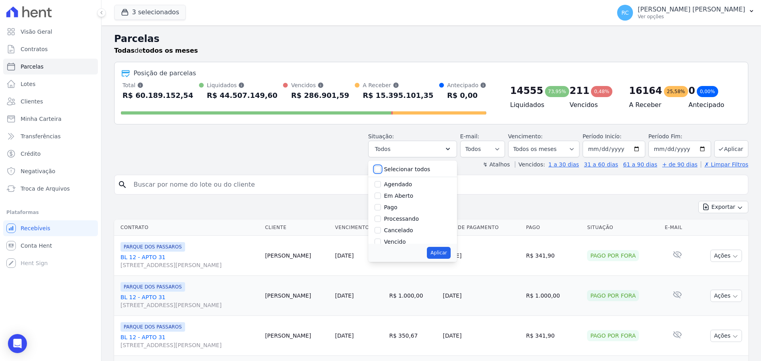
checkbox input "false"
click at [381, 183] on input "Agendado" at bounding box center [377, 184] width 6 height 6
checkbox input "true"
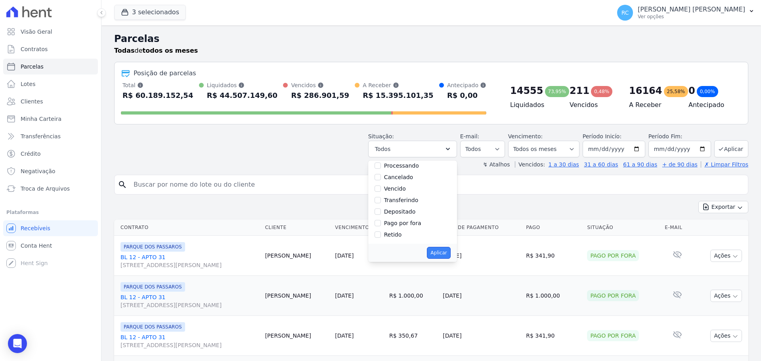
click at [439, 256] on button "Aplicar" at bounding box center [438, 253] width 23 height 12
select select "scheduled"
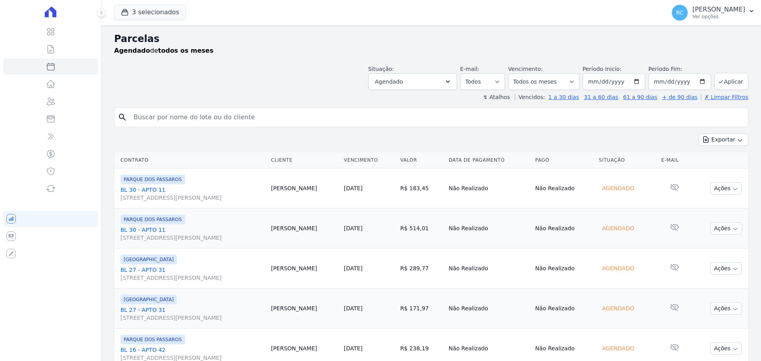
select select
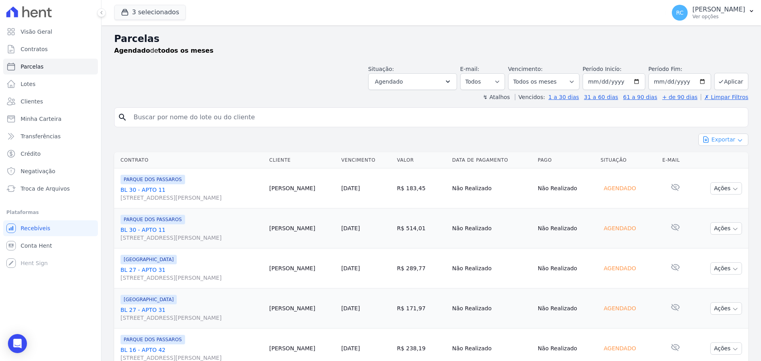
click at [710, 138] on button "Exportar" at bounding box center [723, 140] width 50 height 12
click at [726, 170] on span "Exportar CSV" at bounding box center [722, 172] width 42 height 8
click at [227, 122] on input "search" at bounding box center [437, 117] width 616 height 16
paste input "Adriana Pereira Da Silva"
type input "Adriana Pereira Da Silva"
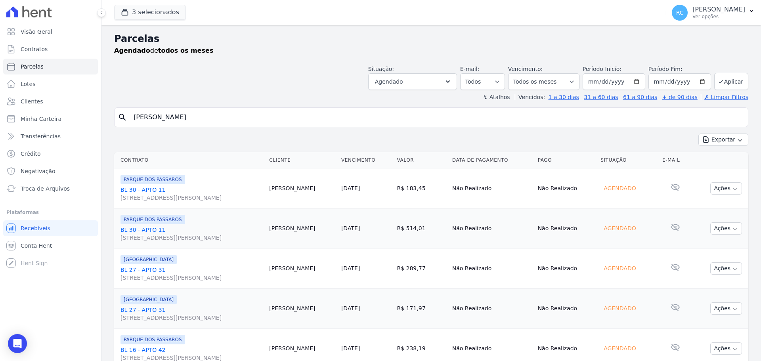
select select
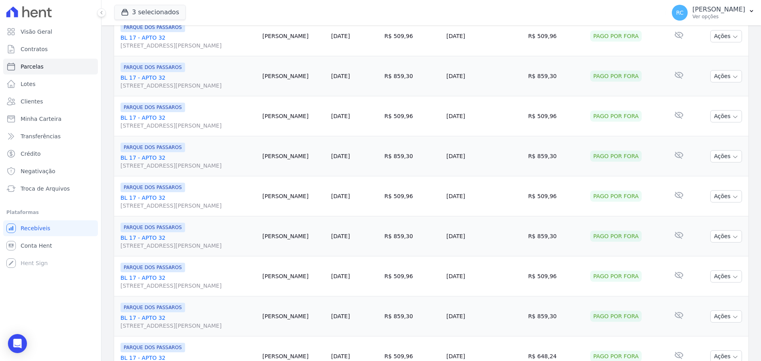
scroll to position [842, 0]
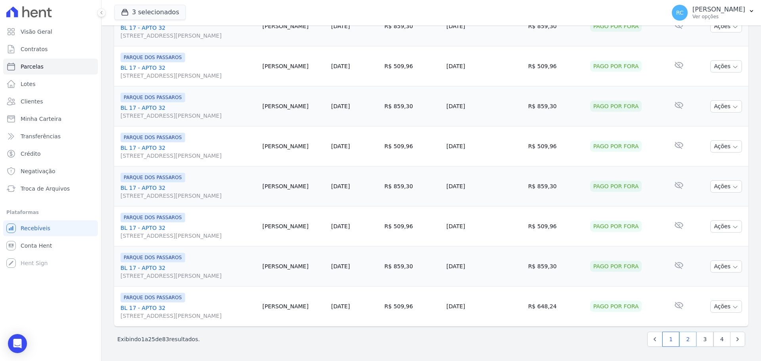
click at [685, 346] on link "2" at bounding box center [687, 339] width 17 height 15
select select
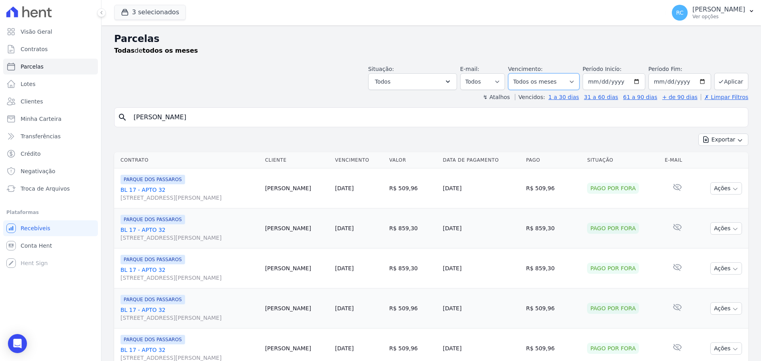
drag, startPoint x: 567, startPoint y: 79, endPoint x: 538, endPoint y: 78, distance: 28.9
click at [567, 79] on select "[GEOGRAPHIC_DATA] por período ──────── Todos os meses Dezembro/2021 [GEOGRAPHIC…" at bounding box center [543, 81] width 71 height 17
click at [442, 74] on button "Todos" at bounding box center [412, 81] width 89 height 17
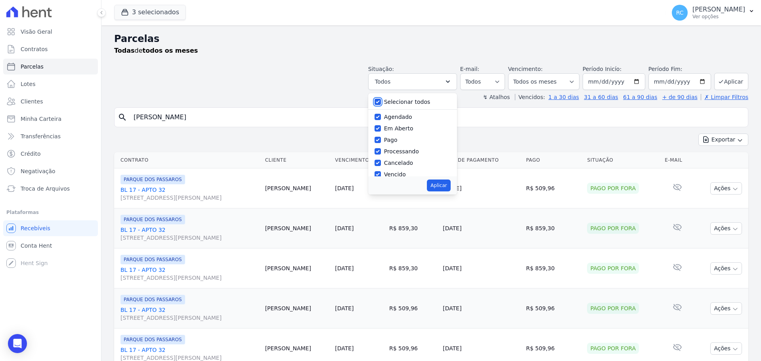
click at [381, 102] on input "Selecionar todos" at bounding box center [377, 102] width 6 height 6
checkbox input "false"
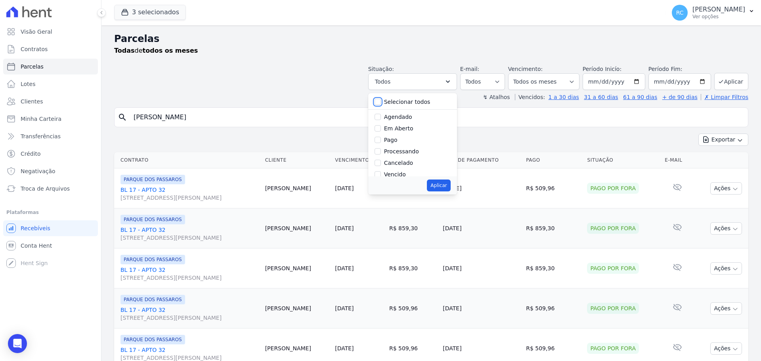
checkbox input "false"
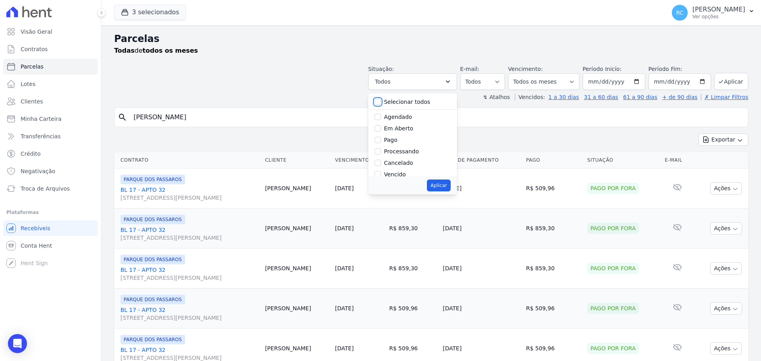
checkbox input "false"
click at [381, 137] on input "Vencido" at bounding box center [377, 135] width 6 height 6
checkbox input "true"
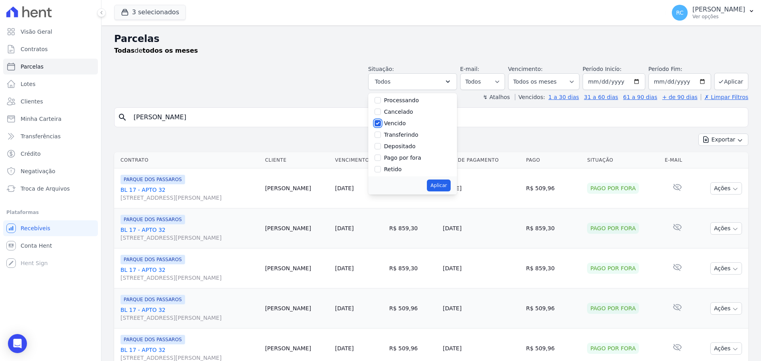
scroll to position [53, 0]
click at [440, 185] on button "Aplicar" at bounding box center [438, 186] width 23 height 12
select select "overdue"
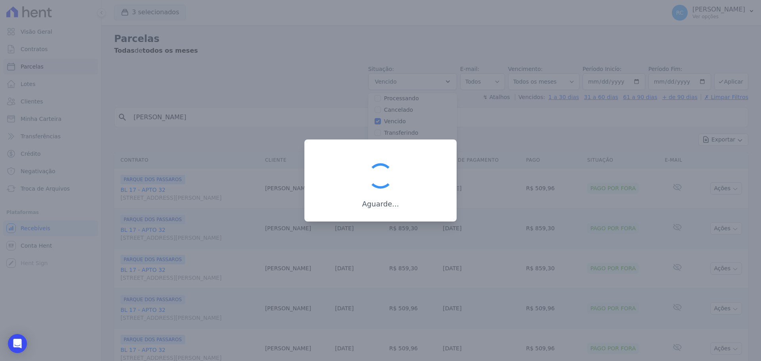
scroll to position [14, 0]
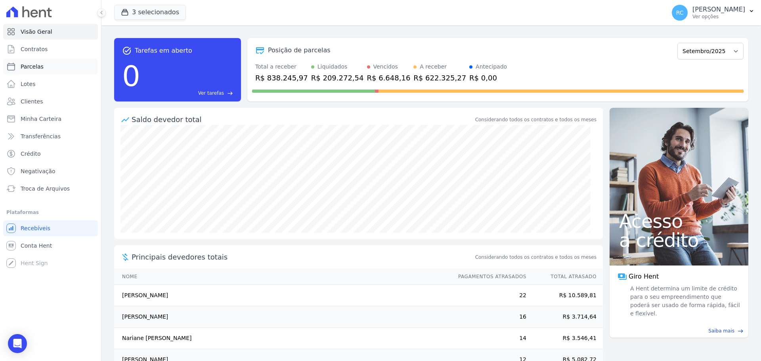
click at [52, 63] on link "Parcelas" at bounding box center [50, 67] width 95 height 16
select select
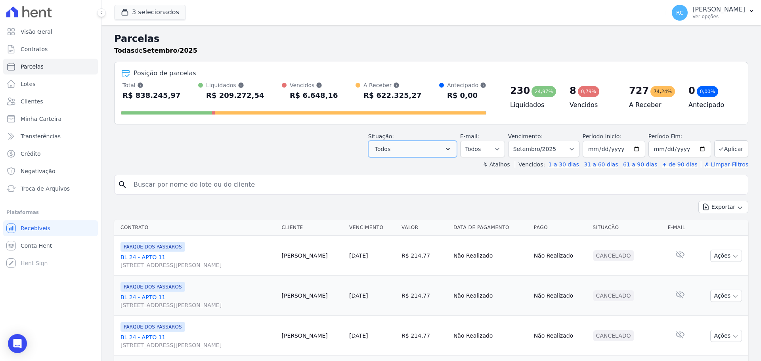
click at [422, 152] on button "Todos" at bounding box center [412, 149] width 89 height 17
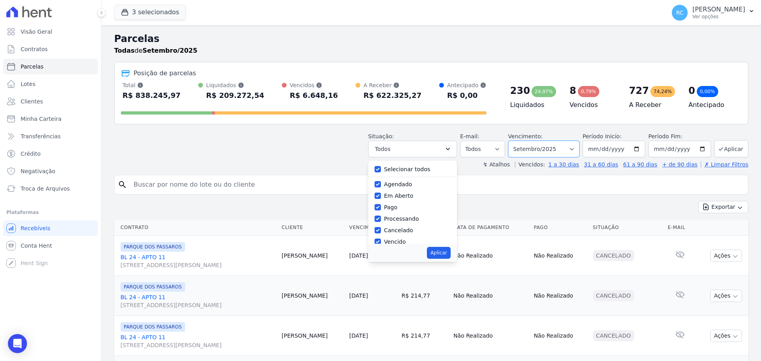
click at [562, 152] on select "Filtrar por período ──────── Todos os meses Dezembro/2021 Janeiro/2022 Fevereir…" at bounding box center [543, 149] width 71 height 17
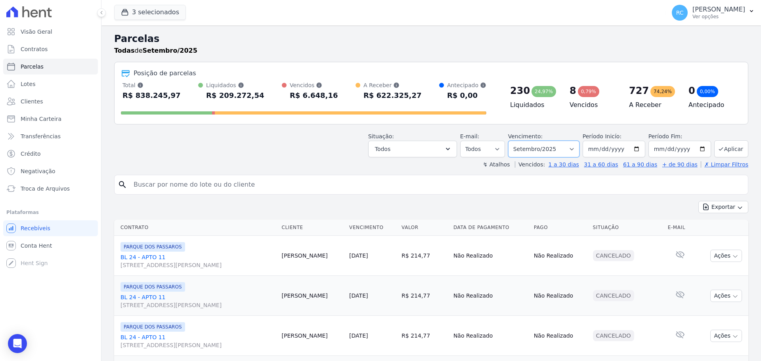
select select "all"
click at [513, 141] on select "Filtrar por período ──────── Todos os meses Dezembro/2021 Janeiro/2022 Fevereir…" at bounding box center [543, 149] width 71 height 17
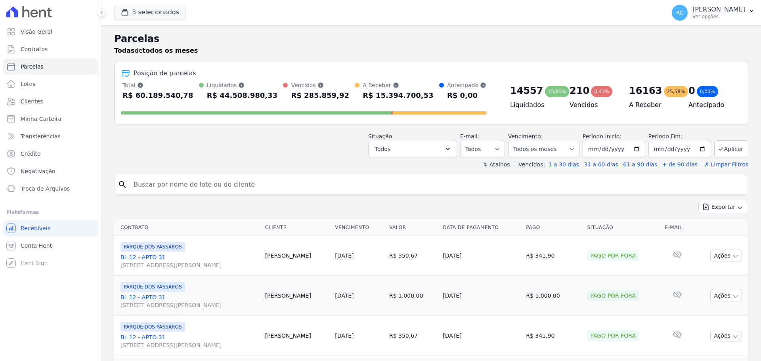
select select
click at [549, 147] on select "[GEOGRAPHIC_DATA] por período ──────── Todos os meses Dezembro/2021 [GEOGRAPHIC…" at bounding box center [543, 149] width 71 height 17
click at [427, 150] on button "Todos" at bounding box center [412, 149] width 89 height 17
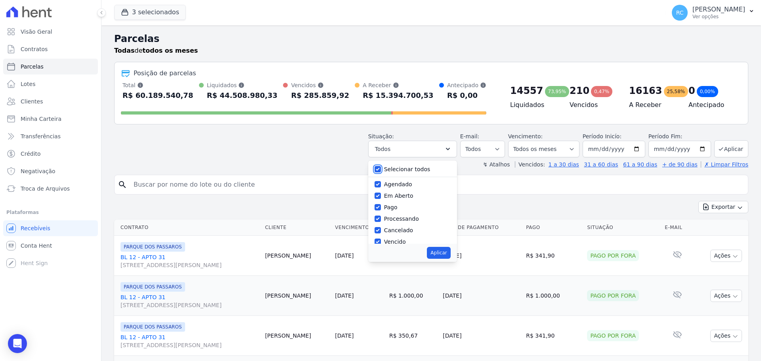
click at [381, 168] on input "Selecionar todos" at bounding box center [377, 169] width 6 height 6
checkbox input "false"
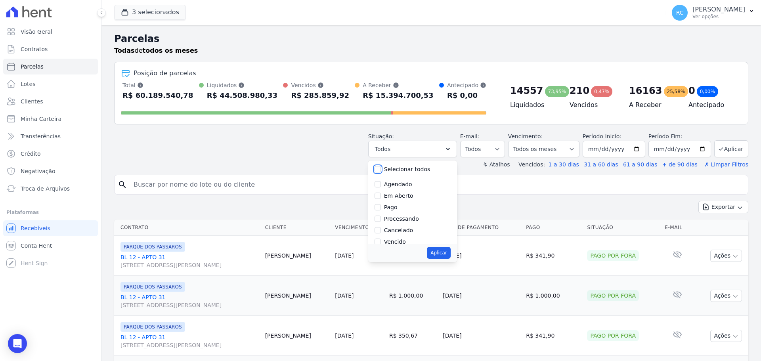
checkbox input "false"
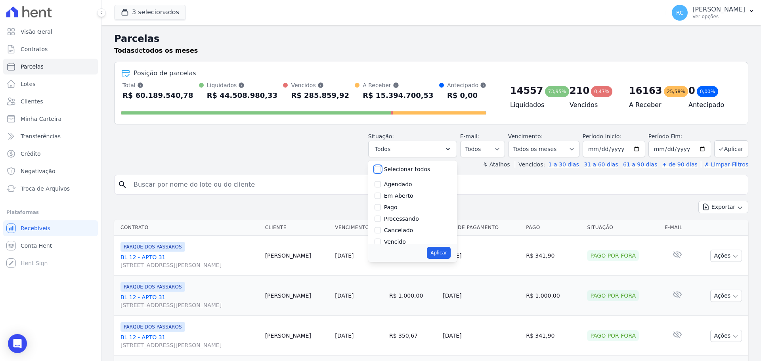
checkbox input "false"
click at [381, 204] on input "Vencido" at bounding box center [377, 202] width 6 height 6
checkbox input "true"
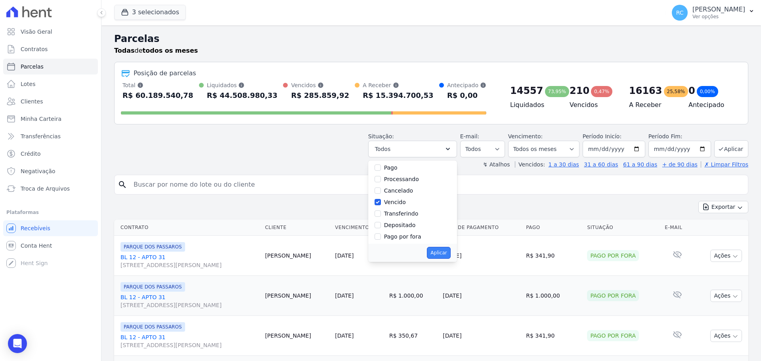
click at [449, 252] on button "Aplicar" at bounding box center [438, 253] width 23 height 12
select select "overdue"
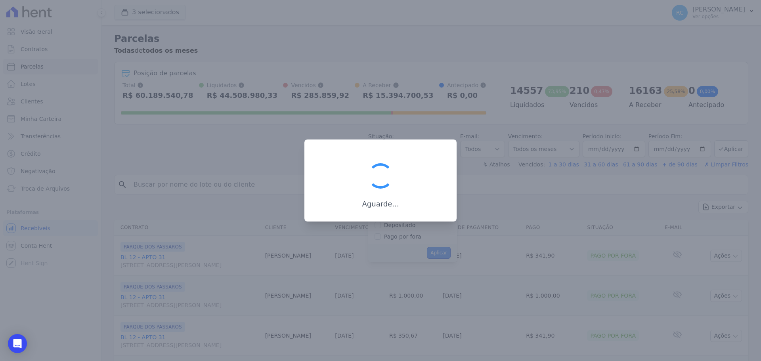
scroll to position [14, 0]
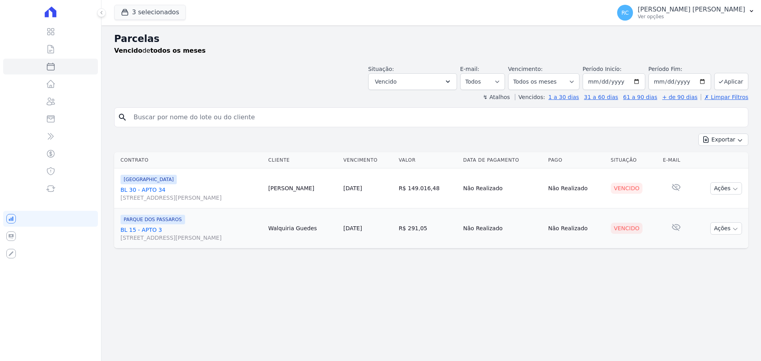
select select
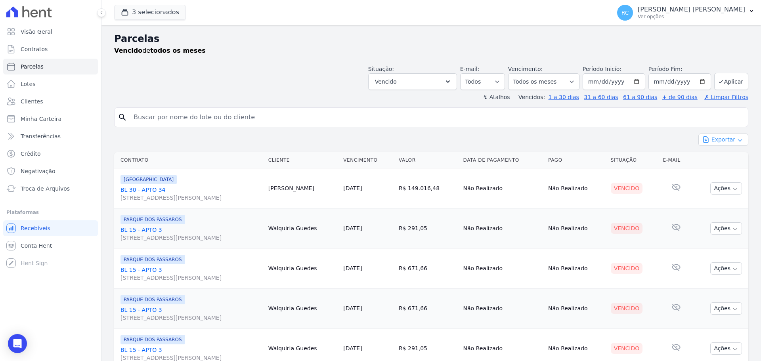
click at [720, 141] on button "Exportar" at bounding box center [723, 140] width 50 height 12
click at [714, 169] on span "Exportar CSV" at bounding box center [722, 172] width 42 height 8
drag, startPoint x: 242, startPoint y: 111, endPoint x: 249, endPoint y: 107, distance: 7.8
click at [243, 111] on input "search" at bounding box center [437, 117] width 616 height 16
paste input "[PERSON_NAME]"
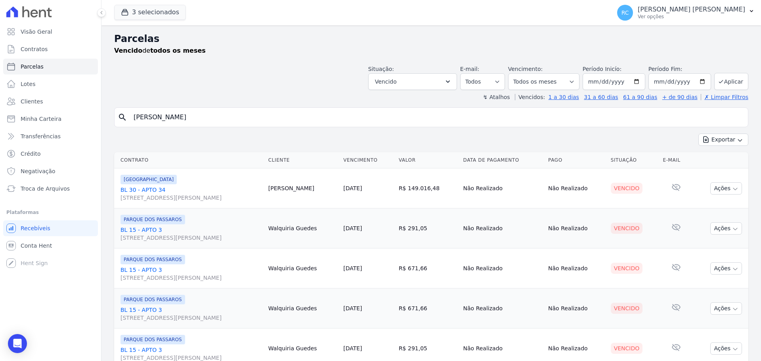
type input "[PERSON_NAME]"
select select
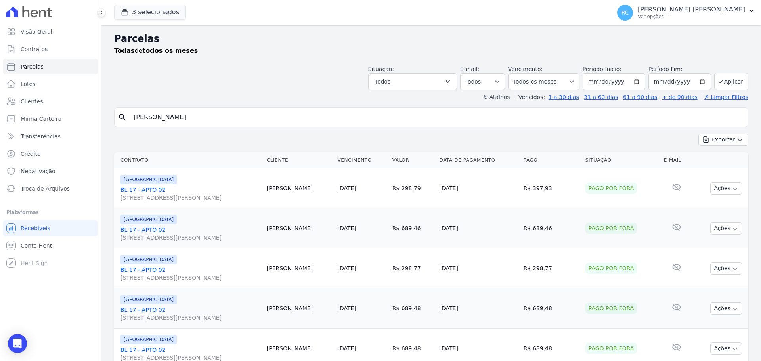
drag, startPoint x: 229, startPoint y: 121, endPoint x: 0, endPoint y: 153, distance: 230.9
click at [0, 153] on div "Visão Geral Contratos [GEOGRAPHIC_DATA] Lotes Clientes Minha Carteira Transferê…" at bounding box center [380, 180] width 761 height 361
paste input "[PERSON_NAME]"
type input "[PERSON_NAME]"
select select
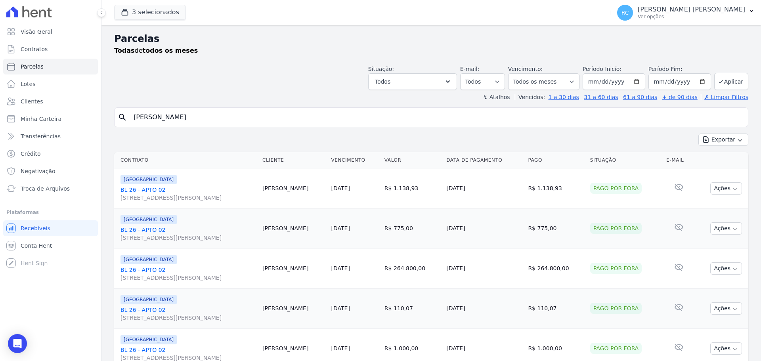
drag, startPoint x: 226, startPoint y: 118, endPoint x: 66, endPoint y: 127, distance: 160.8
click at [64, 130] on div "Visão Geral Contratos [GEOGRAPHIC_DATA] Lotes Clientes Minha Carteira Transferê…" at bounding box center [380, 180] width 761 height 361
paste input "[PERSON_NAME]"
type input "[PERSON_NAME]"
select select
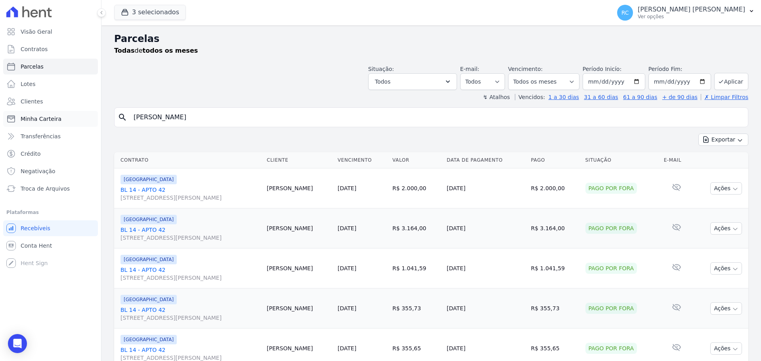
drag, startPoint x: 222, startPoint y: 119, endPoint x: 69, endPoint y: 122, distance: 153.4
click at [60, 131] on div "Visão Geral Contratos [GEOGRAPHIC_DATA] Lotes Clientes Minha Carteira Transferê…" at bounding box center [380, 180] width 761 height 361
paste input "[PERSON_NAME] [PERSON_NAME]"
type input "[PERSON_NAME] [PERSON_NAME]"
select select
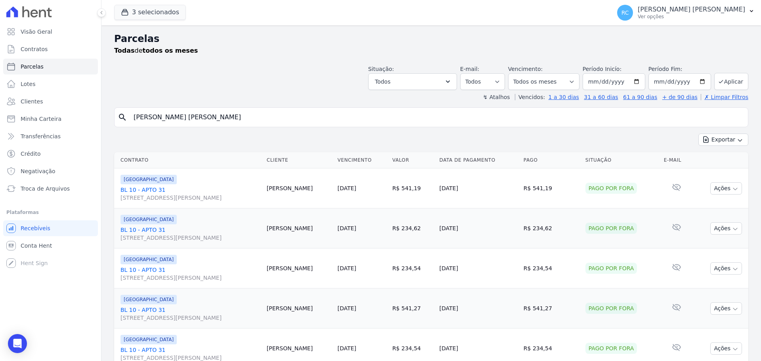
drag, startPoint x: 38, startPoint y: 136, endPoint x: 147, endPoint y: 138, distance: 109.4
click at [27, 137] on div "Visão Geral Contratos [GEOGRAPHIC_DATA] Lotes Clientes Minha Carteira Transferê…" at bounding box center [380, 180] width 761 height 361
drag, startPoint x: 217, startPoint y: 118, endPoint x: 99, endPoint y: 114, distance: 117.8
click at [71, 120] on div "Visão Geral Contratos [GEOGRAPHIC_DATA] Lotes Clientes Minha Carteira Transferê…" at bounding box center [380, 180] width 761 height 361
paste input "[PERSON_NAME] [PERSON_NAME]"
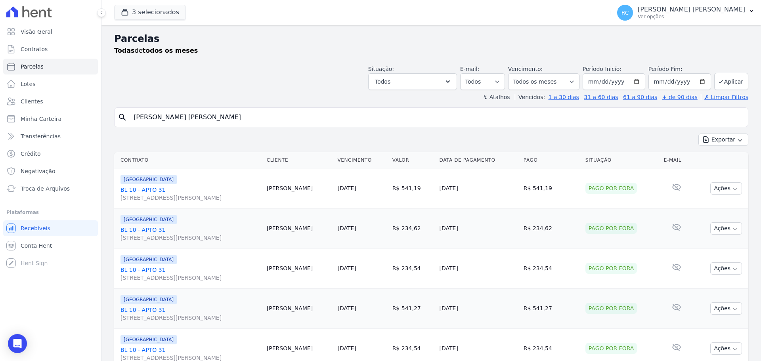
type input "[PERSON_NAME] [PERSON_NAME]"
select select
drag, startPoint x: 270, startPoint y: 118, endPoint x: 67, endPoint y: 124, distance: 203.8
click at [55, 132] on div "Visão Geral Contratos [GEOGRAPHIC_DATA] Lotes Clientes Minha Carteira Transferê…" at bounding box center [380, 180] width 761 height 361
paste input "[PERSON_NAME]"
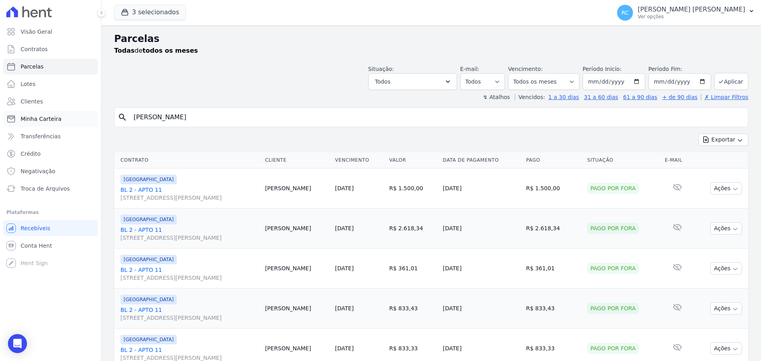
type input "[PERSON_NAME]"
select select
drag, startPoint x: 47, startPoint y: 138, endPoint x: 42, endPoint y: 125, distance: 13.7
click at [21, 135] on div "Visão Geral Contratos [GEOGRAPHIC_DATA] Lotes Clientes Minha Carteira Transferê…" at bounding box center [380, 180] width 761 height 361
paste input "[PERSON_NAME] [PERSON_NAME] DOS [PERSON_NAME]"
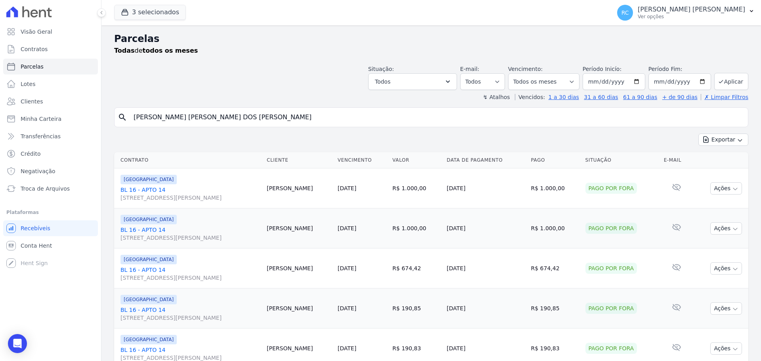
type input "[PERSON_NAME] [PERSON_NAME] DOS [PERSON_NAME]"
select select
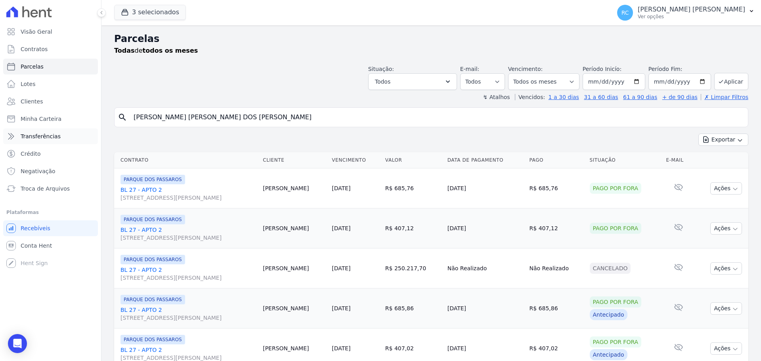
drag, startPoint x: 254, startPoint y: 115, endPoint x: 76, endPoint y: 118, distance: 178.0
click at [84, 129] on div "Visão Geral Contratos [GEOGRAPHIC_DATA] Lotes Clientes Minha Carteira Transferê…" at bounding box center [380, 180] width 761 height 361
paste input "[PERSON_NAME]"
type input "[PERSON_NAME]"
select select
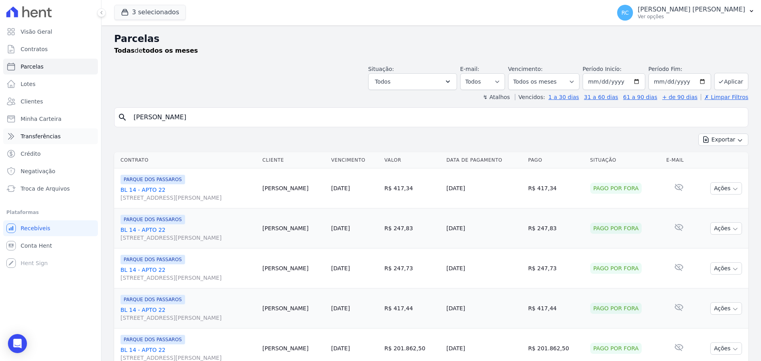
drag, startPoint x: 227, startPoint y: 122, endPoint x: 25, endPoint y: 138, distance: 203.1
click at [26, 139] on div "Visão Geral Contratos [GEOGRAPHIC_DATA] Lotes Clientes Minha Carteira Transferê…" at bounding box center [380, 180] width 761 height 361
paste input "[PERSON_NAME]"
type input "[PERSON_NAME] [PERSON_NAME]"
select select
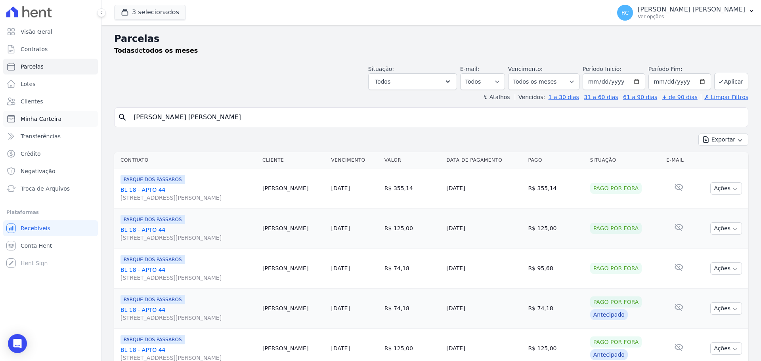
drag, startPoint x: 264, startPoint y: 116, endPoint x: 44, endPoint y: 115, distance: 220.3
click at [50, 132] on div "Visão Geral Contratos [GEOGRAPHIC_DATA] Lotes Clientes Minha Carteira Transferê…" at bounding box center [380, 180] width 761 height 361
paste input "[PERSON_NAME] [PERSON_NAME]"
type input "[PERSON_NAME] [PERSON_NAME]"
select select
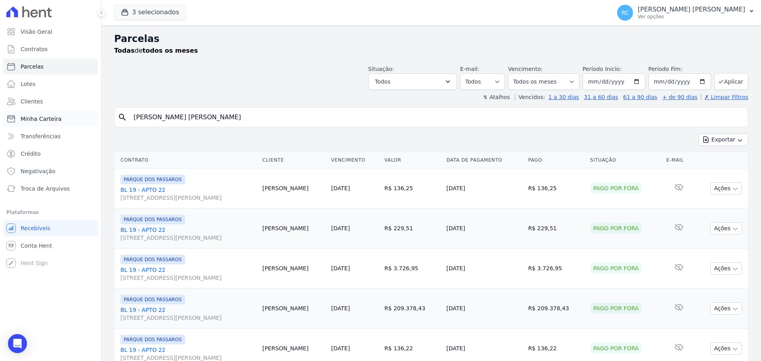
drag, startPoint x: 155, startPoint y: 126, endPoint x: 55, endPoint y: 122, distance: 100.4
click at [18, 141] on div "Visão Geral Contratos [GEOGRAPHIC_DATA] Lotes Clientes Minha Carteira Transferê…" at bounding box center [380, 180] width 761 height 361
paste input "[PERSON_NAME] [PERSON_NAME]"
type input "[PERSON_NAME] [PERSON_NAME]"
select select
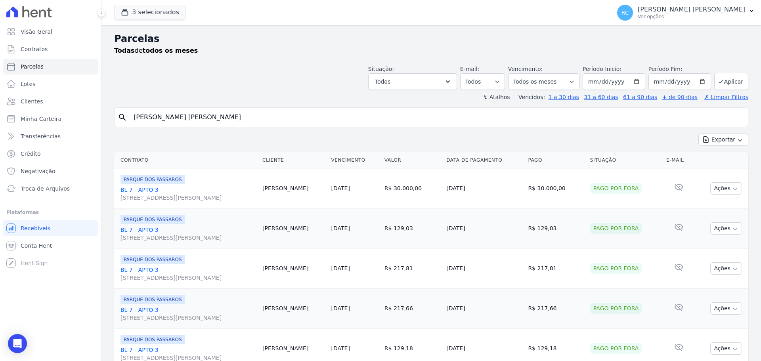
drag, startPoint x: 225, startPoint y: 124, endPoint x: 38, endPoint y: 145, distance: 188.3
click at [38, 145] on div "Visão Geral Contratos [GEOGRAPHIC_DATA] Lotes Clientes Minha Carteira Transferê…" at bounding box center [380, 180] width 761 height 361
paste input "[PERSON_NAME] [PERSON_NAME]"
type input "[PERSON_NAME]"
select select
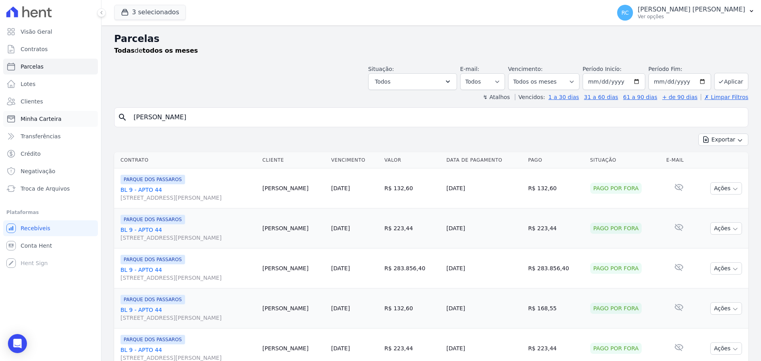
drag, startPoint x: 227, startPoint y: 116, endPoint x: 63, endPoint y: 115, distance: 164.1
click at [8, 146] on div "Visão Geral Contratos [GEOGRAPHIC_DATA] Lotes Clientes Minha Carteira Transferê…" at bounding box center [380, 180] width 761 height 361
paste input "[PERSON_NAME] dos [PERSON_NAME]"
type input "[PERSON_NAME] dos [PERSON_NAME]"
select select
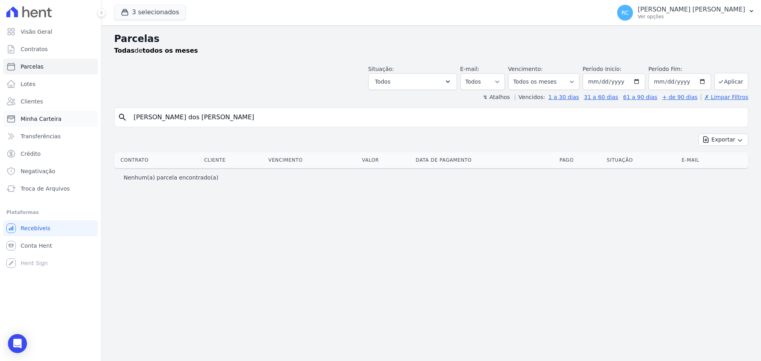
drag, startPoint x: 222, startPoint y: 112, endPoint x: 29, endPoint y: 119, distance: 193.1
click at [22, 128] on div "Visão Geral Contratos [GEOGRAPHIC_DATA] Lotes Clientes Minha Carteira Transferê…" at bounding box center [380, 180] width 761 height 361
paste input "[PERSON_NAME] DOS [PERSON_NAME]"
type input "[PERSON_NAME] DOS [PERSON_NAME]"
select select
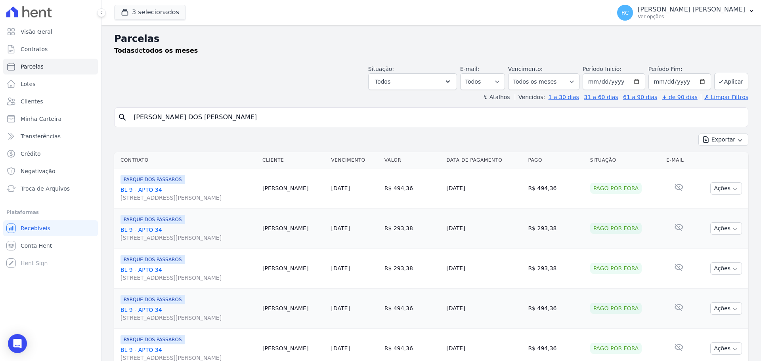
drag, startPoint x: 260, startPoint y: 111, endPoint x: 1, endPoint y: 153, distance: 262.2
click at [0, 156] on div "Visão Geral Contratos [GEOGRAPHIC_DATA] Lotes Clientes Minha Carteira Transferê…" at bounding box center [380, 180] width 761 height 361
paste input "[PERSON_NAME]"
type input "[PERSON_NAME]"
select select
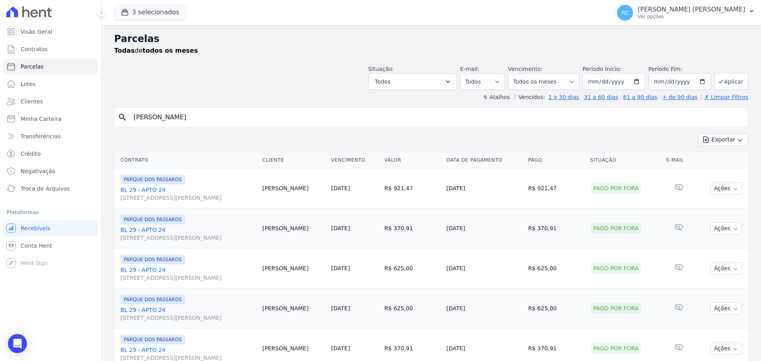
drag, startPoint x: 240, startPoint y: 116, endPoint x: 23, endPoint y: 145, distance: 218.7
click at [24, 147] on div "Visão Geral Contratos [GEOGRAPHIC_DATA] Lotes Clientes Minha Carteira Transferê…" at bounding box center [380, 180] width 761 height 361
paste input "[PERSON_NAME] Aniclesio [PERSON_NAME]"
type input "[PERSON_NAME] Aniclesio [PERSON_NAME]"
select select
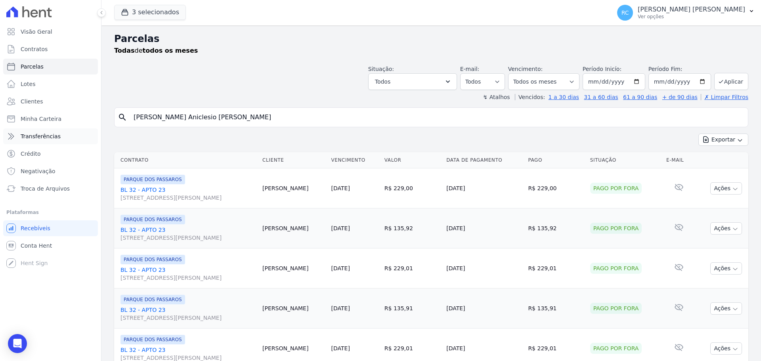
drag, startPoint x: 81, startPoint y: 143, endPoint x: 42, endPoint y: 143, distance: 39.2
click at [42, 145] on div "Visão Geral Contratos [GEOGRAPHIC_DATA] Lotes Clientes Minha Carteira Transferê…" at bounding box center [380, 180] width 761 height 361
paste input "UKA [PERSON_NAME]"
type input "IUKA [PERSON_NAME]"
select select
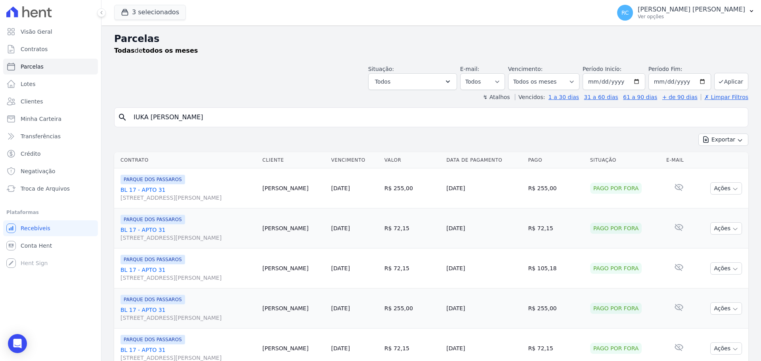
drag, startPoint x: 264, startPoint y: 114, endPoint x: 0, endPoint y: 155, distance: 267.1
click at [0, 155] on div "Visão Geral Contratos [GEOGRAPHIC_DATA] Lotes Clientes Minha Carteira Transferê…" at bounding box center [380, 180] width 761 height 361
paste input "[PERSON_NAME]"
type input "[PERSON_NAME] [PERSON_NAME]"
select select
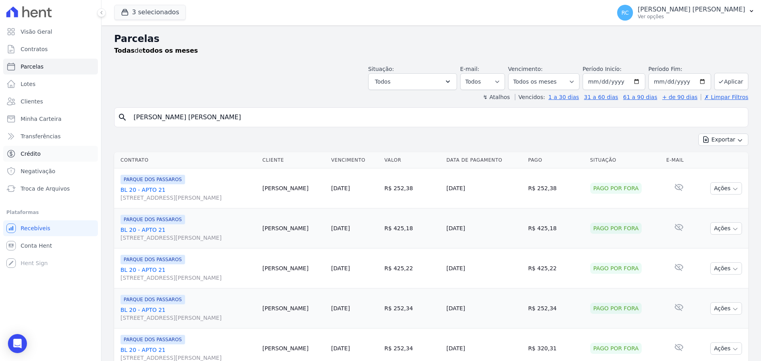
drag, startPoint x: 249, startPoint y: 118, endPoint x: 15, endPoint y: 147, distance: 235.5
click at [8, 154] on div "Visão Geral Contratos [GEOGRAPHIC_DATA] Lotes Clientes Minha Carteira Transferê…" at bounding box center [380, 180] width 761 height 361
paste input "YSSANDRA [PERSON_NAME] [PERSON_NAME]"
type input "LYSSANDRA [PERSON_NAME] [PERSON_NAME]"
select select
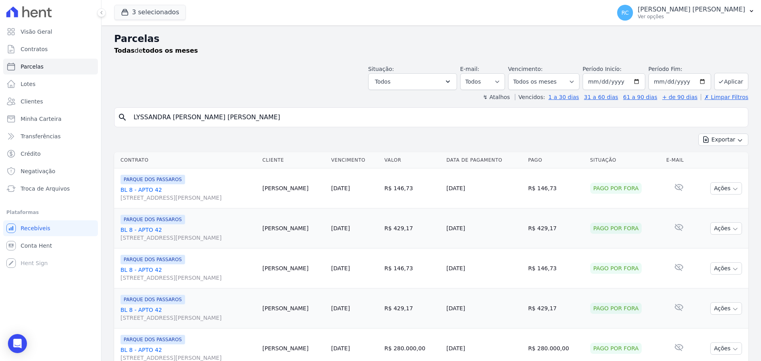
drag, startPoint x: 225, startPoint y: 116, endPoint x: 0, endPoint y: 144, distance: 226.5
click at [0, 144] on div "Visão Geral Contratos [GEOGRAPHIC_DATA] Lotes Clientes Minha Carteira Transferê…" at bounding box center [380, 180] width 761 height 361
paste input "[PERSON_NAME]"
type input "[PERSON_NAME]"
select select
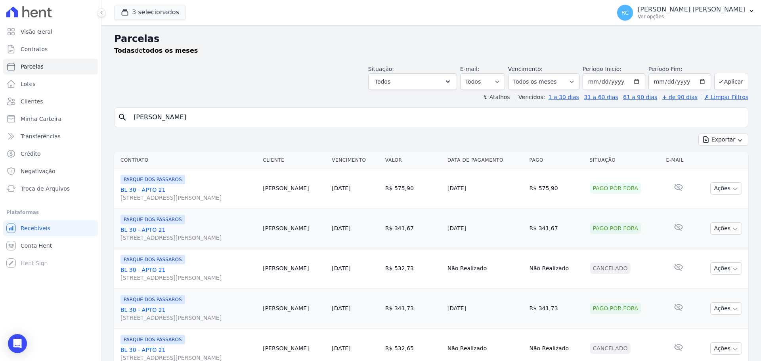
drag, startPoint x: 231, startPoint y: 115, endPoint x: 0, endPoint y: 165, distance: 236.8
click at [0, 165] on div "Visão Geral Contratos [GEOGRAPHIC_DATA] Lotes Clientes Minha Carteira Transferê…" at bounding box center [380, 180] width 761 height 361
paste input "[PERSON_NAME]"
type input "[PERSON_NAME] DOS [PERSON_NAME]"
select select
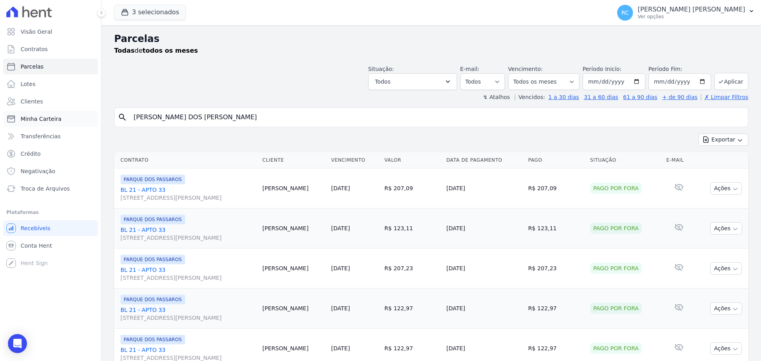
drag, startPoint x: 120, startPoint y: 132, endPoint x: 15, endPoint y: 121, distance: 105.6
click at [0, 136] on div "Visão Geral Contratos [GEOGRAPHIC_DATA] Lotes Clientes Minha Carteira Transferê…" at bounding box center [380, 180] width 761 height 361
paste input "[PERSON_NAME] [PERSON_NAME]"
type input "[PERSON_NAME] [PERSON_NAME]"
select select
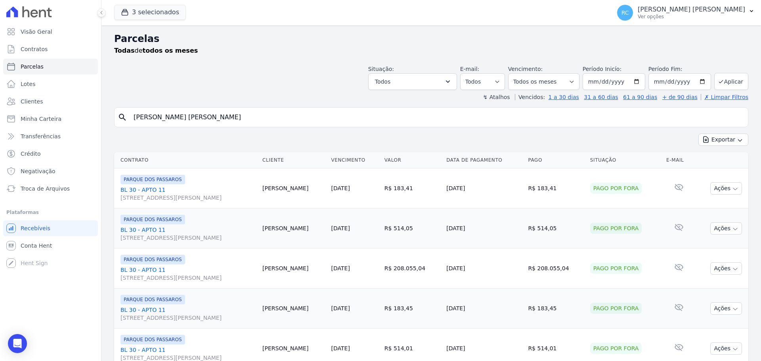
drag, startPoint x: 89, startPoint y: 143, endPoint x: 0, endPoint y: 181, distance: 96.3
click at [0, 181] on div "Visão Geral Contratos [GEOGRAPHIC_DATA] Lotes Clientes Minha Carteira Transferê…" at bounding box center [380, 180] width 761 height 361
paste input "[PERSON_NAME]"
type input "[PERSON_NAME]"
select select
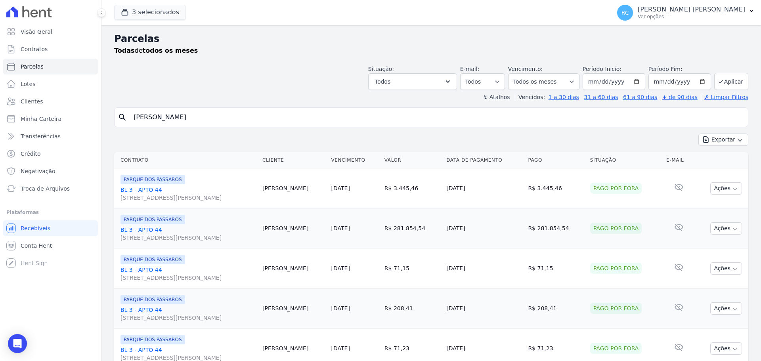
drag, startPoint x: 230, startPoint y: 111, endPoint x: 1, endPoint y: 145, distance: 231.8
click at [0, 146] on div "Visão Geral Contratos [GEOGRAPHIC_DATA] Lotes Clientes Minha Carteira Transferê…" at bounding box center [380, 180] width 761 height 361
paste input "[PERSON_NAME]"
type input "[PERSON_NAME] RIDLLEY [PERSON_NAME] [PERSON_NAME]"
select select
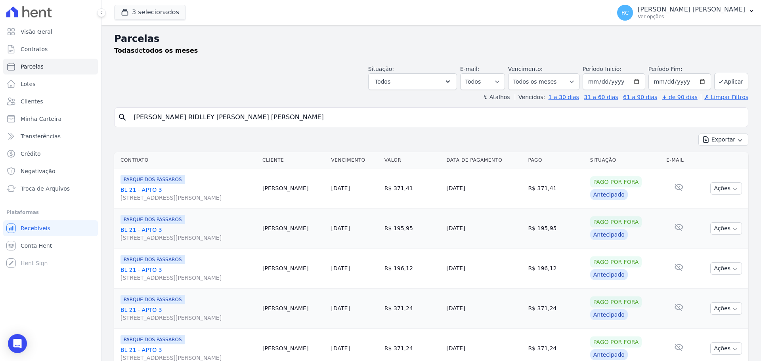
drag, startPoint x: 265, startPoint y: 117, endPoint x: 0, endPoint y: 164, distance: 269.0
click at [0, 164] on div "Visão Geral Contratos [GEOGRAPHIC_DATA] Lotes Clientes Minha Carteira Transferê…" at bounding box center [380, 180] width 761 height 361
paste input "[PERSON_NAME] [PERSON_NAME] OLIVEIR"
type input "[PERSON_NAME] [PERSON_NAME] [PERSON_NAME]"
select select
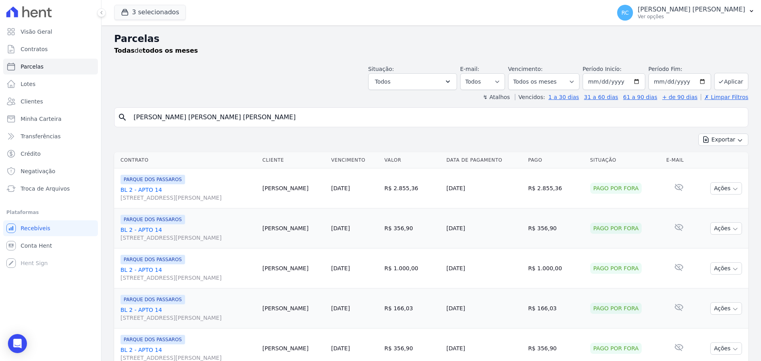
drag, startPoint x: 243, startPoint y: 122, endPoint x: 0, endPoint y: 181, distance: 250.6
click at [0, 181] on div "Visão Geral Contratos [GEOGRAPHIC_DATA] Lotes Clientes Minha Carteira Transferê…" at bounding box center [380, 180] width 761 height 361
paste input "[PERSON_NAME][DEMOGRAPHIC_DATA] DA [PERSON_NAME]"
type input "[PERSON_NAME][DEMOGRAPHIC_DATA] DA [PERSON_NAME]"
select select
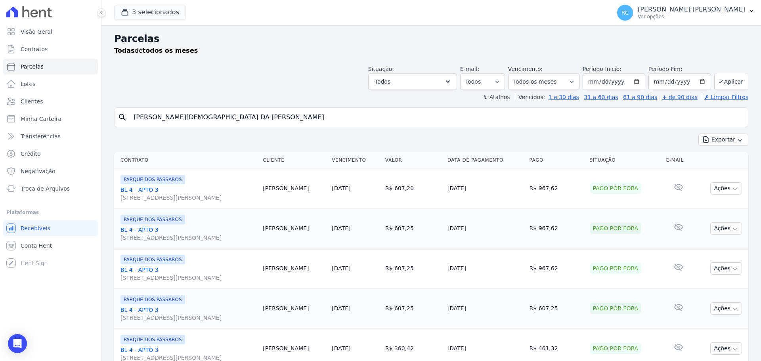
drag, startPoint x: 239, startPoint y: 115, endPoint x: 1, endPoint y: 157, distance: 242.1
click at [0, 157] on div "Visão Geral Contratos [GEOGRAPHIC_DATA] Lotes Clientes Minha Carteira Transferê…" at bounding box center [380, 180] width 761 height 361
paste input "[PERSON_NAME]"
type input "[PERSON_NAME] [PERSON_NAME]"
select select
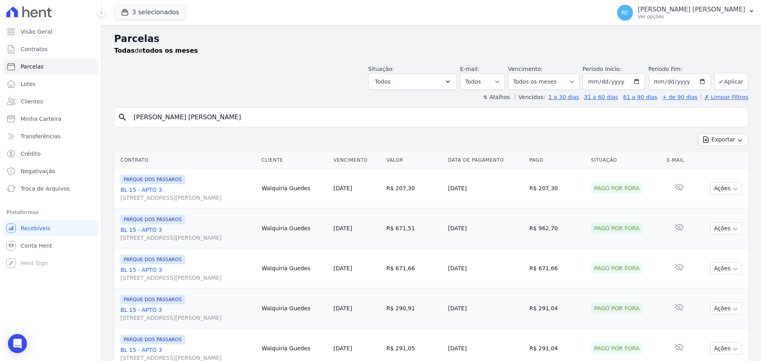
drag, startPoint x: 223, startPoint y: 114, endPoint x: 0, endPoint y: 154, distance: 226.7
click at [0, 154] on div "Visão Geral Contratos [GEOGRAPHIC_DATA] Lotes Clientes Minha Carteira Transferê…" at bounding box center [380, 180] width 761 height 361
paste input "[PERSON_NAME]"
type input "[PERSON_NAME]"
select select
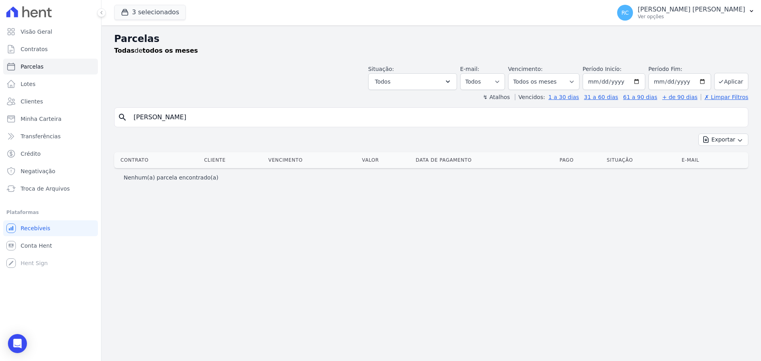
drag, startPoint x: 225, startPoint y: 117, endPoint x: 0, endPoint y: 160, distance: 229.3
click at [0, 160] on div "Visão Geral Contratos [GEOGRAPHIC_DATA] Lotes Clientes Minha Carteira Transferê…" at bounding box center [380, 180] width 761 height 361
paste input "[PERSON_NAME]"
type input "[PERSON_NAME]"
select select
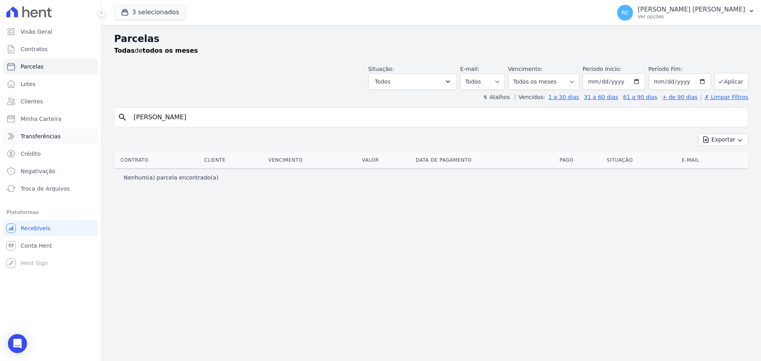
drag, startPoint x: 289, startPoint y: 112, endPoint x: 83, endPoint y: 130, distance: 206.4
click at [0, 134] on div "Visão Geral Contratos [GEOGRAPHIC_DATA] Lotes Clientes Minha Carteira Transferê…" at bounding box center [380, 180] width 761 height 361
paste input "[PERSON_NAME] ANJOS MOURA"
type input "[PERSON_NAME] ANJOS MOURA"
select select
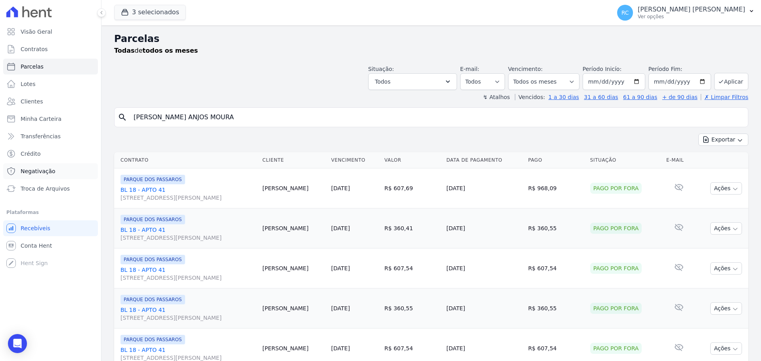
drag, startPoint x: 284, startPoint y: 124, endPoint x: 6, endPoint y: 164, distance: 281.0
click at [0, 170] on div "Visão Geral Contratos [GEOGRAPHIC_DATA] Lotes Clientes Minha Carteira Transferê…" at bounding box center [380, 180] width 761 height 361
paste input "[PERSON_NAME] DA SILV"
type input "[PERSON_NAME]"
select select
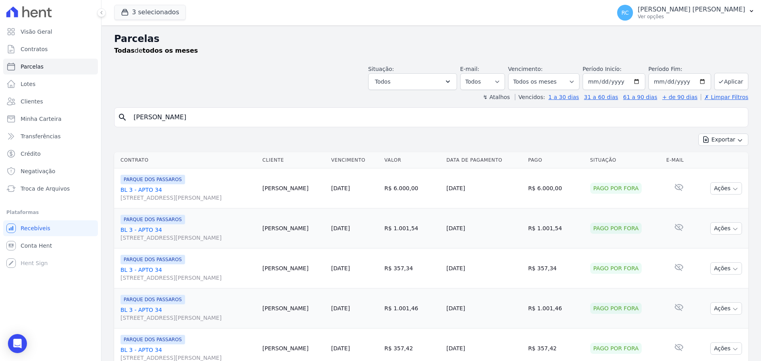
drag, startPoint x: 228, startPoint y: 117, endPoint x: 0, endPoint y: 147, distance: 229.9
click at [0, 147] on div "Visão Geral Contratos [GEOGRAPHIC_DATA] Lotes Clientes Minha Carteira Transferê…" at bounding box center [380, 180] width 761 height 361
paste input "[PERSON_NAME]"
type input "[PERSON_NAME]"
select select
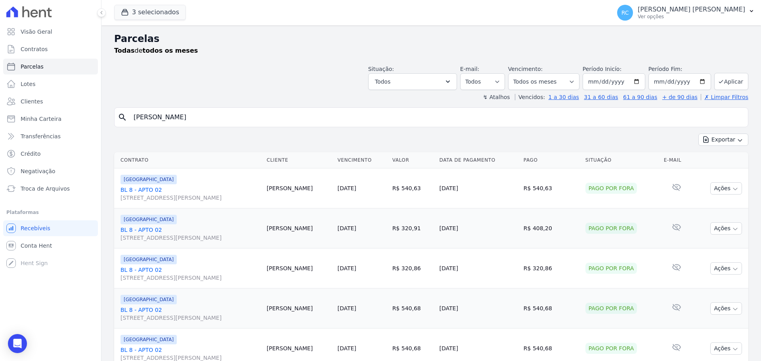
drag, startPoint x: 214, startPoint y: 117, endPoint x: 0, endPoint y: 137, distance: 214.9
click at [0, 139] on div "Visão Geral Contratos [GEOGRAPHIC_DATA] Lotes Clientes Minha Carteira Transferê…" at bounding box center [380, 180] width 761 height 361
paste input "[DEMOGRAPHIC_DATA][PERSON_NAME]"
type input "[DEMOGRAPHIC_DATA][PERSON_NAME]"
select select
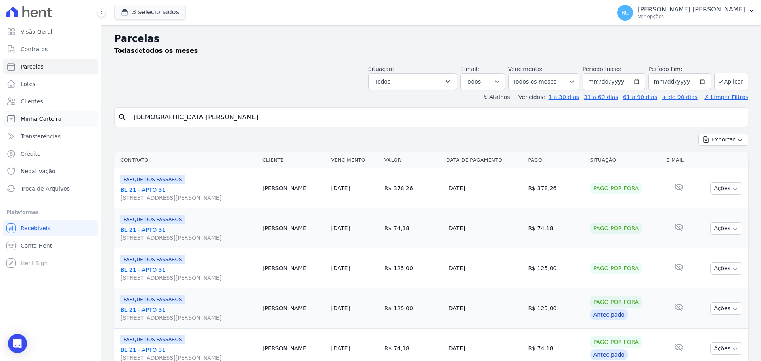
drag, startPoint x: 228, startPoint y: 117, endPoint x: 5, endPoint y: 123, distance: 223.2
click at [4, 123] on div "Visão Geral Contratos [GEOGRAPHIC_DATA] Lotes Clientes Minha Carteira Transferê…" at bounding box center [380, 180] width 761 height 361
paste input "[PERSON_NAME]"
type input "[PERSON_NAME]"
select select
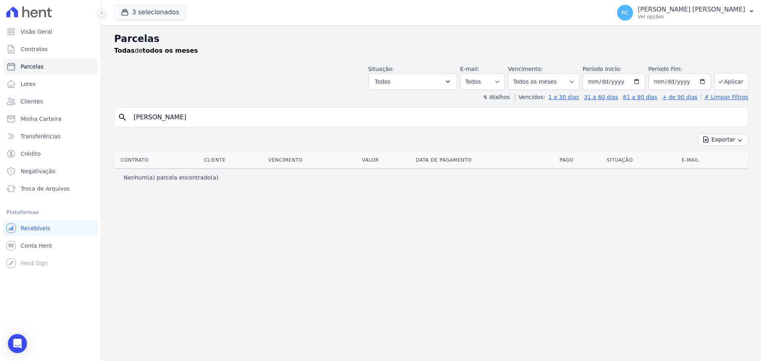
click at [179, 114] on input "[PERSON_NAME]" at bounding box center [437, 117] width 616 height 16
type input "[PERSON_NAME]"
select select
drag, startPoint x: 180, startPoint y: 116, endPoint x: 310, endPoint y: 107, distance: 131.0
click at [312, 108] on div "search [PERSON_NAME]" at bounding box center [431, 117] width 634 height 20
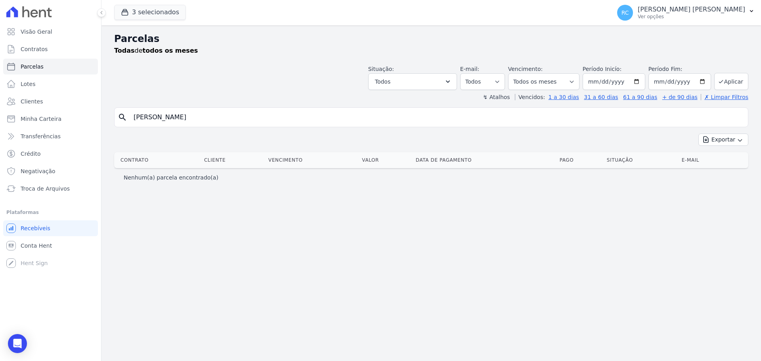
type input "[PERSON_NAME]"
select select
